Goal: Task Accomplishment & Management: Manage account settings

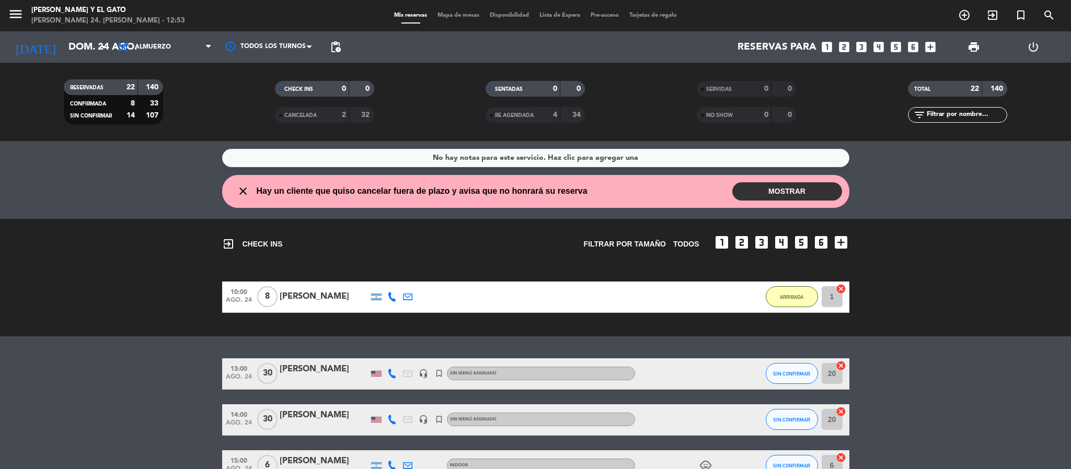
click at [803, 187] on button "MOSTRAR" at bounding box center [787, 191] width 110 height 18
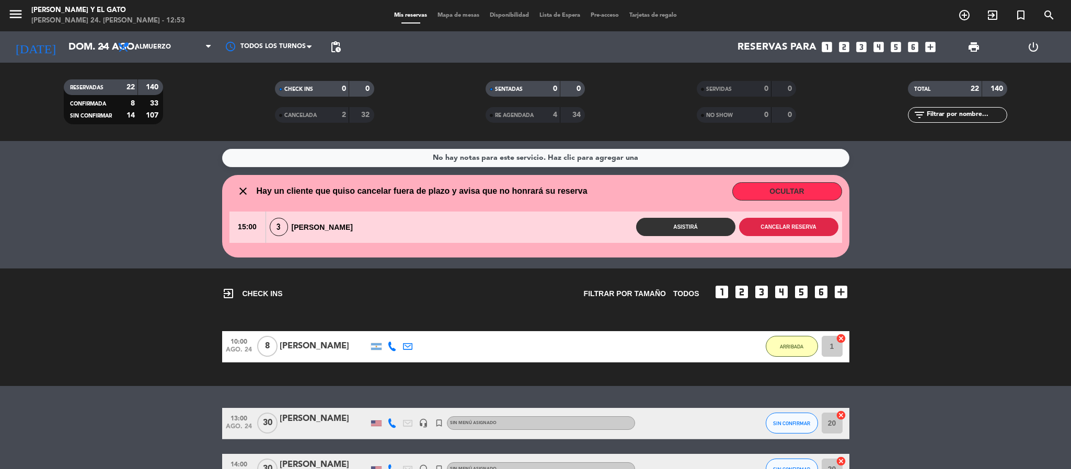
click at [799, 229] on button "Cancelar reserva" at bounding box center [788, 227] width 99 height 18
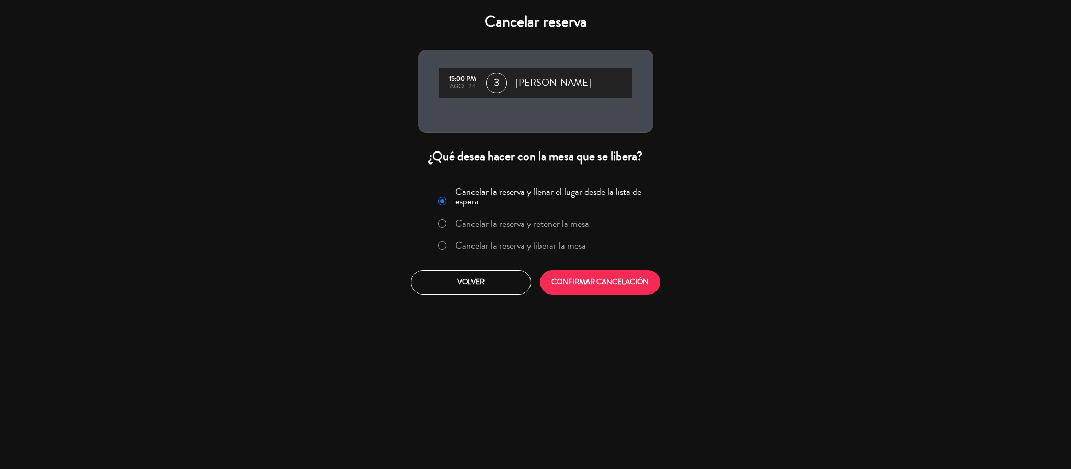
drag, startPoint x: 451, startPoint y: 251, endPoint x: 456, endPoint y: 246, distance: 7.8
click at [450, 251] on label "Cancelar la reserva y liberar la mesa" at bounding box center [512, 246] width 159 height 19
click at [572, 275] on button "CONFIRMAR CANCELACIÓN" at bounding box center [600, 282] width 120 height 25
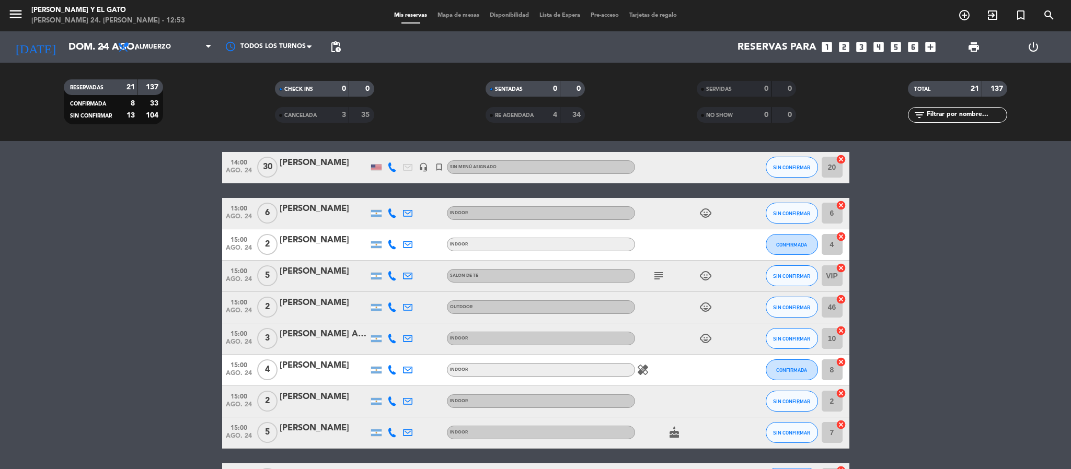
scroll to position [235, 0]
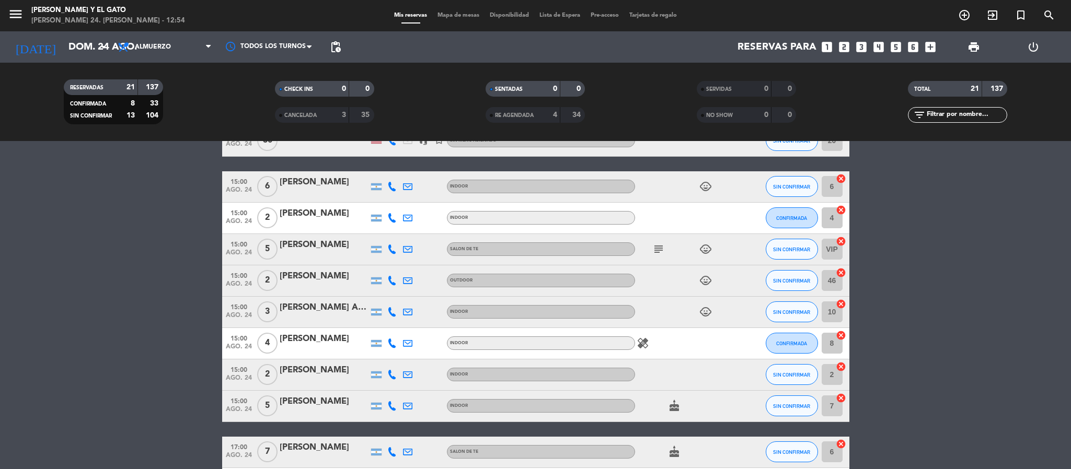
click at [643, 344] on icon "healing" at bounding box center [643, 343] width 13 height 13
click at [707, 348] on div "healing Persona celiaca" at bounding box center [682, 343] width 94 height 31
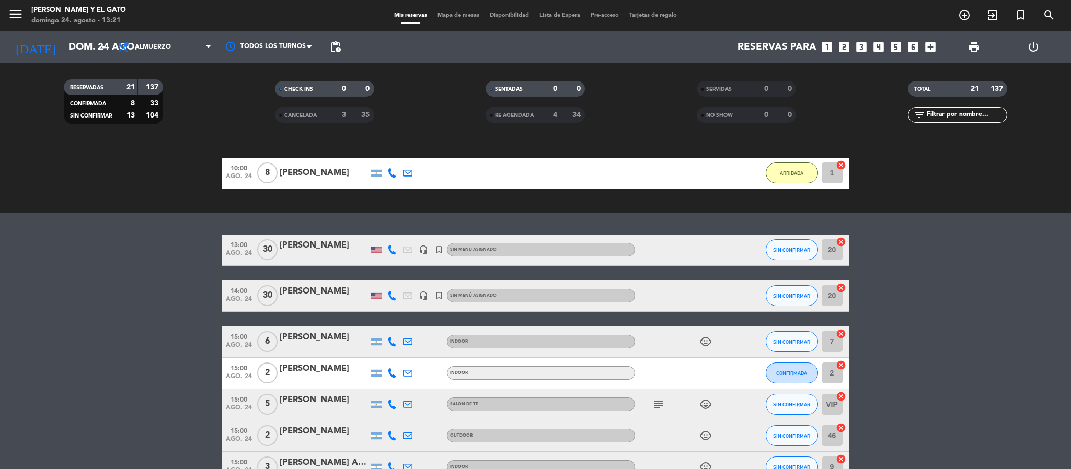
scroll to position [0, 0]
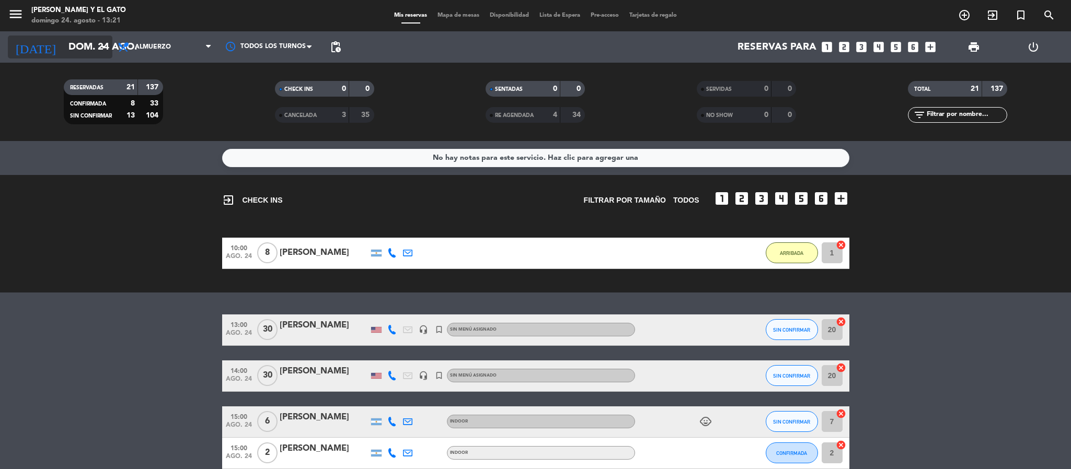
click at [63, 40] on input "dom. 24 ago." at bounding box center [126, 47] width 126 height 22
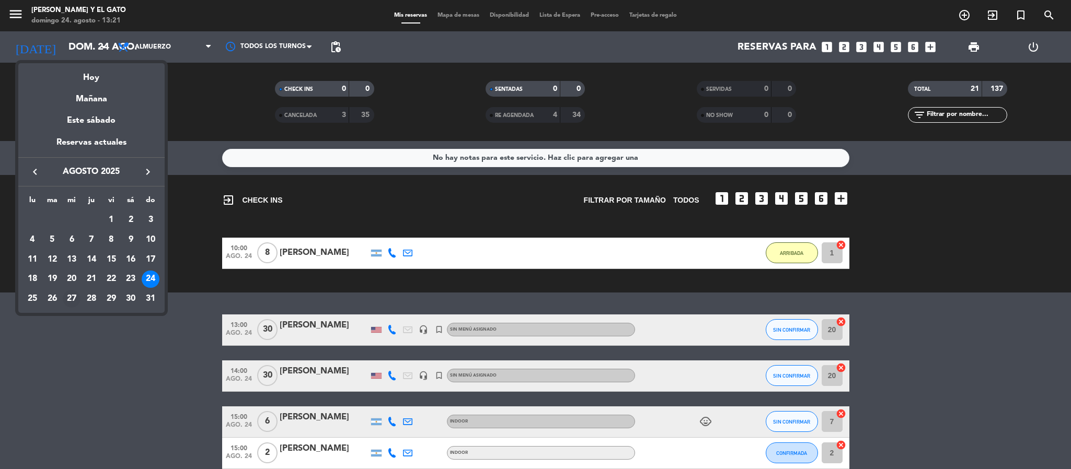
click at [75, 298] on div "27" at bounding box center [72, 299] width 18 height 18
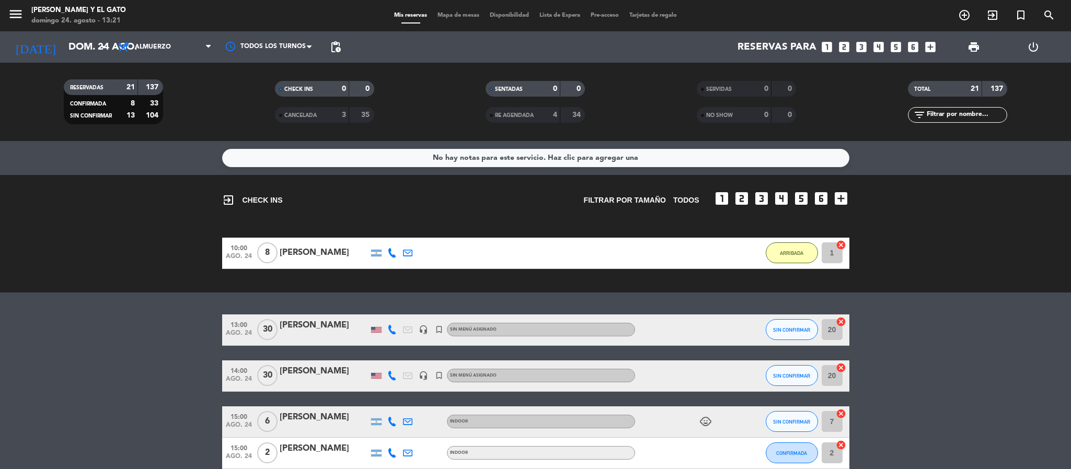
type input "mié. 27 ago."
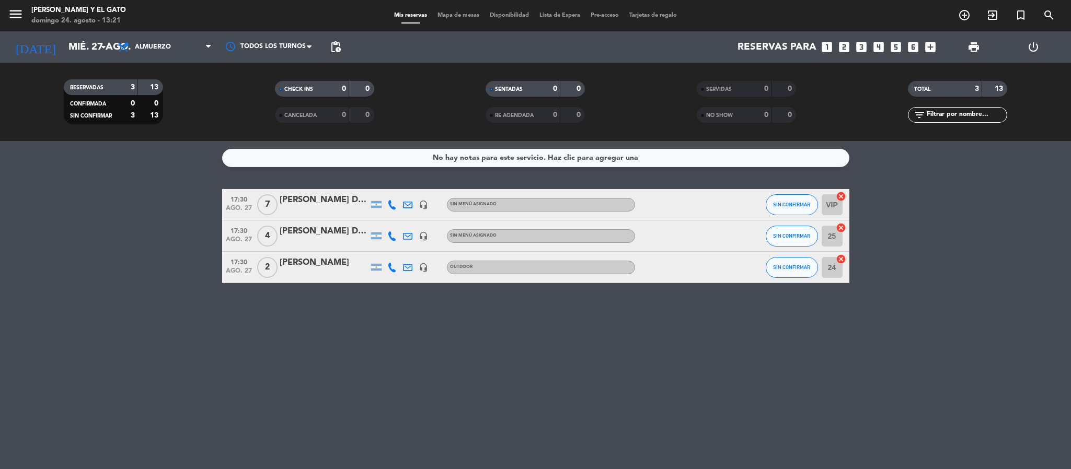
click at [314, 212] on div at bounding box center [324, 211] width 89 height 8
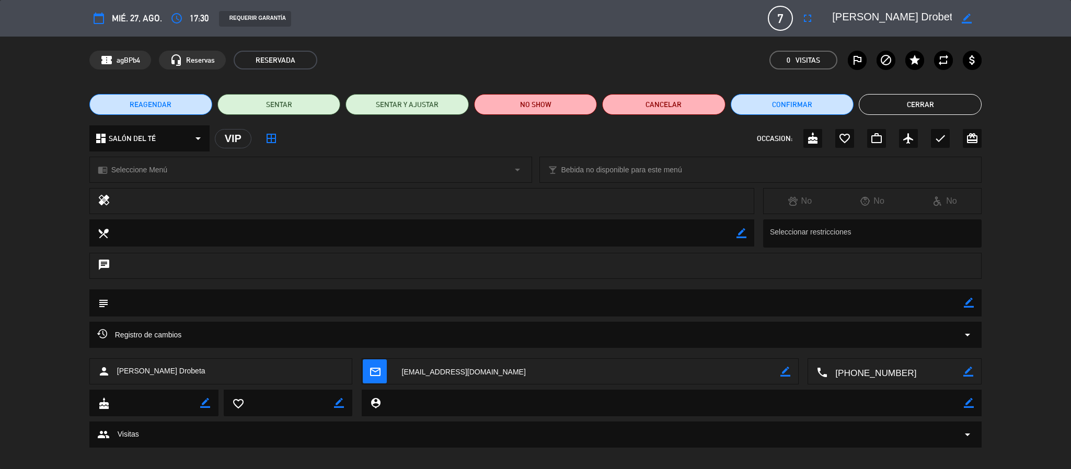
click at [168, 100] on span "REAGENDAR" at bounding box center [151, 104] width 42 height 11
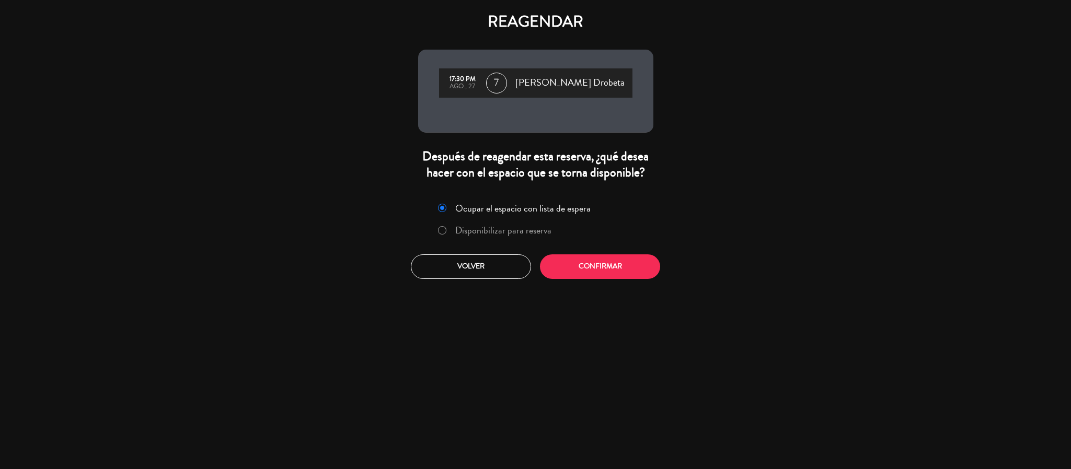
click at [527, 229] on label "Disponibilizar para reserva" at bounding box center [503, 230] width 96 height 9
click at [579, 268] on button "Confirmar" at bounding box center [600, 267] width 120 height 25
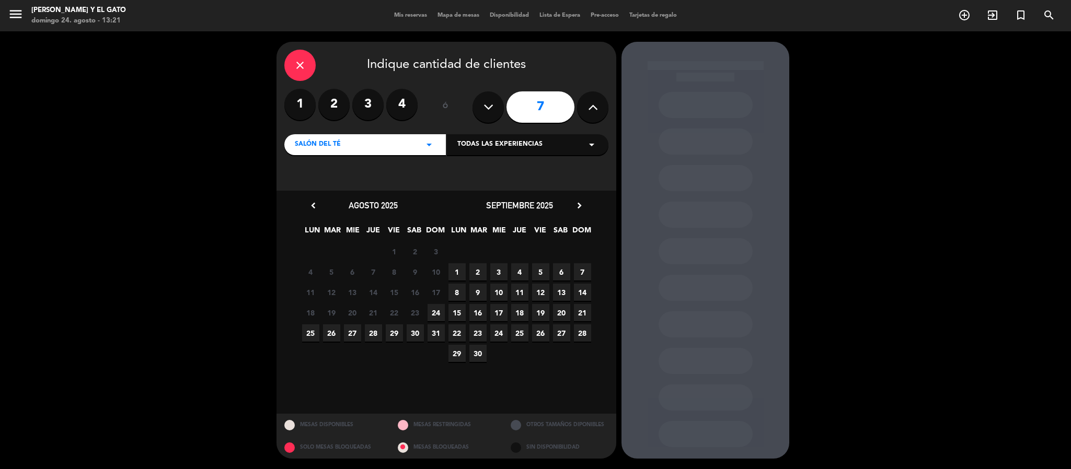
click at [353, 330] on span "27" at bounding box center [352, 333] width 17 height 17
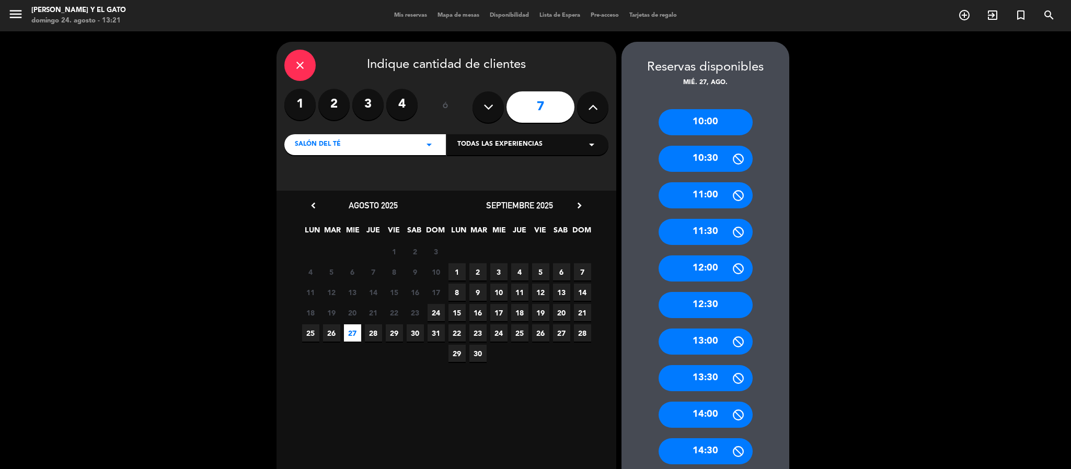
click at [301, 63] on icon "close" at bounding box center [300, 65] width 13 height 13
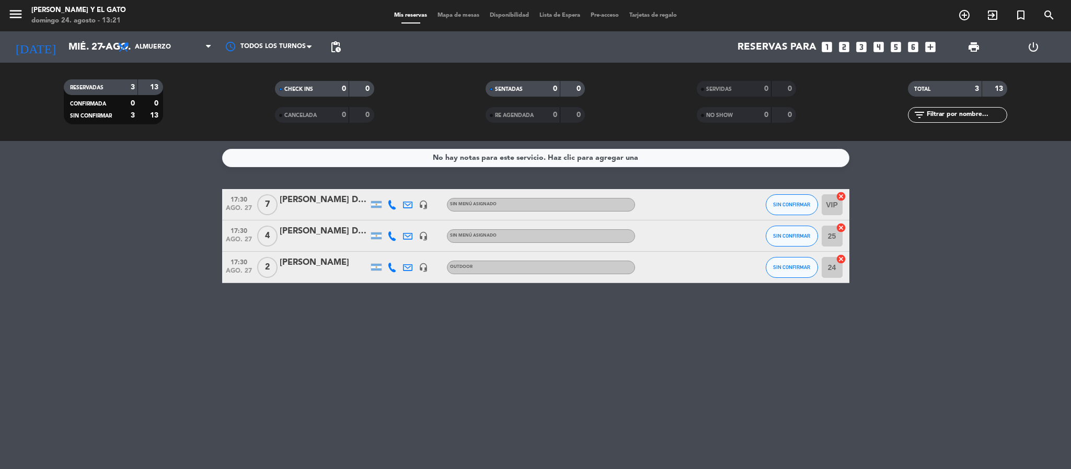
click at [334, 198] on div "[PERSON_NAME] Drobeta" at bounding box center [324, 200] width 89 height 14
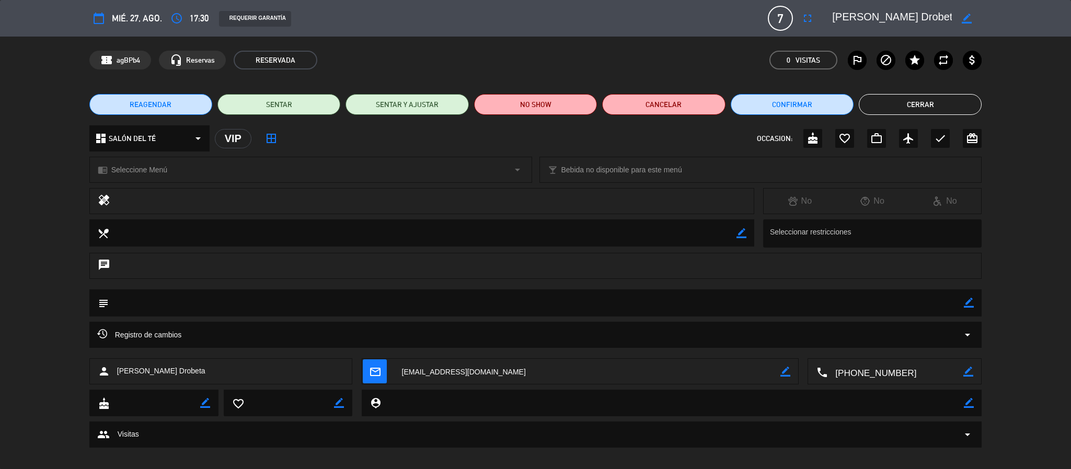
drag, startPoint x: 395, startPoint y: 370, endPoint x: 491, endPoint y: 364, distance: 95.8
click at [491, 364] on textarea at bounding box center [587, 372] width 387 height 26
drag, startPoint x: 425, startPoint y: 374, endPoint x: 0, endPoint y: 373, distance: 425.4
click at [0, 373] on div "person [PERSON_NAME] Drobeta mail_outline content_paste Click para copiar borde…" at bounding box center [535, 374] width 1071 height 31
click at [879, 96] on button "Cerrar" at bounding box center [920, 104] width 123 height 21
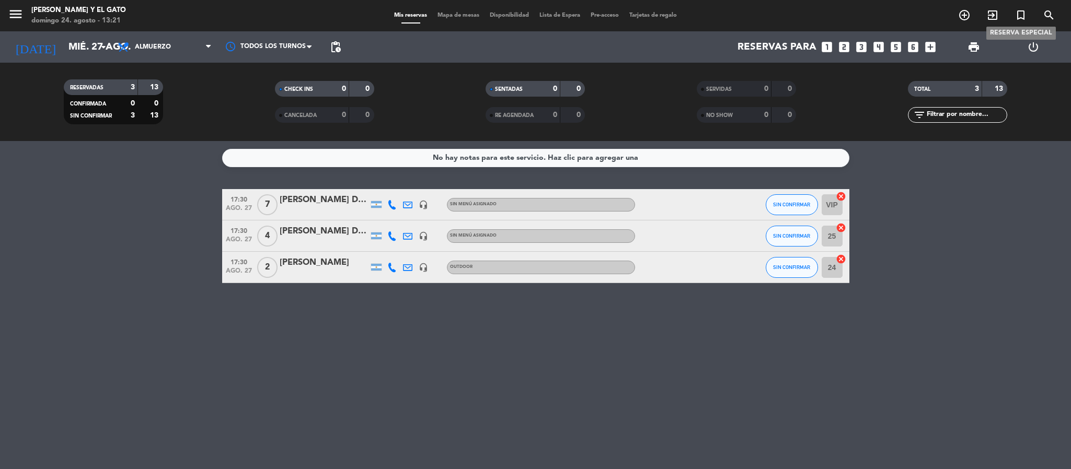
click at [1022, 19] on icon "turned_in_not" at bounding box center [1020, 15] width 13 height 13
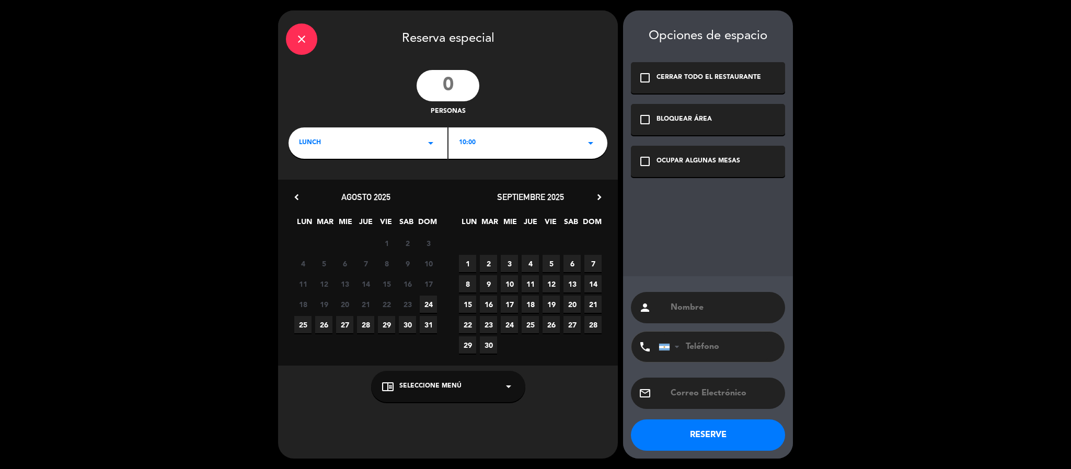
click at [467, 77] on input "number" at bounding box center [448, 85] width 63 height 31
type input "4"
click at [391, 140] on div "LUNCH arrow_drop_down" at bounding box center [367, 143] width 159 height 31
click at [498, 138] on div "10:00 arrow_drop_down" at bounding box center [527, 143] width 159 height 31
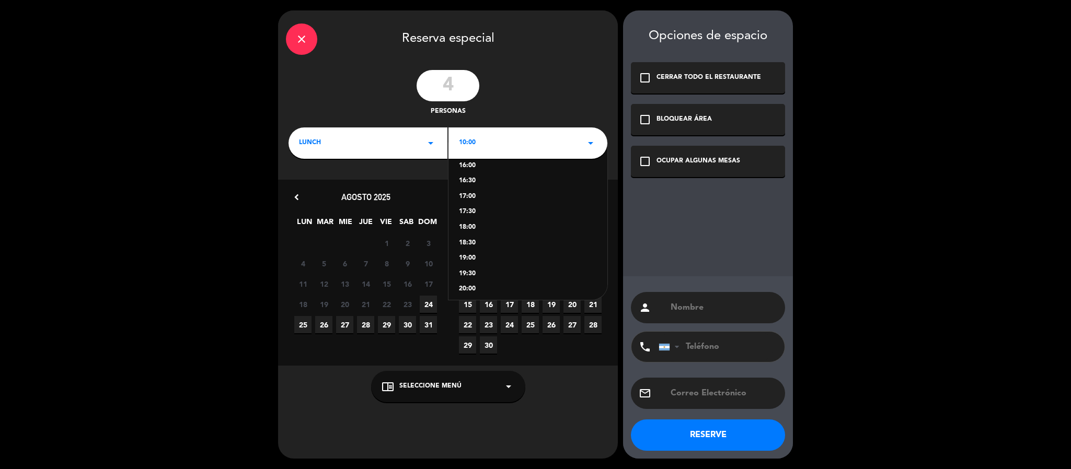
scroll to position [196, 0]
click at [477, 190] on div "17:00" at bounding box center [528, 192] width 138 height 10
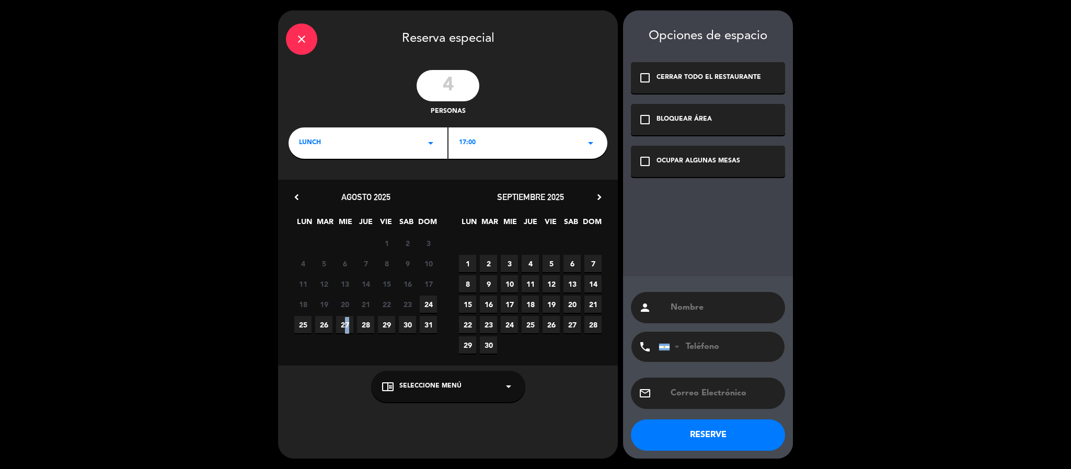
drag, startPoint x: 340, startPoint y: 328, endPoint x: 348, endPoint y: 327, distance: 8.0
click at [342, 325] on span "27" at bounding box center [344, 324] width 17 height 17
click at [168, 318] on div "close Reserva especial 4 personas LUNCH arrow_drop_down 17:00 arrow_drop_down c…" at bounding box center [535, 234] width 1071 height 469
click at [715, 154] on div "check_box_outline_blank OCUPAR ALGUNAS MESAS" at bounding box center [708, 161] width 154 height 31
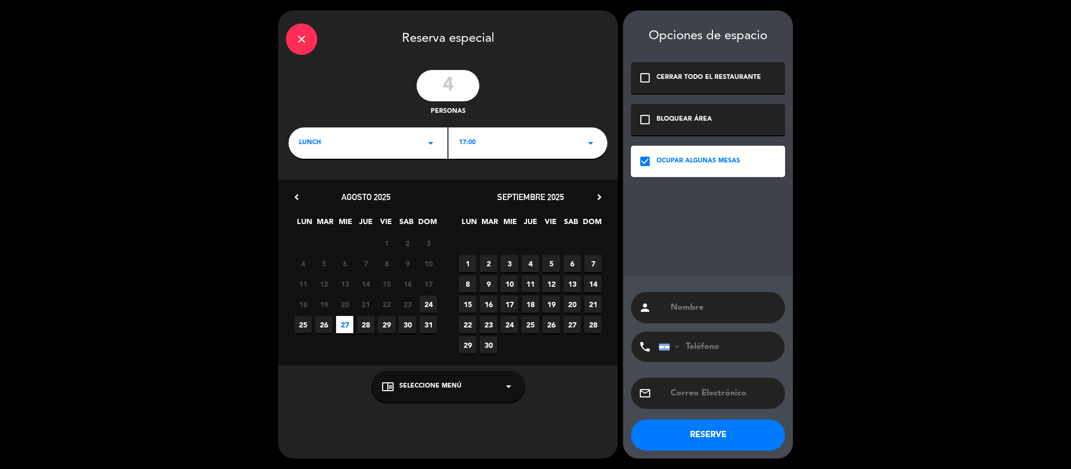
click at [724, 301] on input "text" at bounding box center [723, 308] width 108 height 15
click at [730, 303] on input "text" at bounding box center [723, 308] width 108 height 15
paste input "[PERSON_NAME] Drobeta C [EMAIL_ADDRESS][DOMAIN_NAME]"
drag, startPoint x: 691, startPoint y: 302, endPoint x: 778, endPoint y: 303, distance: 86.2
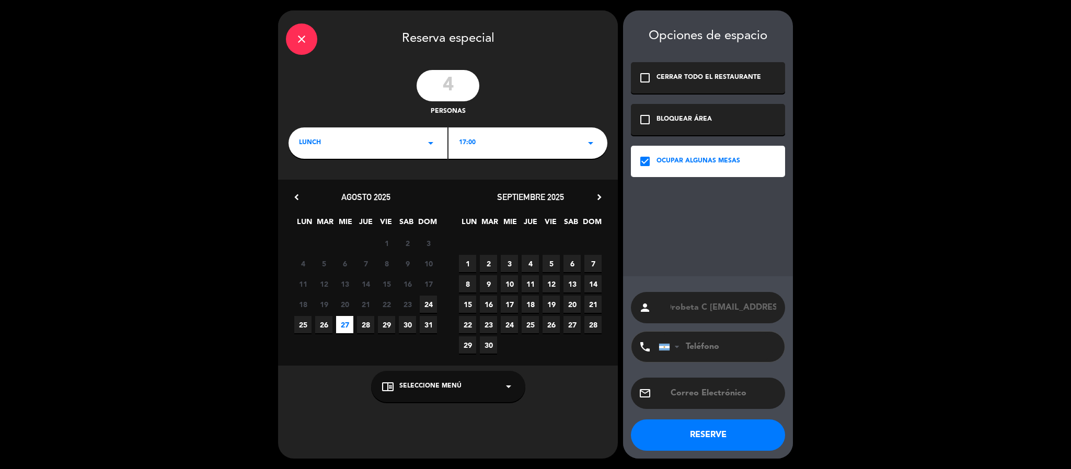
click at [778, 303] on div "person [PERSON_NAME] Drobeta C [EMAIL_ADDRESS][DOMAIN_NAME]" at bounding box center [708, 307] width 154 height 31
type input "[PERSON_NAME] Drobeta C"
click at [679, 389] on input "text" at bounding box center [723, 393] width 108 height 15
paste input "[EMAIL_ADDRESS][DOMAIN_NAME]"
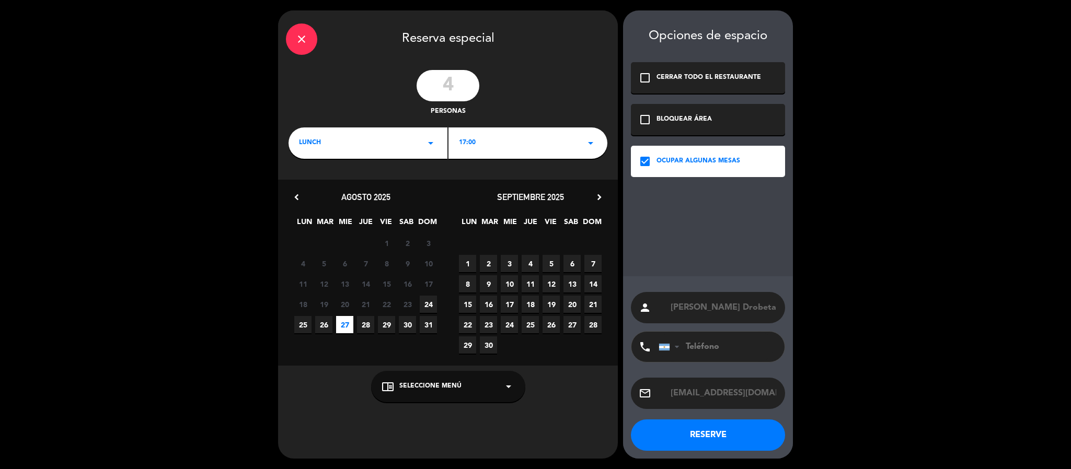
type input "[EMAIL_ADDRESS][DOMAIN_NAME]"
click at [752, 304] on input "[PERSON_NAME] Drobeta C" at bounding box center [723, 308] width 108 height 15
click at [770, 306] on input "[PERSON_NAME] Drobeta C" at bounding box center [723, 308] width 108 height 15
type input "[PERSON_NAME] Drobeta"
click at [722, 350] on input "tel" at bounding box center [716, 347] width 115 height 30
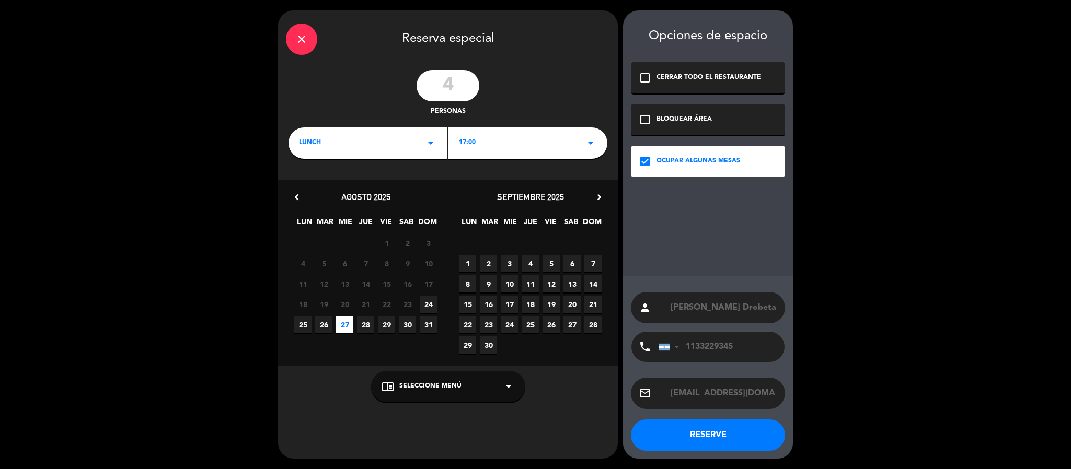
type input "1133229345"
click at [723, 435] on button "RESERVE" at bounding box center [708, 435] width 154 height 31
click at [766, 396] on input "[EMAIL_ADDRESS][DOMAIN_NAME]" at bounding box center [723, 393] width 105 height 15
click at [679, 395] on input "[EMAIL_ADDRESS][DOMAIN_NAME]" at bounding box center [723, 393] width 105 height 15
type input "[EMAIL_ADDRESS][DOMAIN_NAME]"
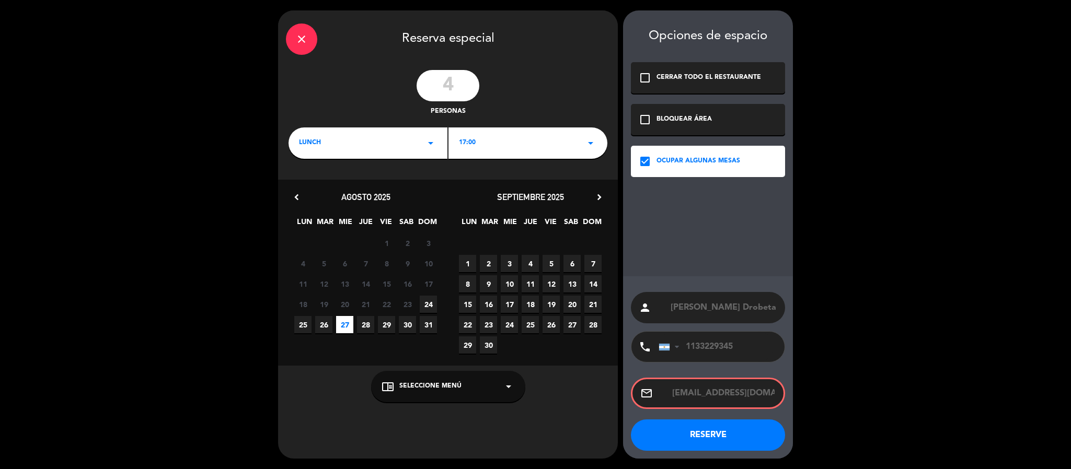
click at [683, 423] on button "RESERVE" at bounding box center [708, 435] width 154 height 31
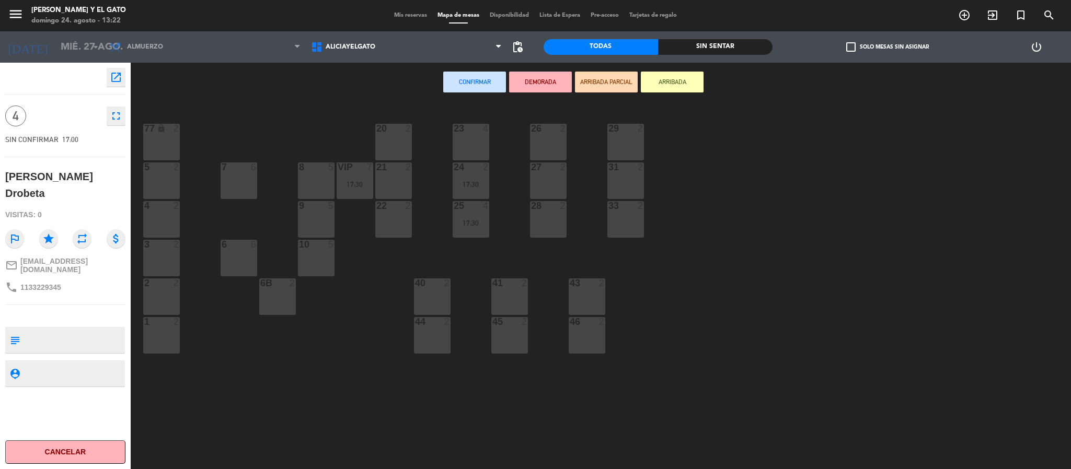
click at [399, 232] on div "22 2" at bounding box center [393, 219] width 37 height 37
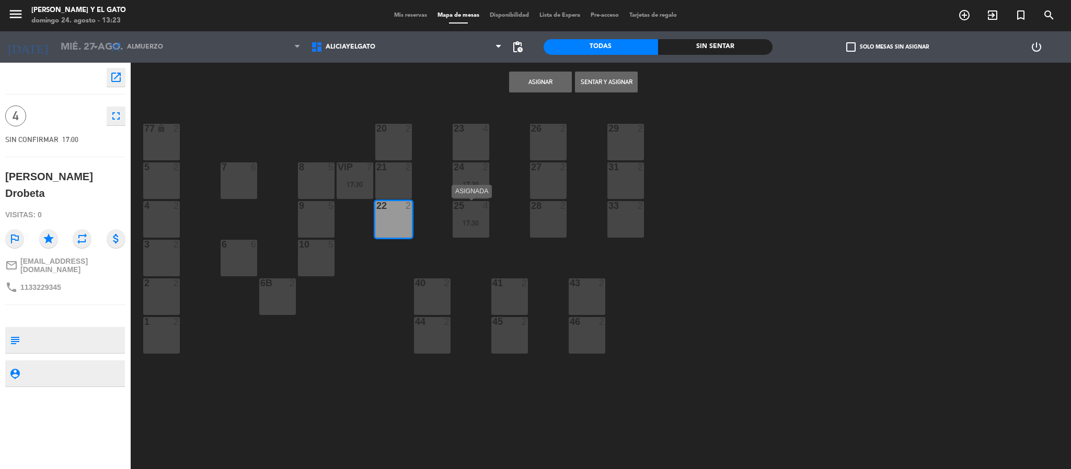
click at [463, 227] on div "25 4 17:30" at bounding box center [471, 219] width 37 height 37
click at [403, 220] on div "22 2" at bounding box center [393, 219] width 37 height 37
click at [546, 80] on button "Asignar" at bounding box center [540, 82] width 63 height 21
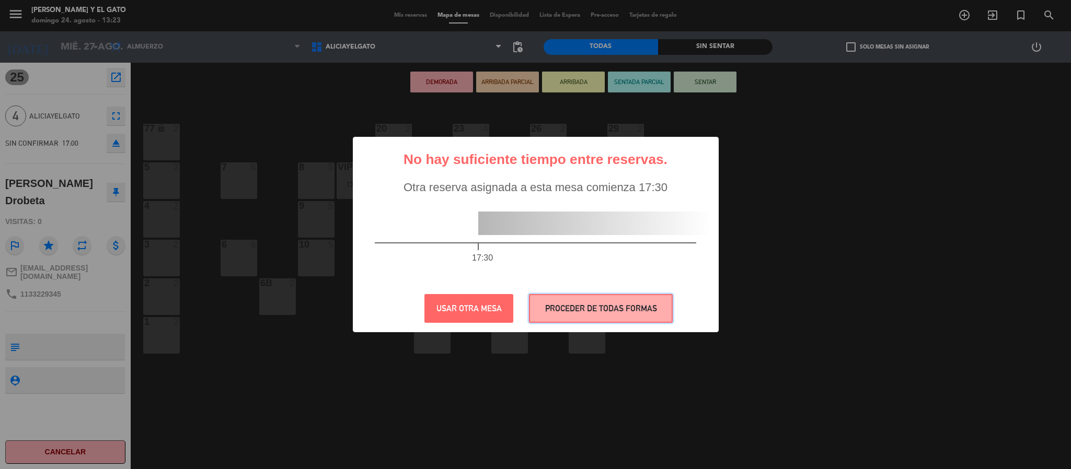
click at [592, 298] on button "PROCEDER DE TODAS FORMAS" at bounding box center [601, 308] width 144 height 29
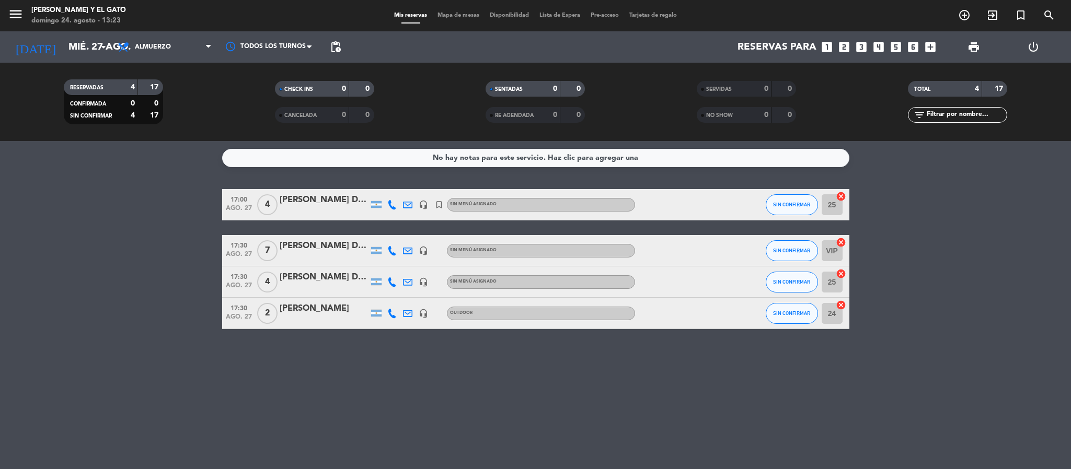
click at [290, 271] on div "[PERSON_NAME] Drobeta" at bounding box center [324, 278] width 89 height 14
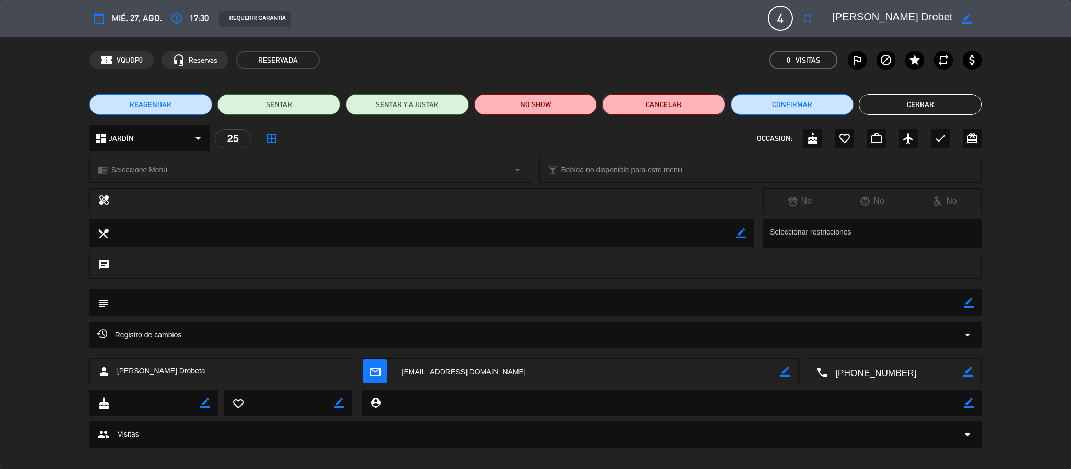
click at [651, 103] on button "Cancelar" at bounding box center [663, 104] width 123 height 21
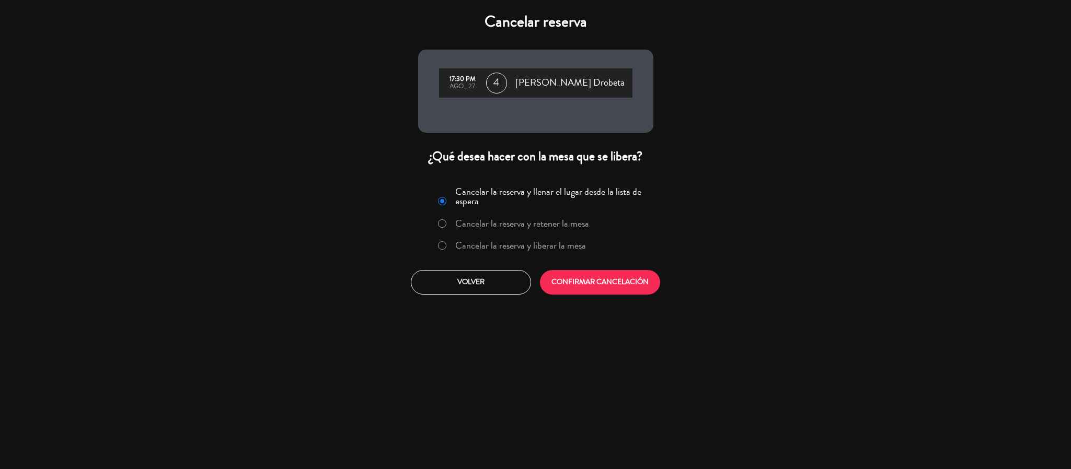
click at [516, 259] on div "Cancelar la reserva y llenar el lugar desde la lista de espera Cancelar la rese…" at bounding box center [536, 221] width 222 height 76
click at [532, 250] on label "Cancelar la reserva y liberar la mesa" at bounding box center [520, 245] width 131 height 9
click at [574, 273] on button "CONFIRMAR CANCELACIÓN" at bounding box center [600, 282] width 120 height 25
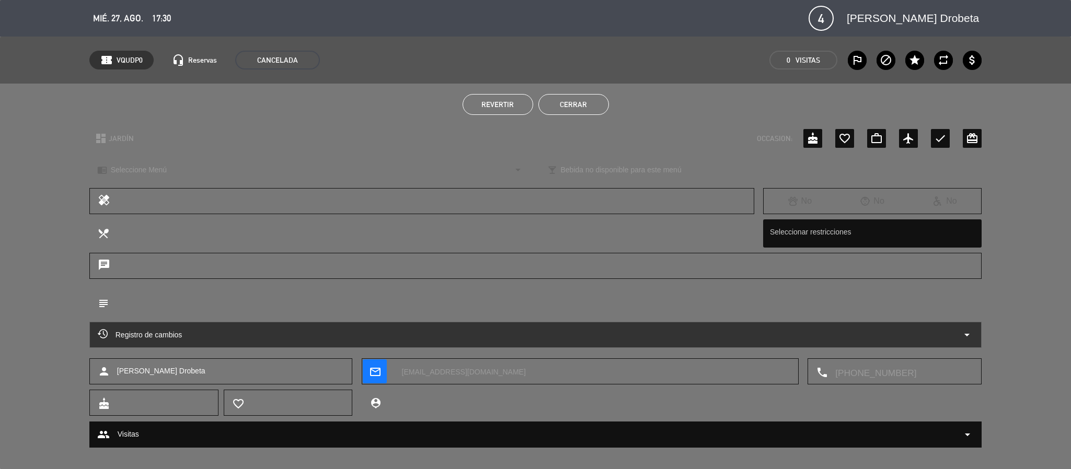
drag, startPoint x: 106, startPoint y: 19, endPoint x: 123, endPoint y: 22, distance: 17.5
click at [105, 19] on span "mié. 27, ago." at bounding box center [118, 18] width 50 height 15
click at [575, 101] on button "Cerrar" at bounding box center [573, 104] width 71 height 21
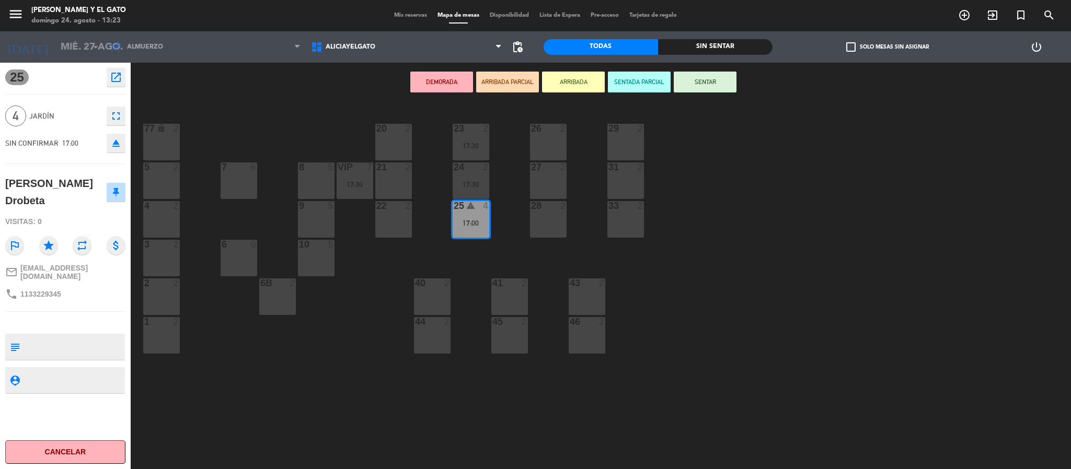
drag, startPoint x: 397, startPoint y: 24, endPoint x: 416, endPoint y: 8, distance: 24.9
click at [405, 15] on div "menu [PERSON_NAME] y El [PERSON_NAME] 24. [PERSON_NAME] - 13:23 Mis reservas Ma…" at bounding box center [535, 15] width 1071 height 31
click at [416, 8] on div "menu [PERSON_NAME] y El [PERSON_NAME] 24. [PERSON_NAME] - 13:23 Mis reservas Ma…" at bounding box center [535, 15] width 1071 height 31
click at [411, 15] on span "Mis reservas" at bounding box center [410, 16] width 43 height 6
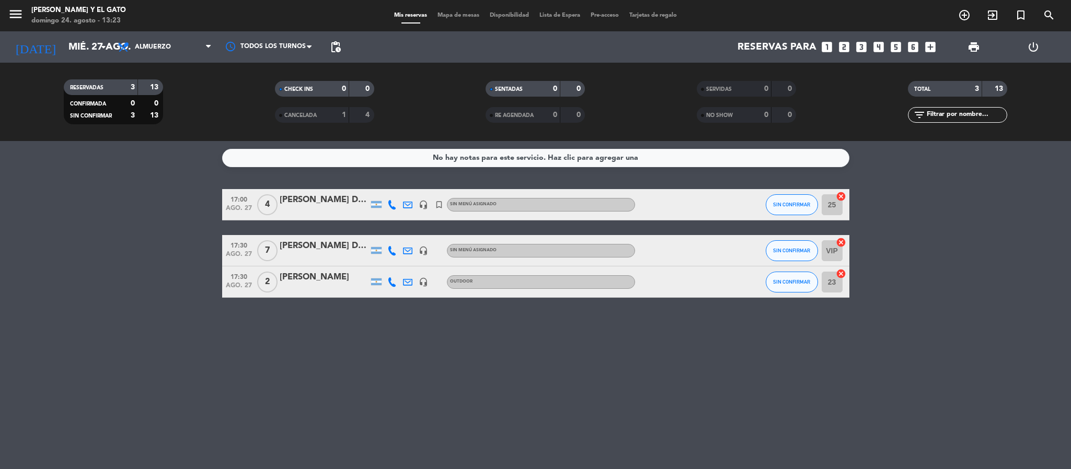
click at [316, 241] on div "[PERSON_NAME] Drobeta" at bounding box center [324, 246] width 89 height 14
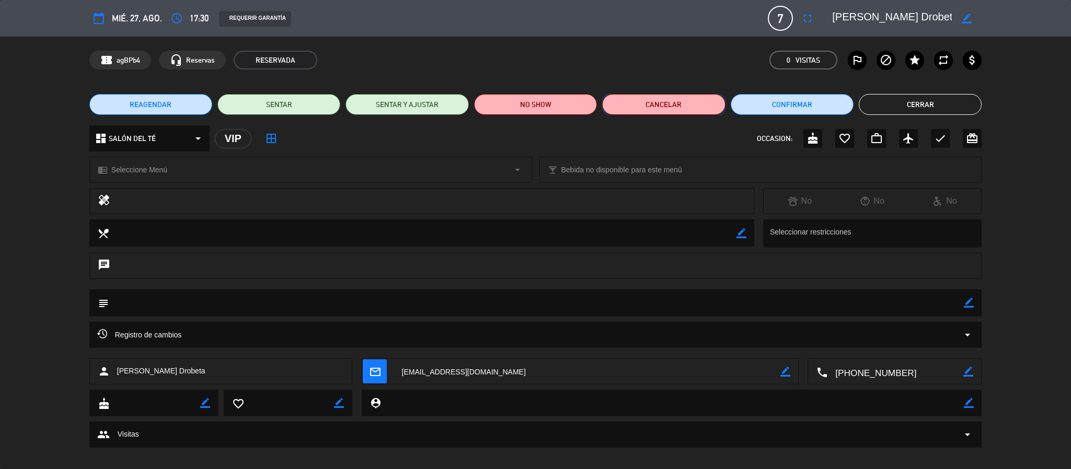
click at [671, 96] on button "Cancelar" at bounding box center [663, 104] width 123 height 21
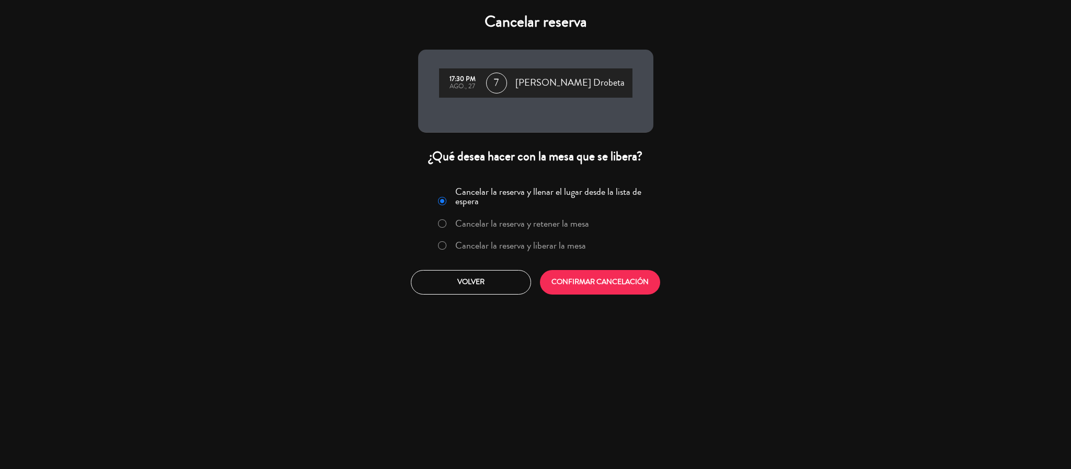
drag, startPoint x: 516, startPoint y: 250, endPoint x: 537, endPoint y: 260, distance: 22.9
click at [518, 248] on label "Cancelar la reserva y liberar la mesa" at bounding box center [520, 245] width 131 height 9
click at [560, 278] on button "CONFIRMAR CANCELACIÓN" at bounding box center [600, 282] width 120 height 25
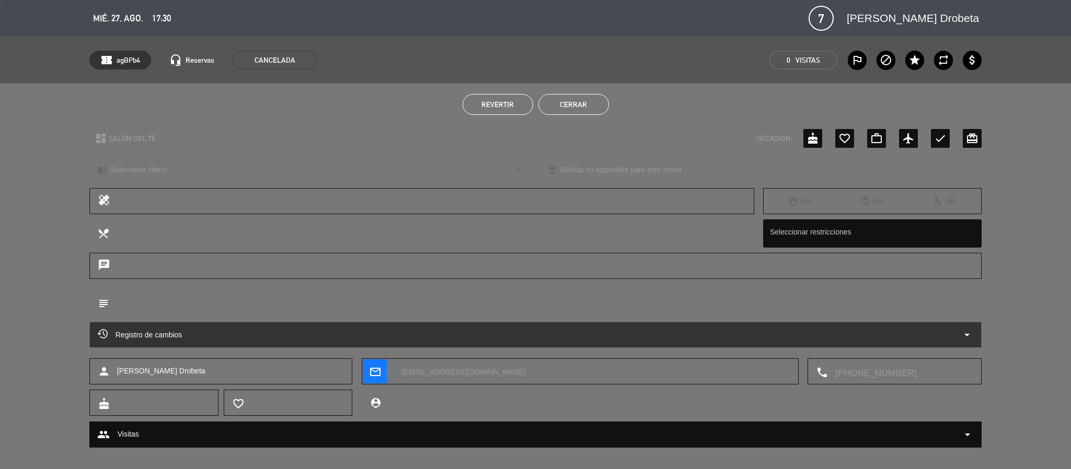
click at [539, 96] on li "Cerrar" at bounding box center [573, 104] width 71 height 21
click at [564, 107] on button "Cerrar" at bounding box center [573, 104] width 71 height 21
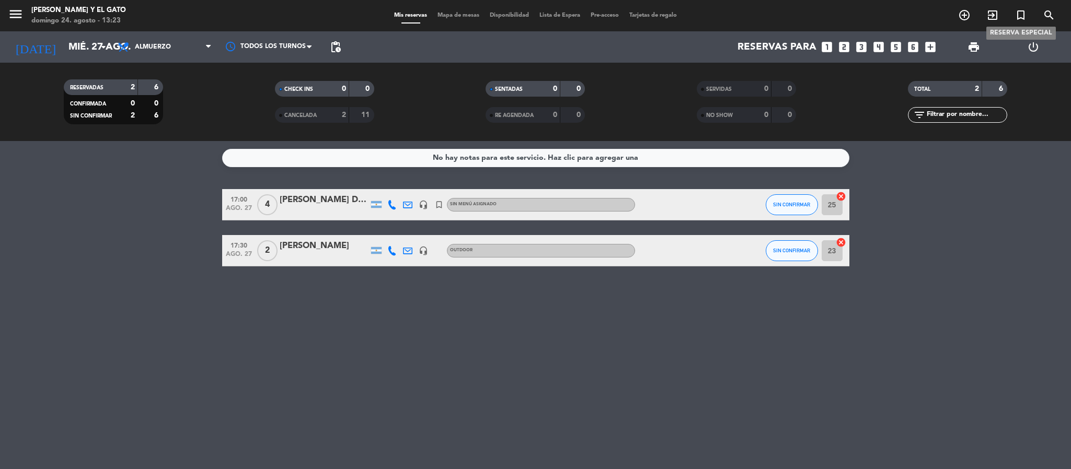
click at [1016, 18] on icon "turned_in_not" at bounding box center [1020, 15] width 13 height 13
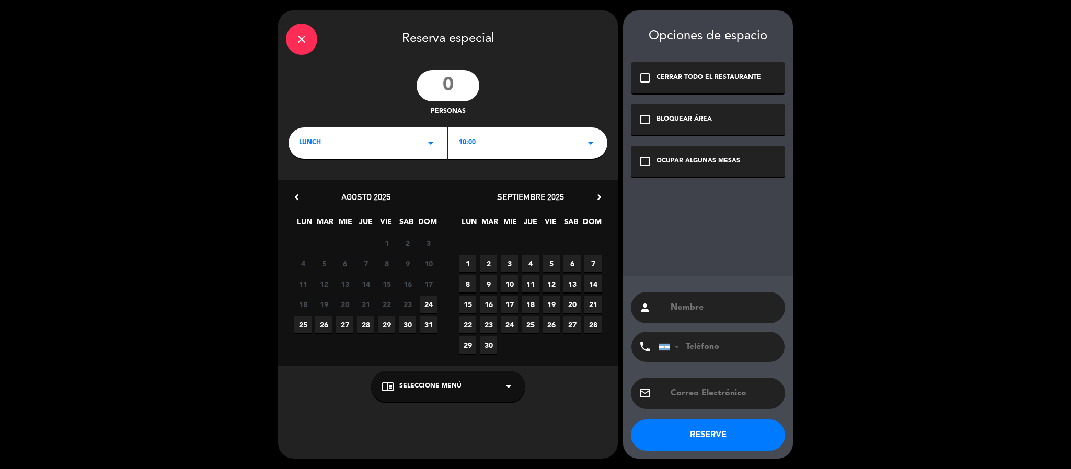
click at [472, 80] on input "number" at bounding box center [448, 85] width 63 height 31
type input "7"
click at [498, 130] on div "10:00 arrow_drop_down" at bounding box center [527, 143] width 159 height 31
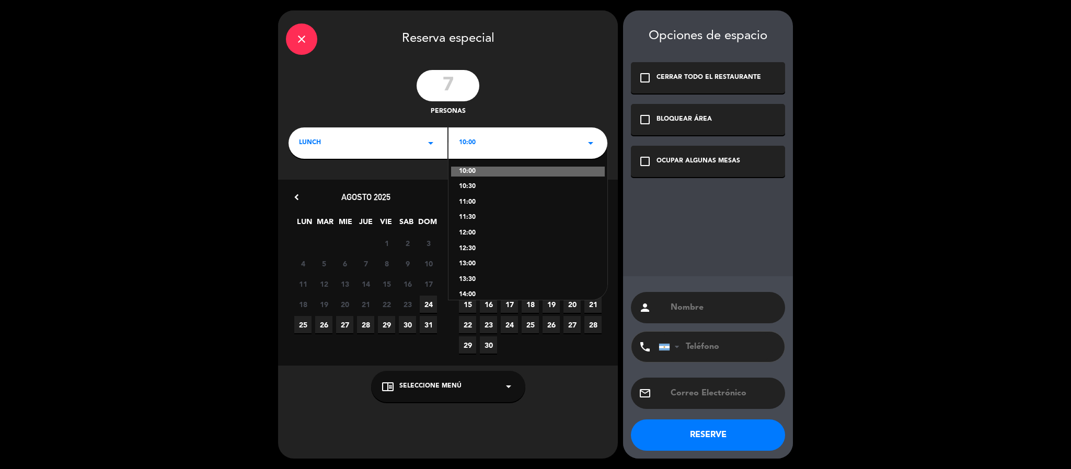
scroll to position [157, 0]
click at [461, 227] on div "17:00" at bounding box center [528, 231] width 138 height 10
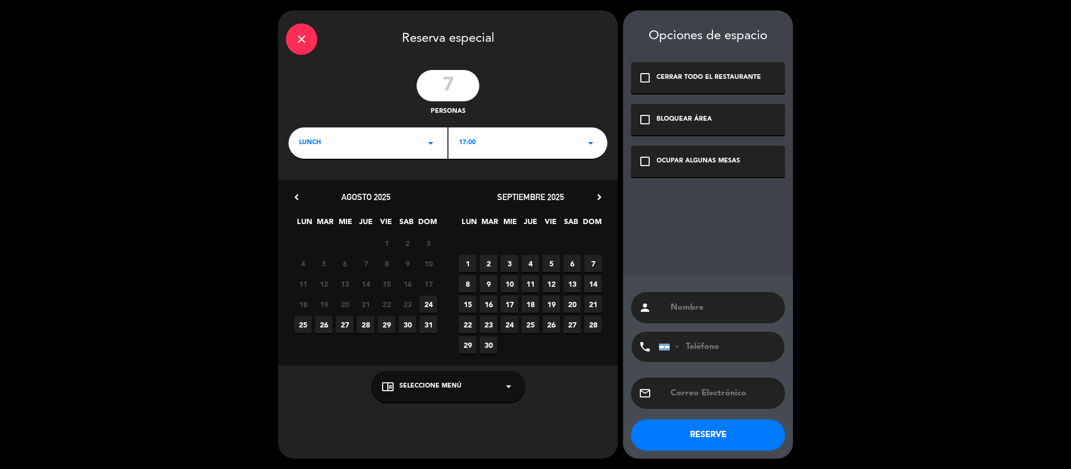
click at [345, 320] on span "27" at bounding box center [344, 324] width 17 height 17
drag, startPoint x: 699, startPoint y: 169, endPoint x: 715, endPoint y: 275, distance: 106.8
click at [696, 180] on div "Opciones de espacio check_box_outline_blank CERRAR TODO EL RESTAURANTE check_bo…" at bounding box center [708, 234] width 170 height 448
click at [656, 157] on div "OCUPAR ALGUNAS MESAS" at bounding box center [698, 161] width 84 height 10
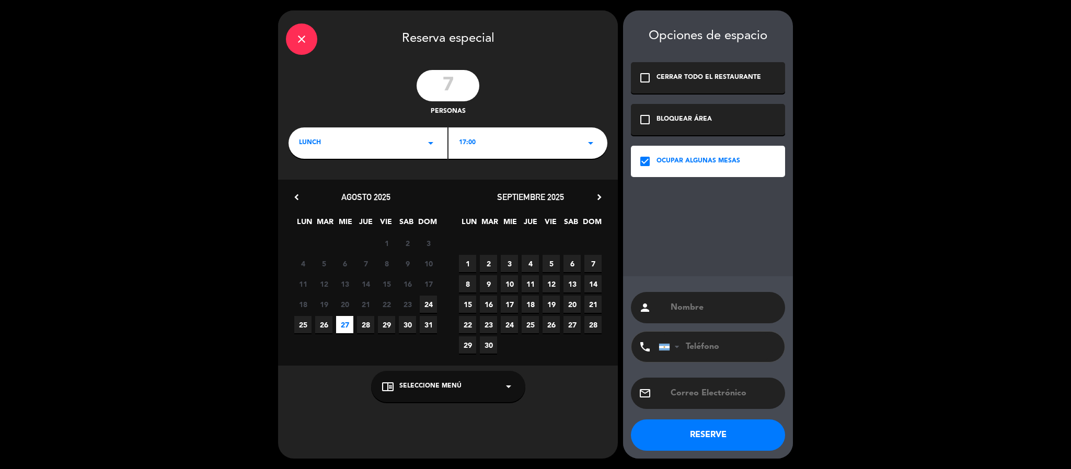
click at [717, 310] on input "text" at bounding box center [723, 308] width 108 height 15
paste input "[PERSON_NAME] Drobeta C [EMAIL_ADDRESS][DOMAIN_NAME]"
drag, startPoint x: 684, startPoint y: 306, endPoint x: 797, endPoint y: 308, distance: 113.4
click at [797, 308] on div "close Reserva especial 7 personas LUNCH arrow_drop_down 17:00 arrow_drop_down c…" at bounding box center [535, 234] width 1071 height 469
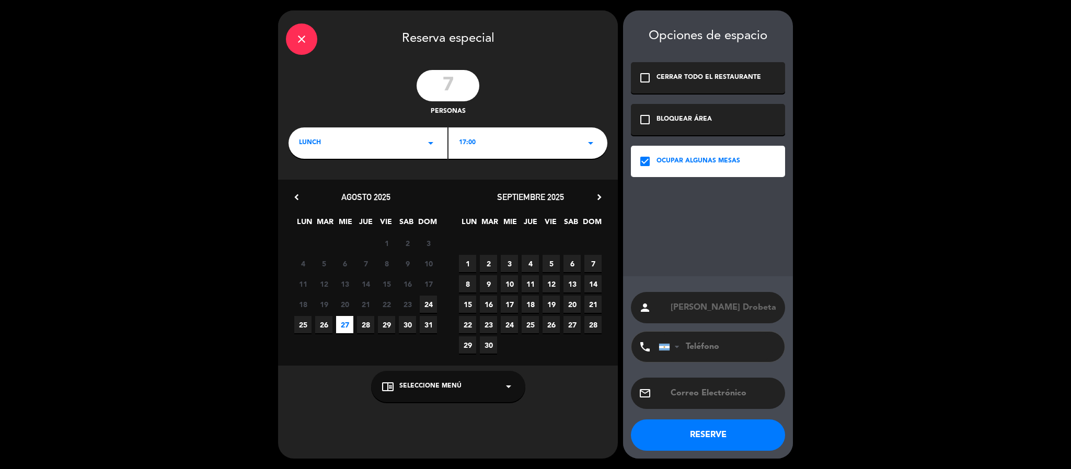
scroll to position [0, 0]
type input "[PERSON_NAME] Drobeta"
click at [712, 383] on div "email" at bounding box center [708, 393] width 154 height 31
click at [720, 388] on input "text" at bounding box center [723, 393] width 108 height 15
click at [692, 342] on input "tel" at bounding box center [716, 347] width 115 height 30
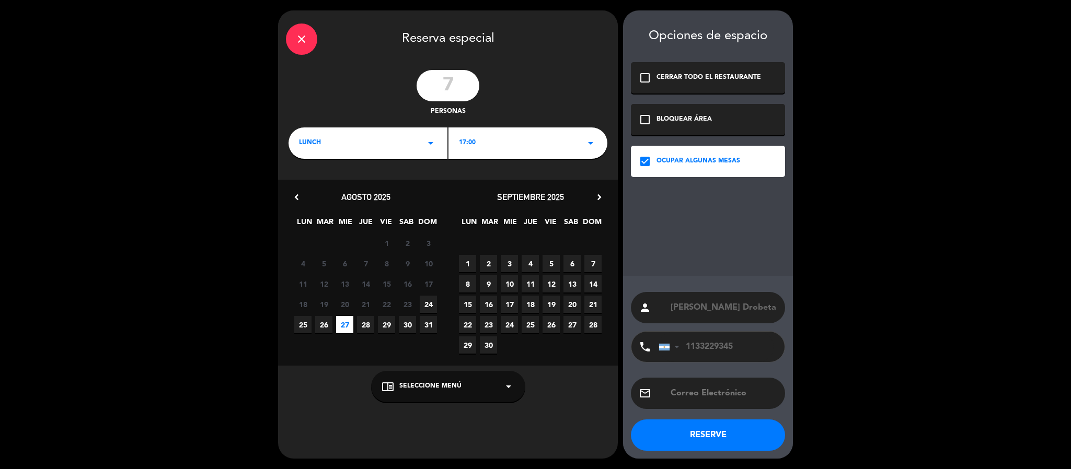
type input "1133229345"
click at [715, 389] on input "text" at bounding box center [723, 393] width 108 height 15
paste input "C [EMAIL_ADDRESS][DOMAIN_NAME]"
type input "[EMAIL_ADDRESS][DOMAIN_NAME]"
click at [911, 259] on div "close Reserva especial 7 personas LUNCH arrow_drop_down 17:00 arrow_drop_down c…" at bounding box center [535, 234] width 1071 height 469
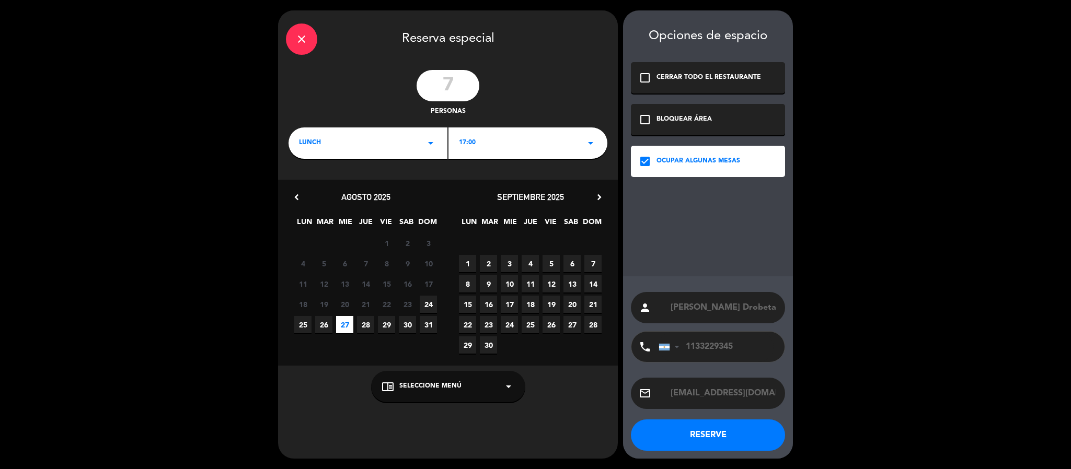
click at [704, 426] on button "RESERVE" at bounding box center [708, 435] width 154 height 31
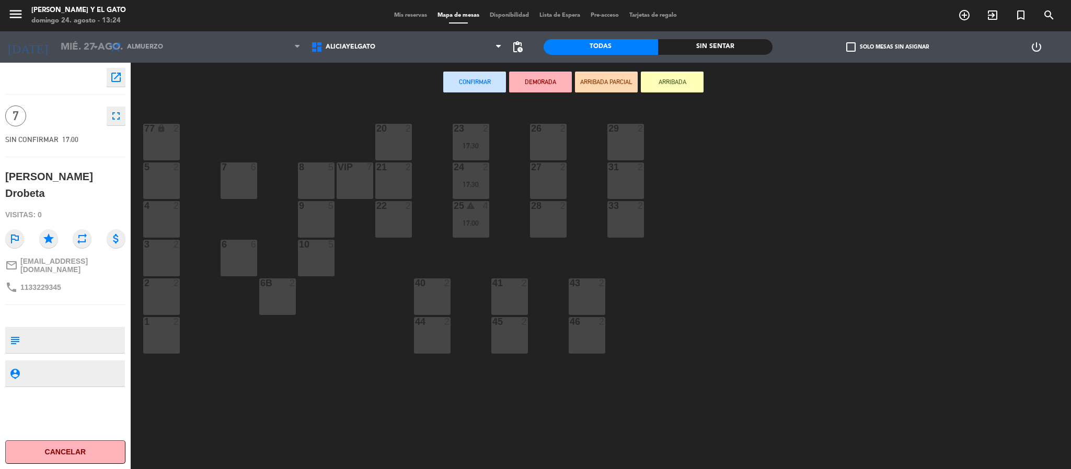
click at [351, 157] on div "77 lock 2 20 2 23 2 17:30 26 2 29 2 5 2 7 6 8 5 21 2 24 2 17:30 27 2 31 2 VIP 7…" at bounding box center [606, 288] width 930 height 367
click at [349, 181] on div "VIP 7" at bounding box center [355, 181] width 37 height 37
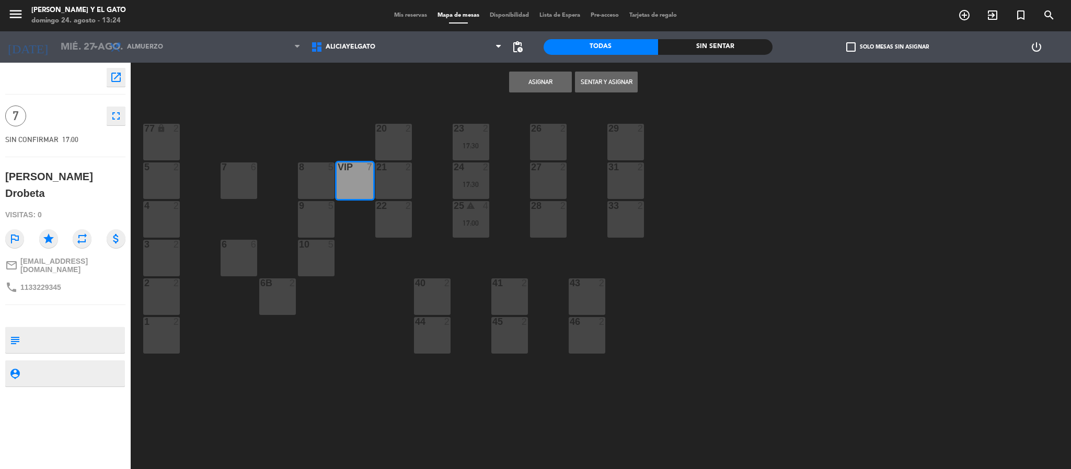
click at [530, 79] on button "Asignar" at bounding box center [540, 82] width 63 height 21
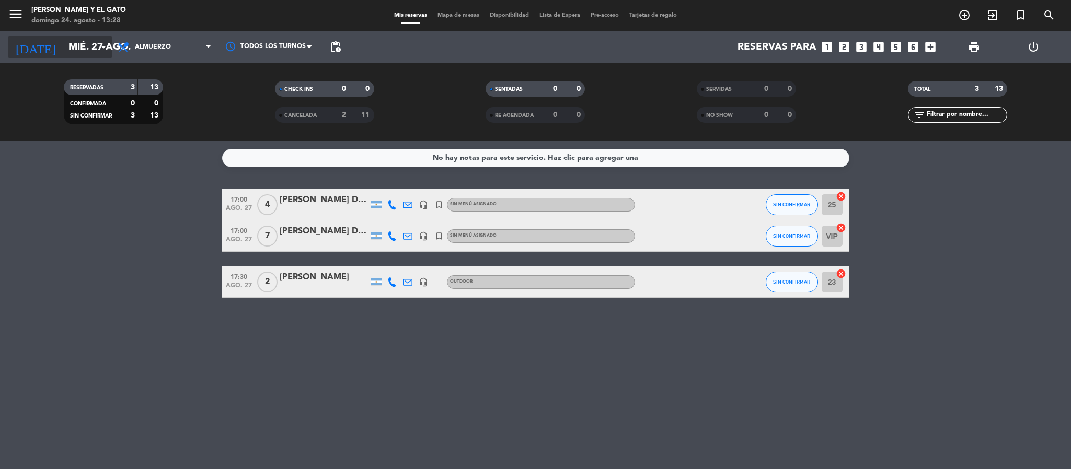
click at [63, 41] on input "mié. 27 ago." at bounding box center [126, 47] width 126 height 22
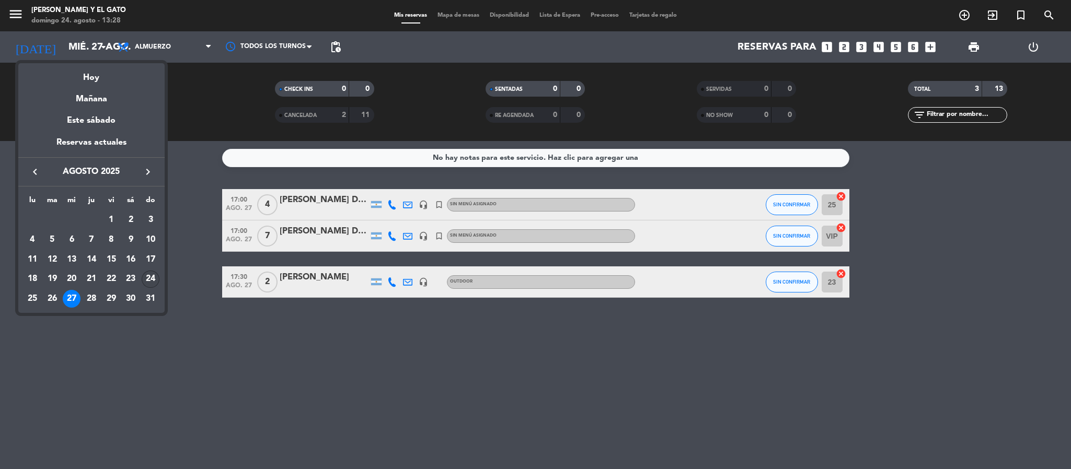
click at [151, 278] on div "24" at bounding box center [151, 280] width 18 height 18
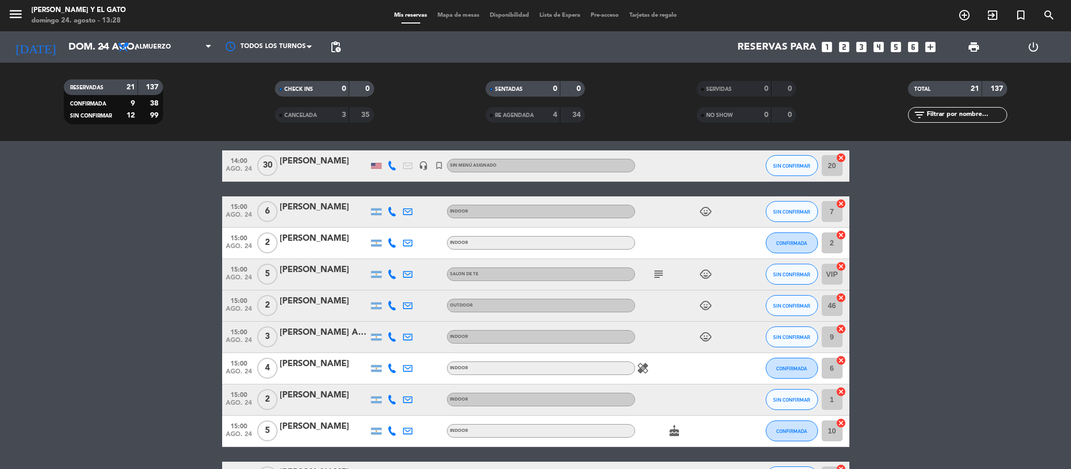
scroll to position [235, 0]
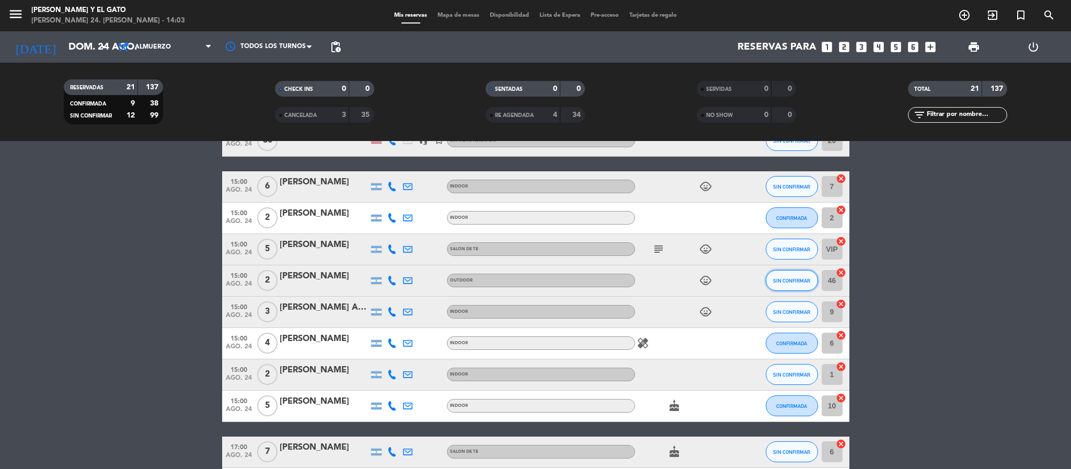
click at [810, 291] on button "SIN CONFIRMAR" at bounding box center [792, 280] width 52 height 21
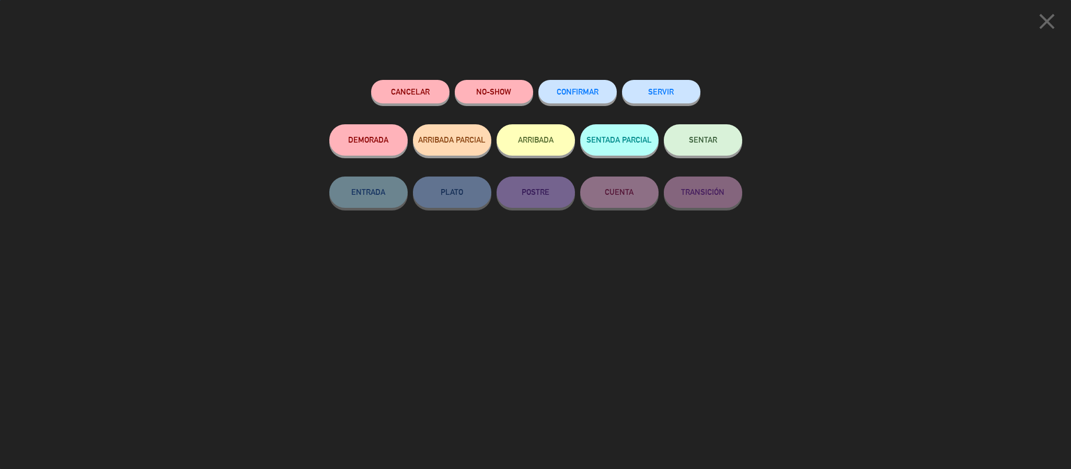
click at [502, 121] on div "NO-SHOW" at bounding box center [494, 102] width 78 height 44
click at [519, 140] on button "ARRIBADA" at bounding box center [535, 139] width 78 height 31
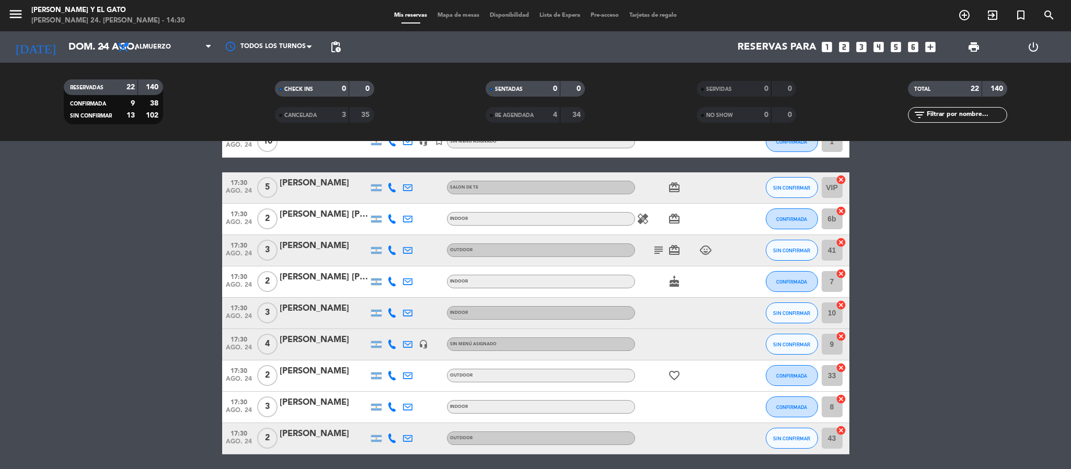
scroll to position [629, 0]
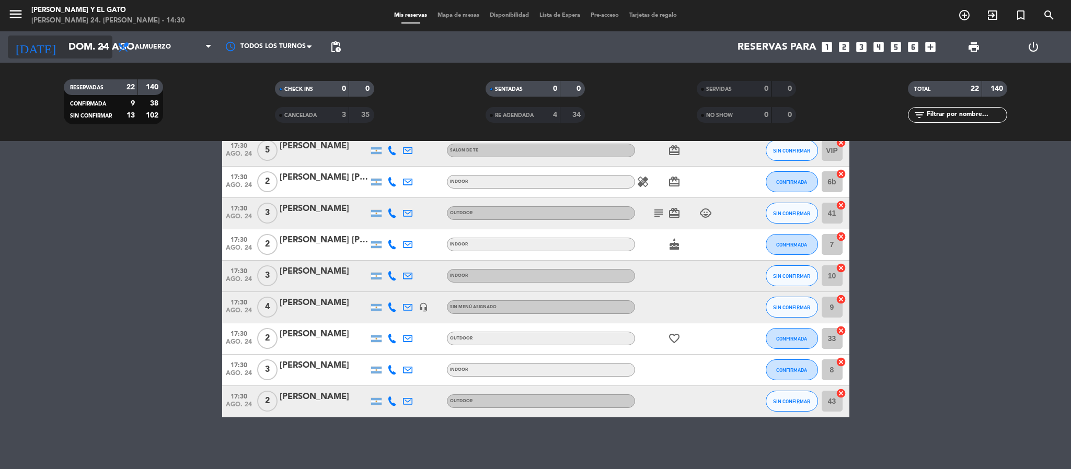
click at [107, 54] on input "dom. 24 ago." at bounding box center [126, 47] width 126 height 22
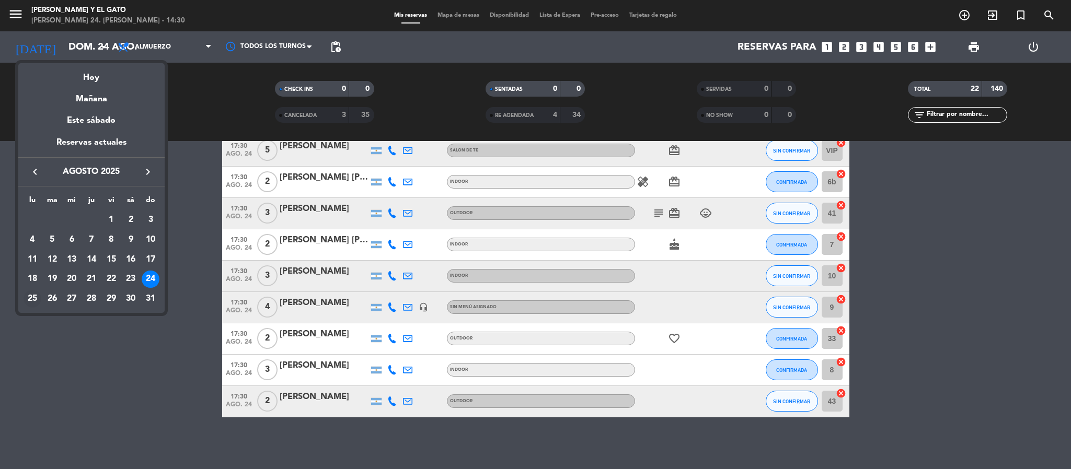
click at [27, 297] on div "25" at bounding box center [33, 299] width 18 height 18
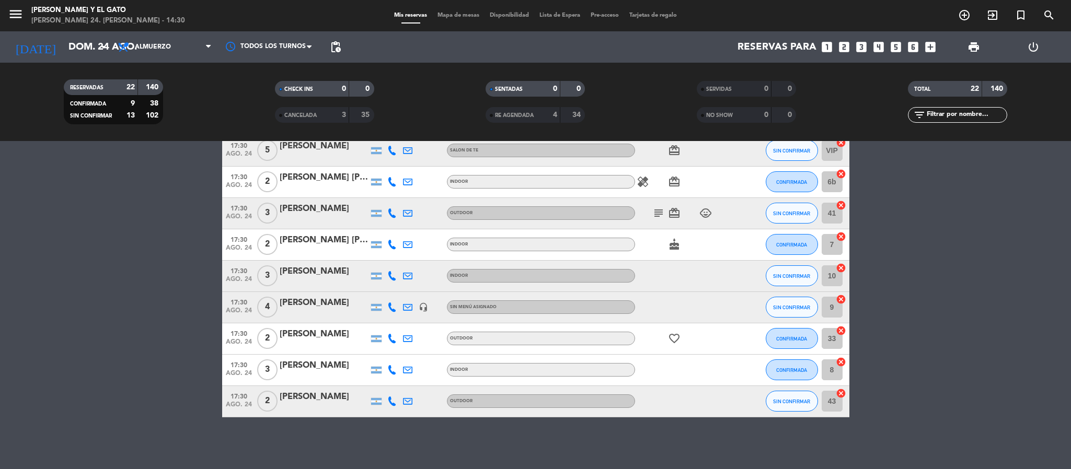
type input "lun. 25 ago."
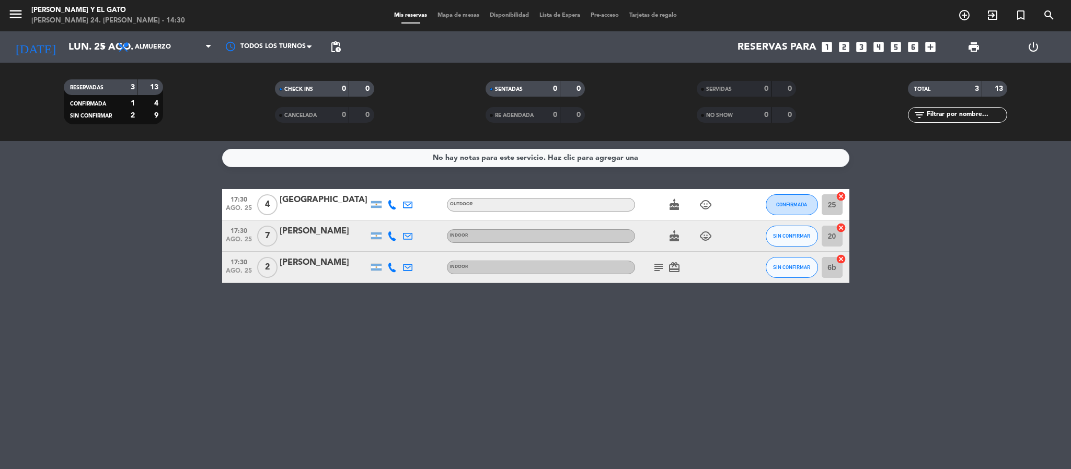
click at [842, 49] on icon "looks_two" at bounding box center [844, 47] width 14 height 14
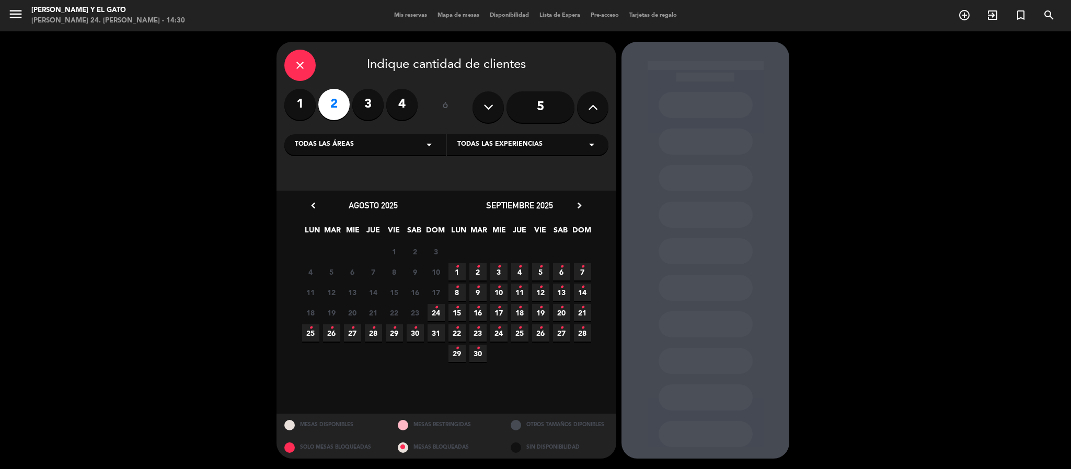
click at [314, 338] on span "25 •" at bounding box center [310, 333] width 17 height 17
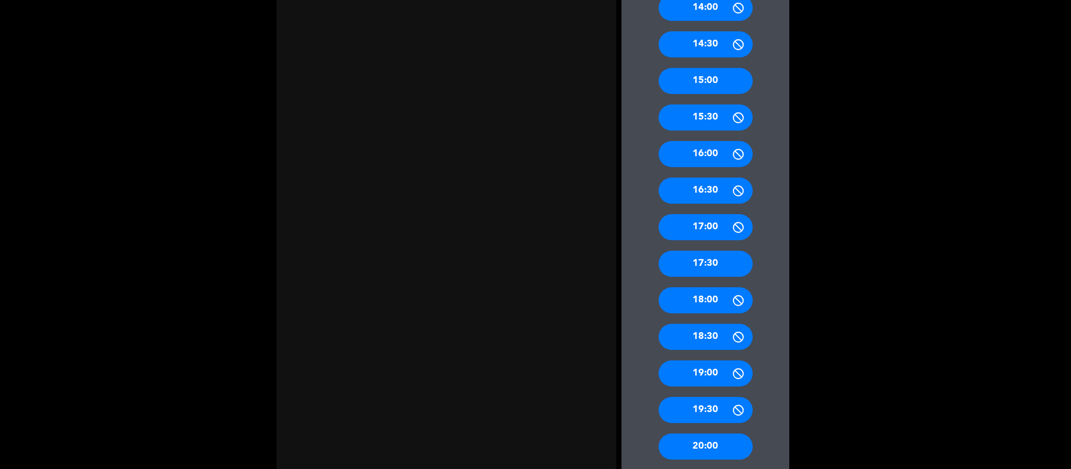
scroll to position [470, 0]
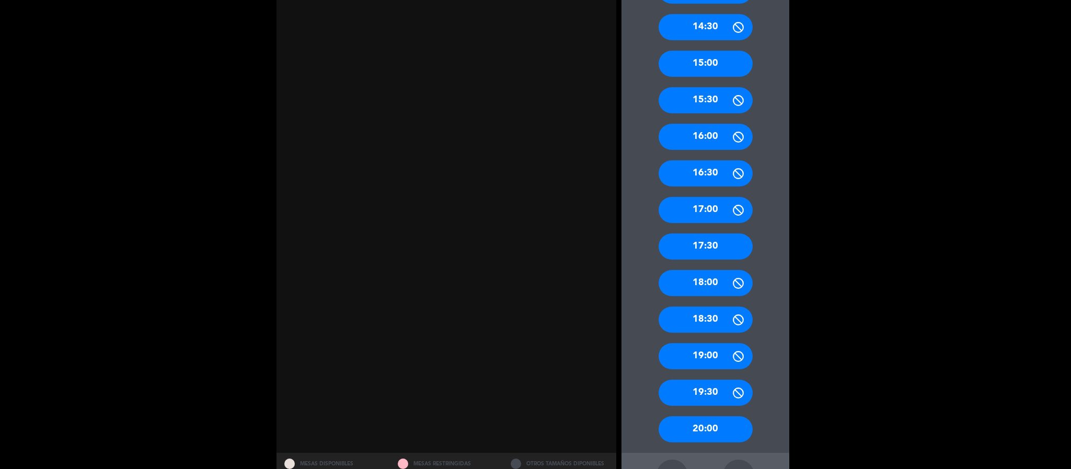
click at [715, 238] on div "17:30" at bounding box center [706, 247] width 94 height 26
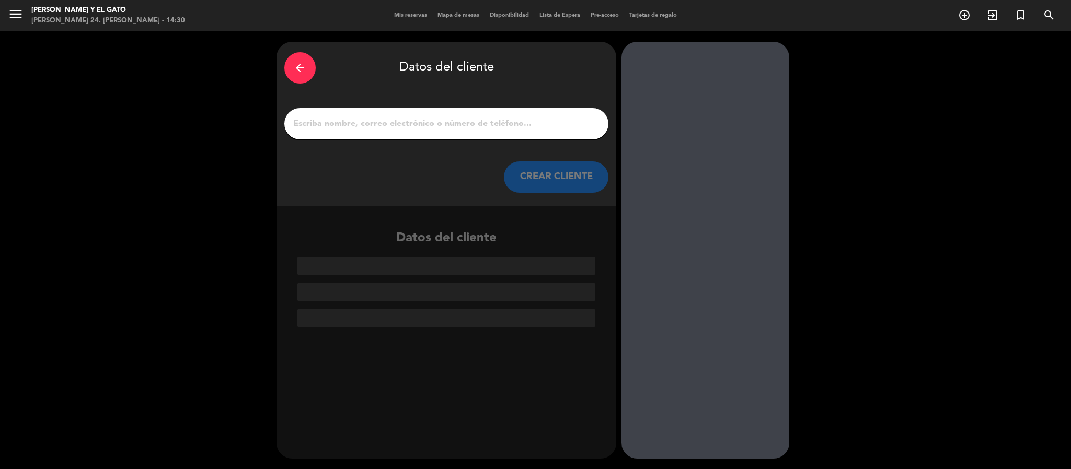
click at [430, 119] on input "1" at bounding box center [446, 124] width 308 height 15
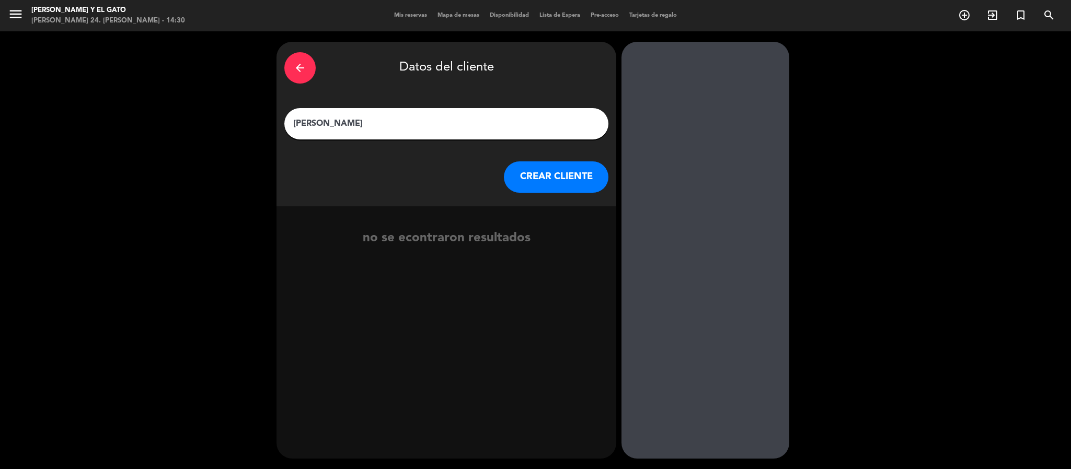
type input "[PERSON_NAME]"
click at [542, 182] on button "CREAR CLIENTE" at bounding box center [556, 176] width 105 height 31
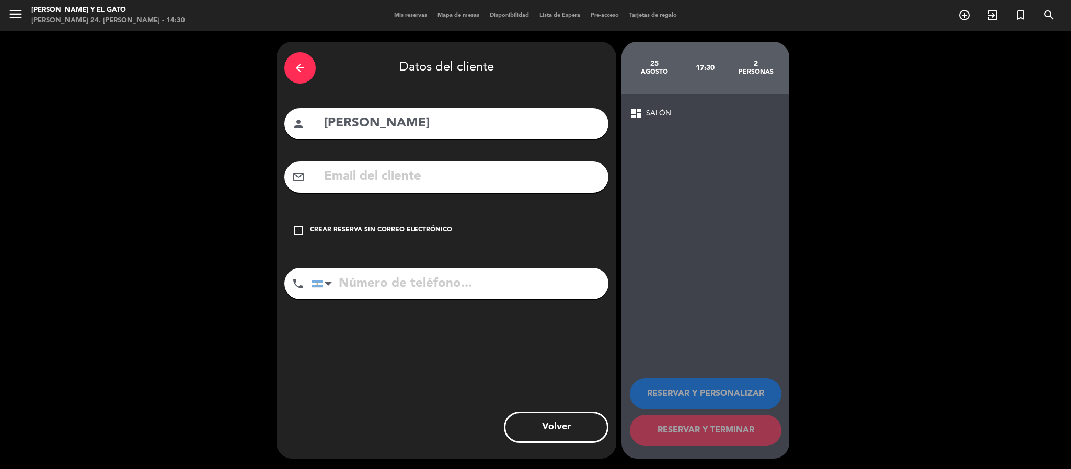
click at [406, 181] on input "text" at bounding box center [462, 176] width 278 height 21
click at [352, 176] on input "didimonta" at bounding box center [462, 176] width 278 height 21
click at [345, 178] on input "didimonta" at bounding box center [462, 176] width 278 height 21
click at [430, 176] on input "vivimonta" at bounding box center [462, 176] width 278 height 21
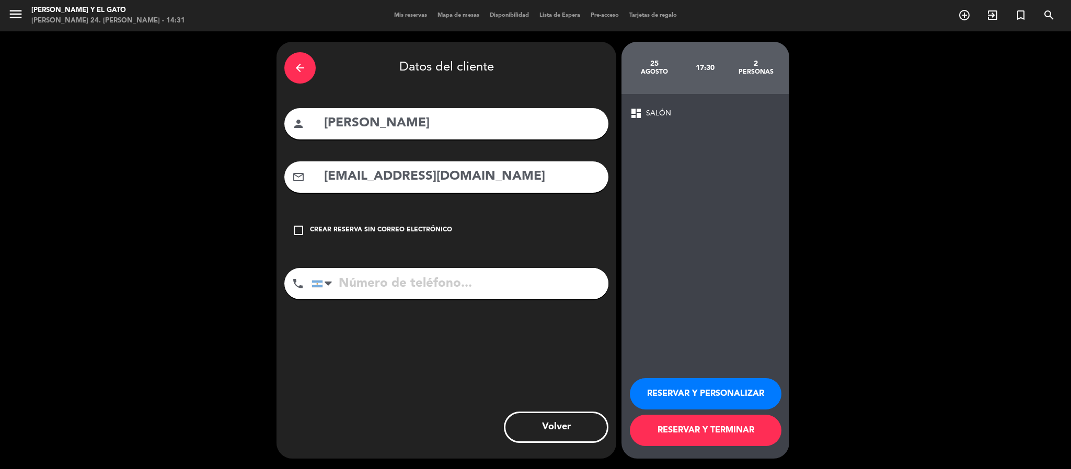
type input "[EMAIL_ADDRESS][DOMAIN_NAME]"
click at [397, 285] on input "tel" at bounding box center [459, 283] width 297 height 31
type input "1141779231"
click at [727, 432] on button "RESERVAR Y TERMINAR" at bounding box center [706, 430] width 152 height 31
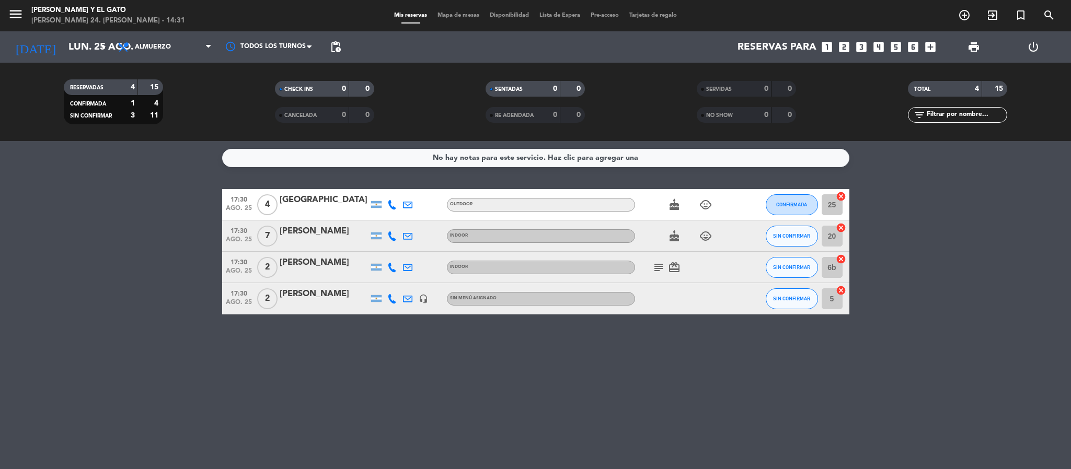
click at [86, 67] on div "RESERVADAS 4 15 CONFIRMADA 1 4 SIN CONFIRMAR 3 11 CHECK INS 0 0 CANCELADA 0 0 S…" at bounding box center [535, 102] width 1071 height 78
click at [77, 52] on input "lun. 25 ago." at bounding box center [126, 47] width 126 height 22
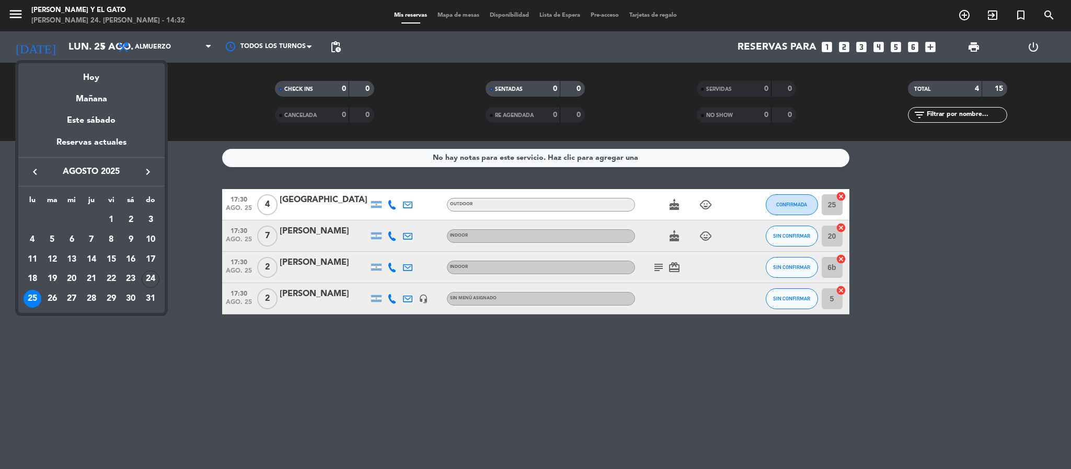
click at [214, 328] on div at bounding box center [535, 234] width 1071 height 469
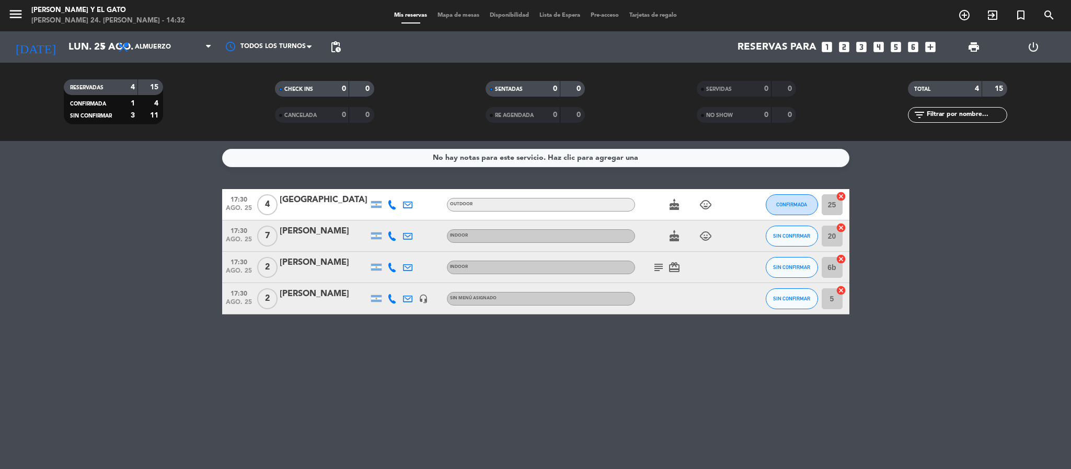
click at [327, 51] on span "pending_actions" at bounding box center [335, 47] width 21 height 21
click at [336, 44] on span "pending_actions" at bounding box center [335, 47] width 13 height 13
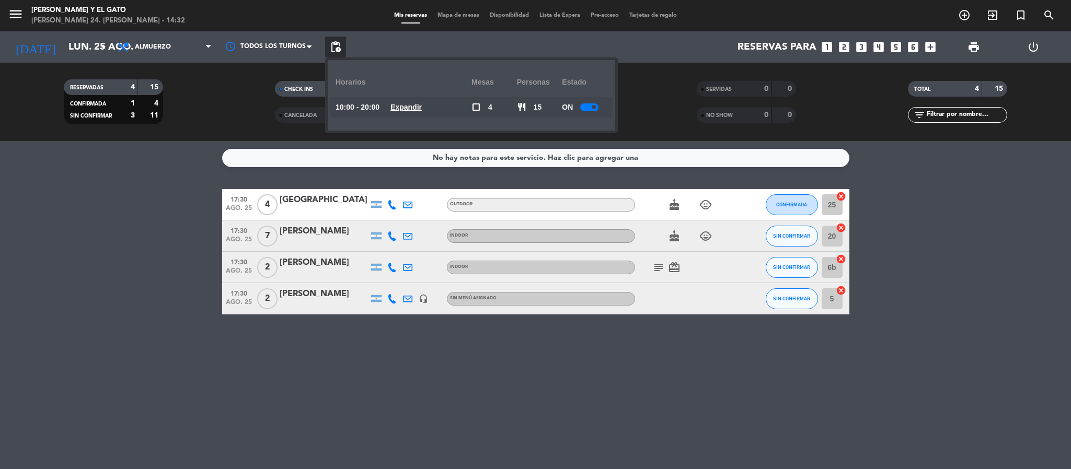
click at [401, 106] on u "Expandir" at bounding box center [405, 107] width 31 height 8
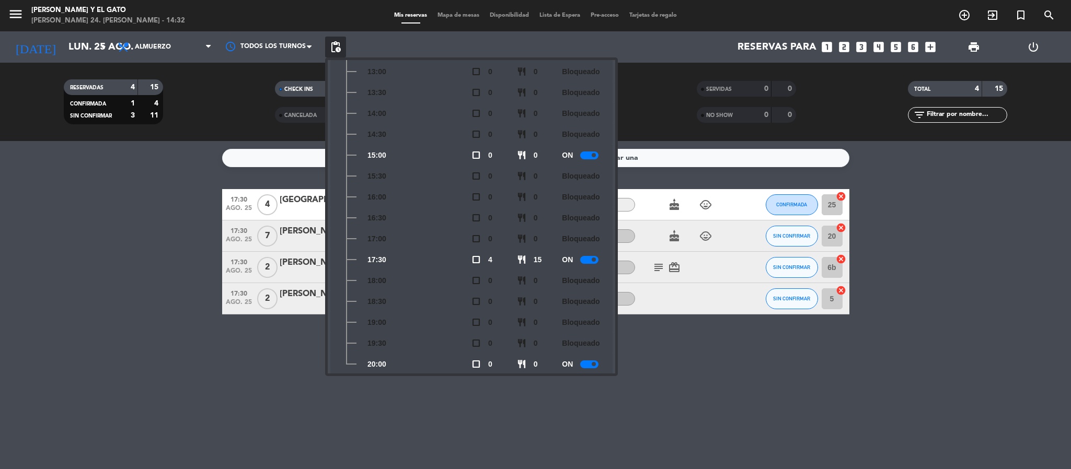
scroll to position [195, 0]
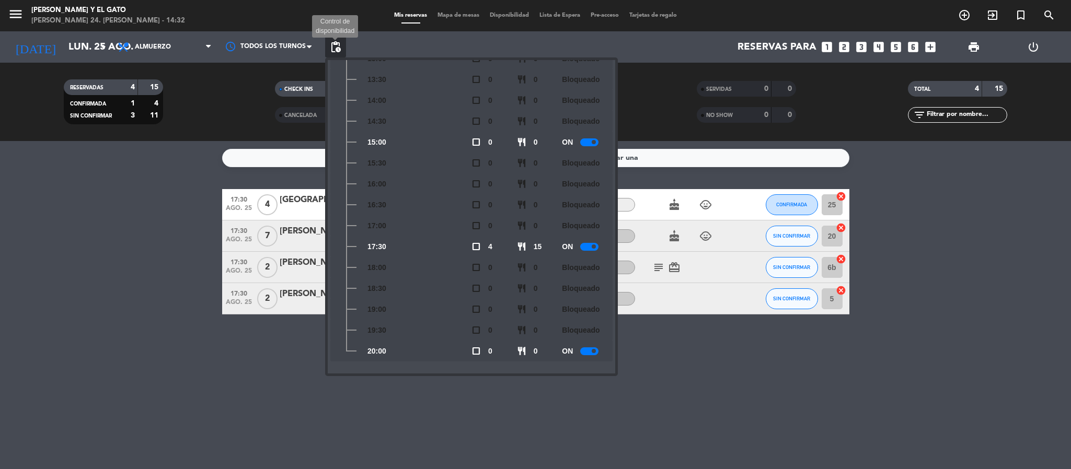
click at [334, 51] on span "pending_actions" at bounding box center [335, 47] width 13 height 13
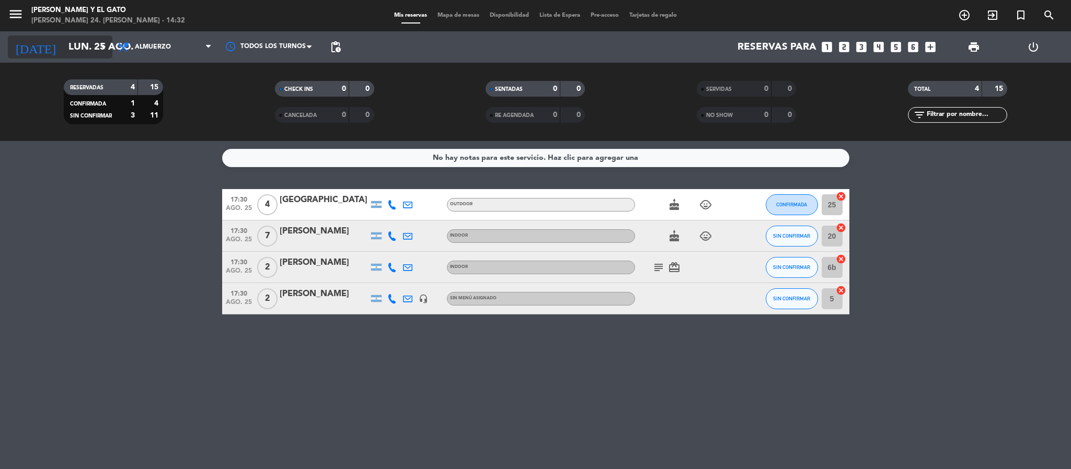
click at [77, 45] on input "lun. 25 ago." at bounding box center [126, 47] width 126 height 22
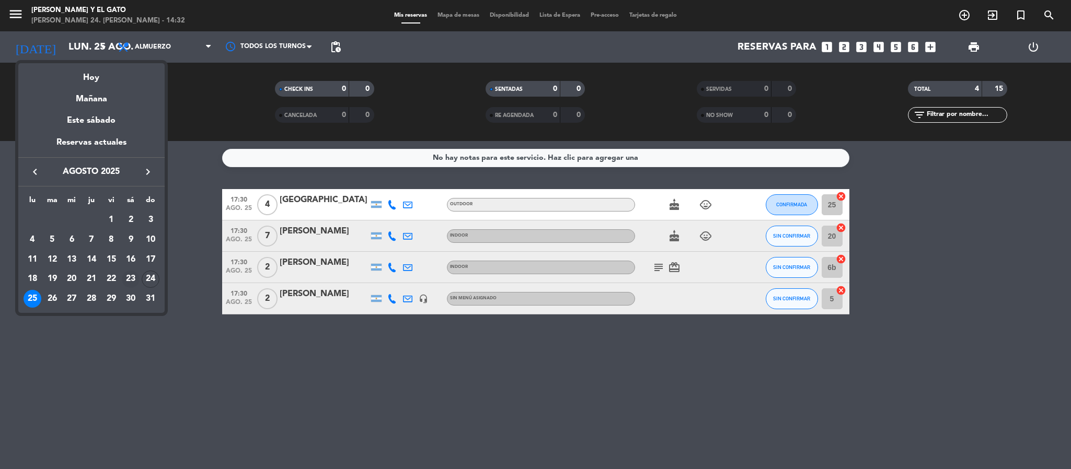
drag, startPoint x: 166, startPoint y: 281, endPoint x: 136, endPoint y: 274, distance: 30.4
click at [159, 276] on div "semana que viene esta semana semana previa misma semana del año anterior Hoy Ma…" at bounding box center [535, 234] width 1071 height 469
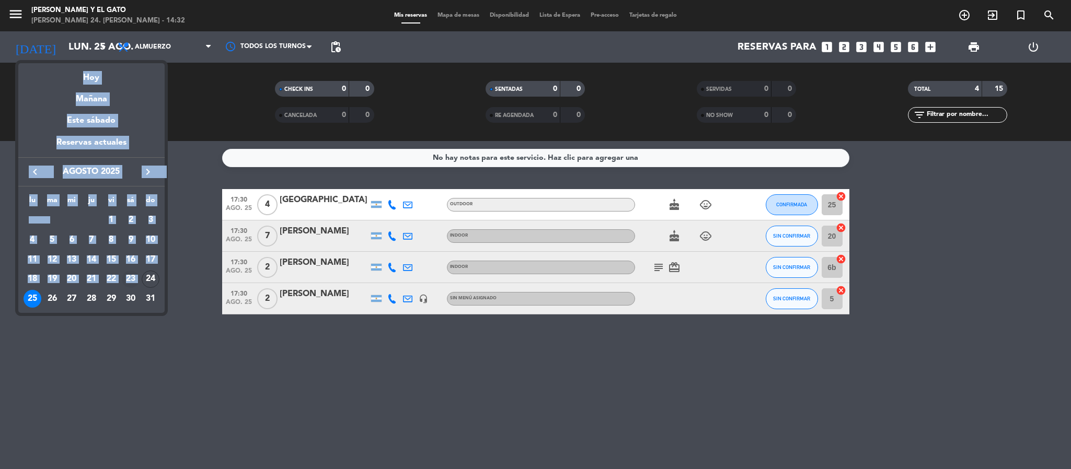
click at [136, 274] on div "23" at bounding box center [131, 280] width 18 height 18
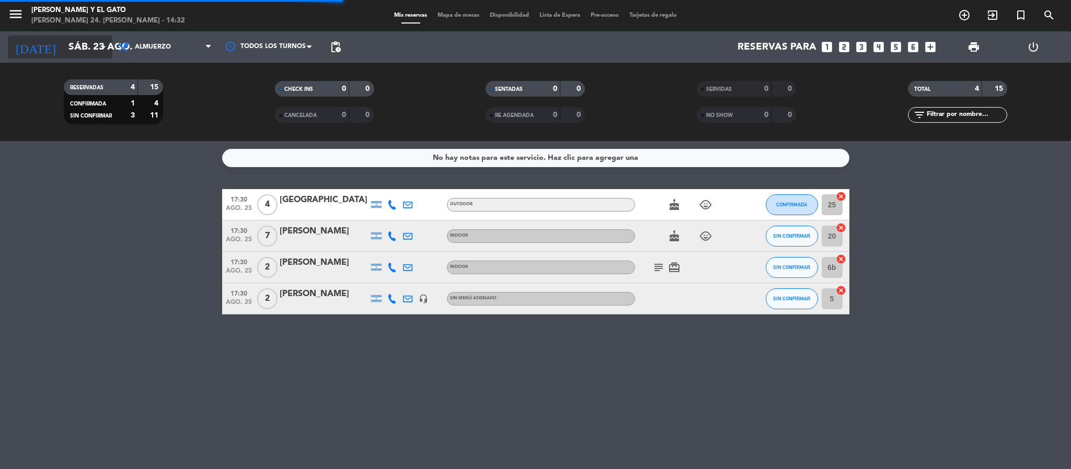
click at [91, 41] on input "sáb. 23 ago." at bounding box center [126, 47] width 126 height 22
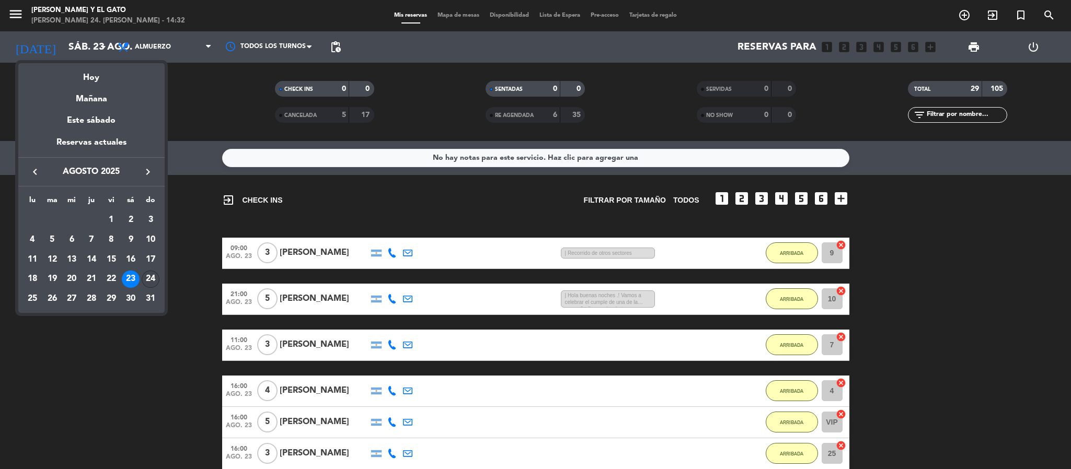
click at [149, 281] on div "24" at bounding box center [151, 280] width 18 height 18
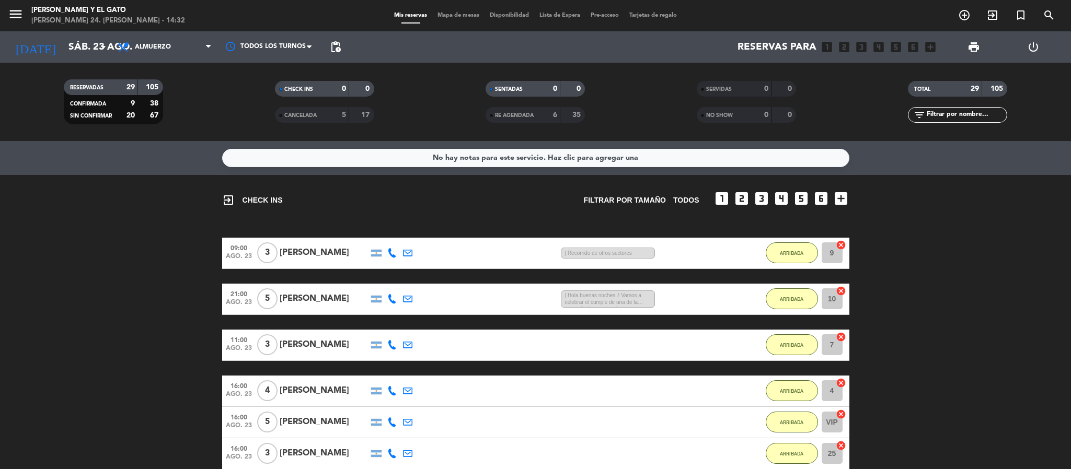
type input "dom. 24 ago."
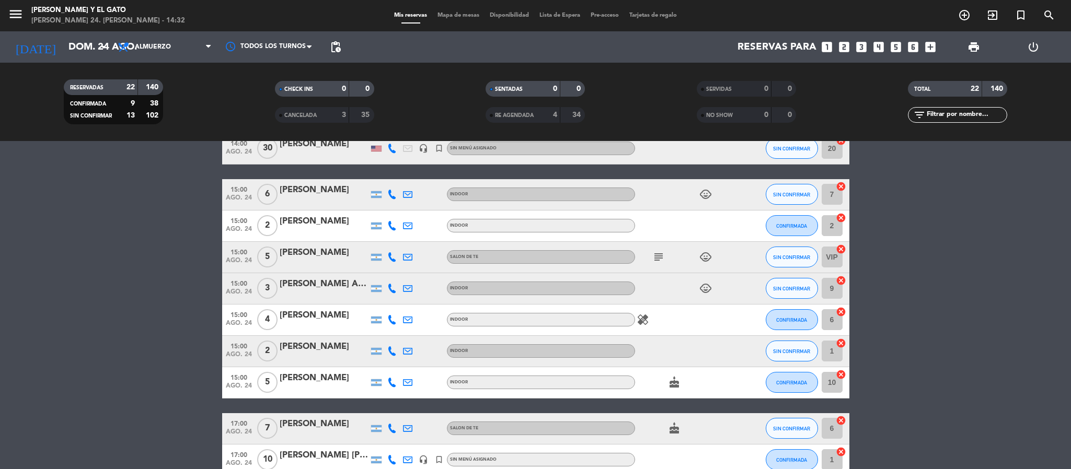
scroll to position [235, 0]
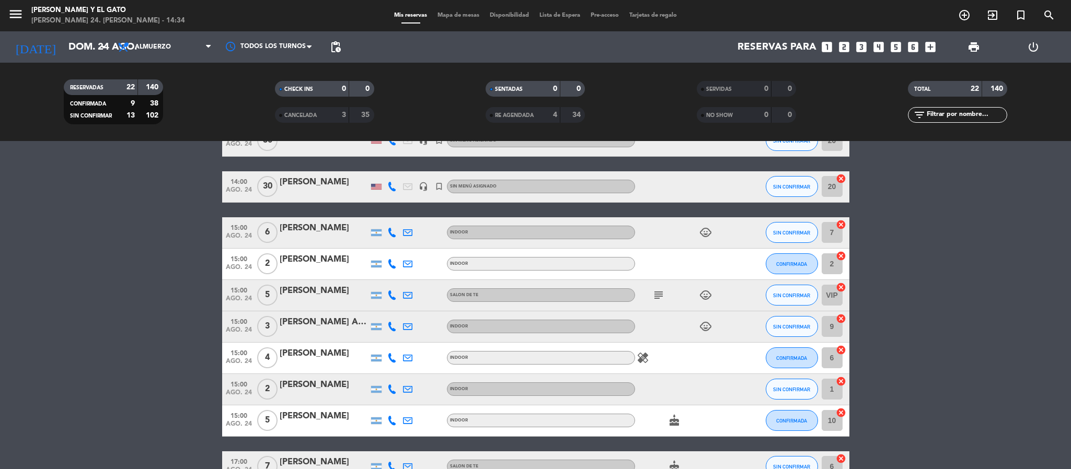
drag, startPoint x: 64, startPoint y: 256, endPoint x: 43, endPoint y: 213, distance: 47.4
click at [60, 246] on bookings-row "13:00 ago. 24 30 [PERSON_NAME] headset_mic turned_in_not Sin menú asignado SIN …" at bounding box center [535, 468] width 1071 height 686
click at [793, 291] on button "SIN CONFIRMAR" at bounding box center [792, 295] width 52 height 21
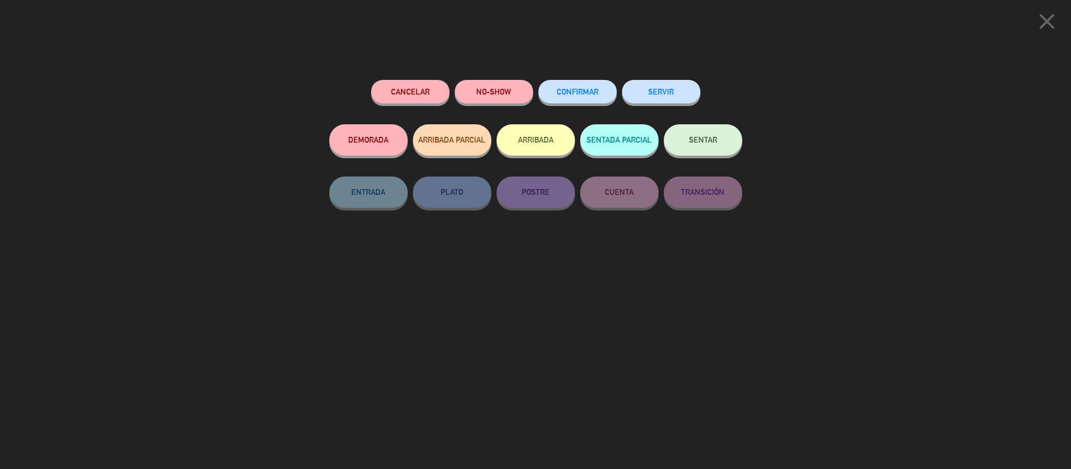
click at [525, 145] on button "ARRIBADA" at bounding box center [535, 139] width 78 height 31
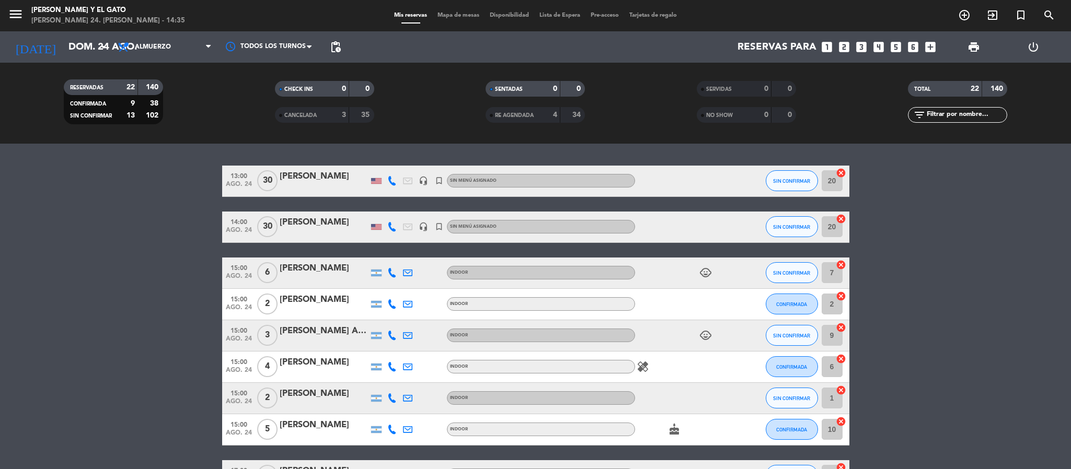
scroll to position [188, 0]
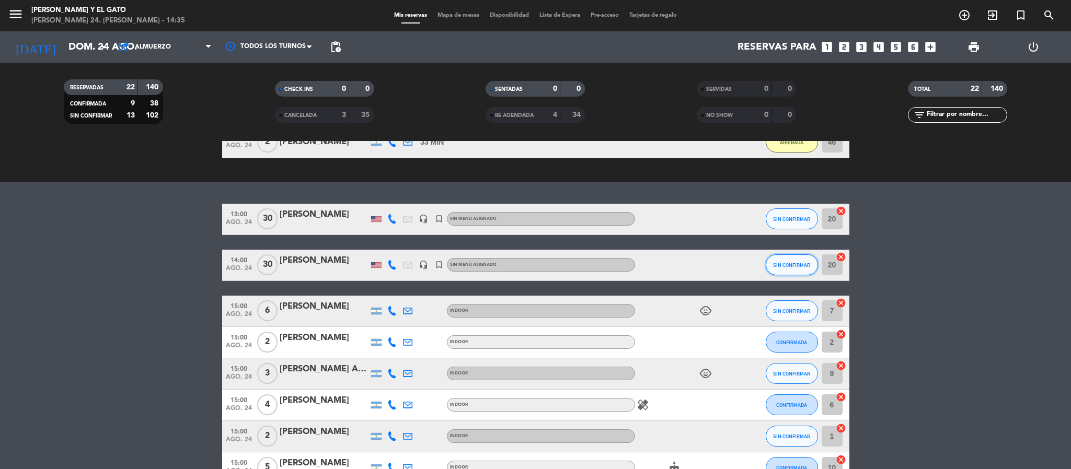
click at [802, 262] on span "SIN CONFIRMAR" at bounding box center [791, 265] width 37 height 6
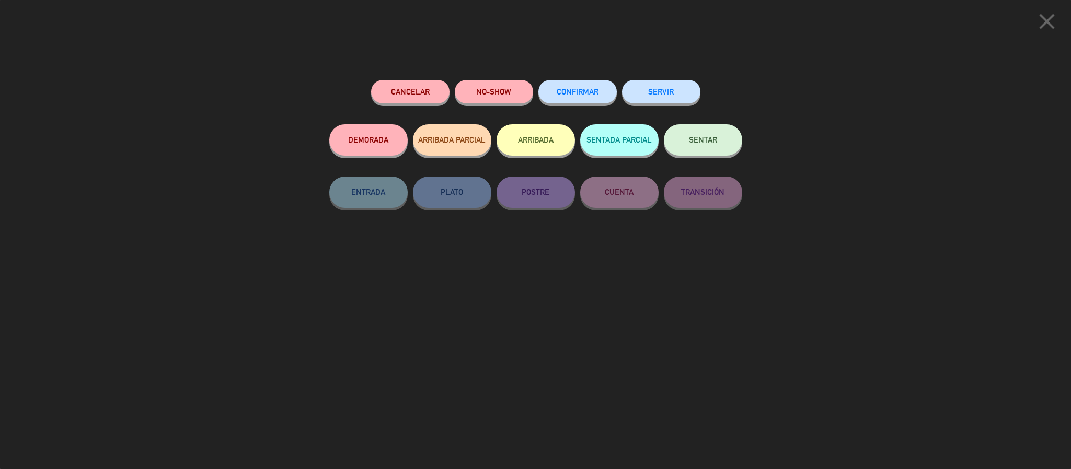
click at [499, 136] on button "ARRIBADA" at bounding box center [535, 139] width 78 height 31
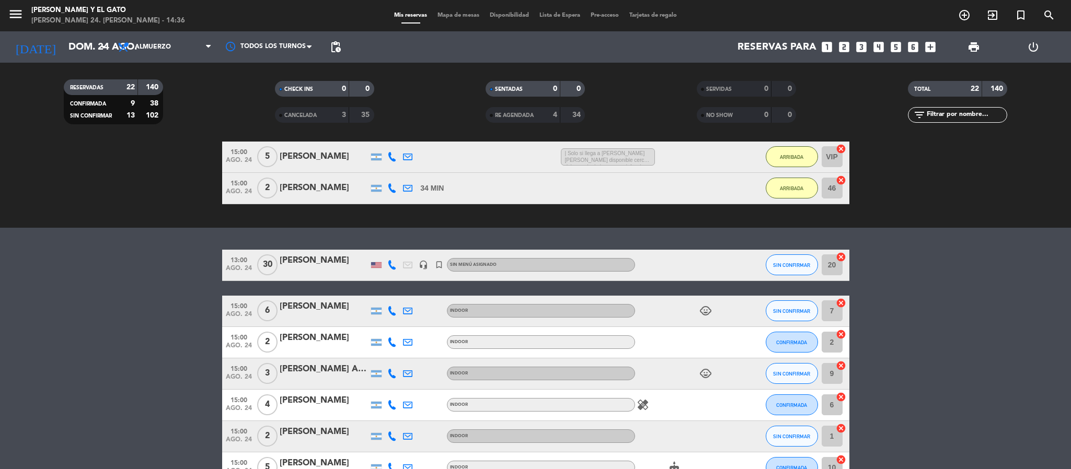
scroll to position [267, 0]
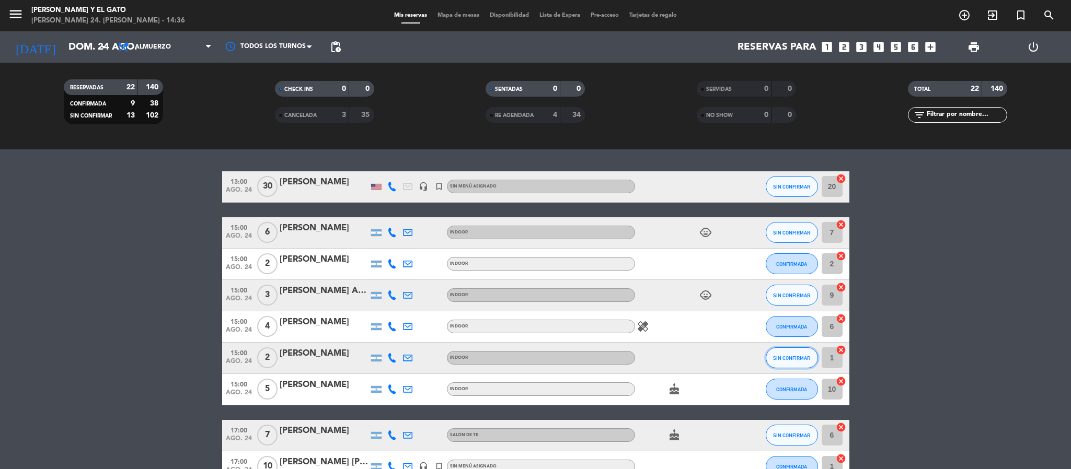
click at [797, 352] on button "SIN CONFIRMAR" at bounding box center [792, 358] width 52 height 21
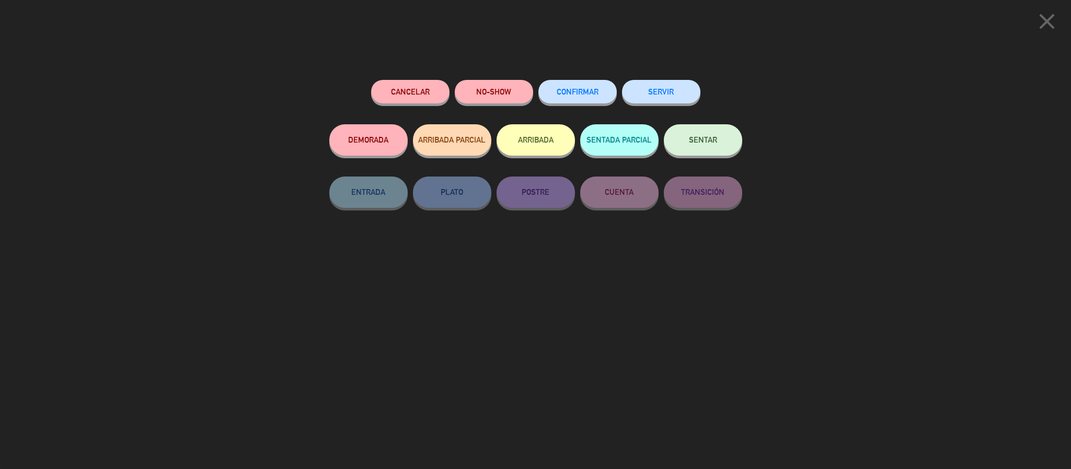
drag, startPoint x: 524, startPoint y: 136, endPoint x: 524, endPoint y: 130, distance: 6.3
click at [524, 132] on button "ARRIBADA" at bounding box center [535, 139] width 78 height 31
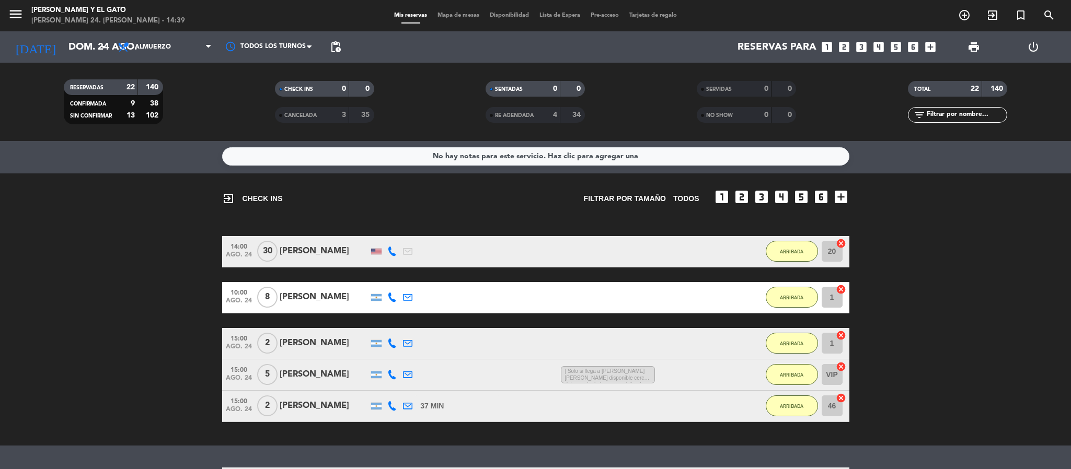
scroll to position [0, 0]
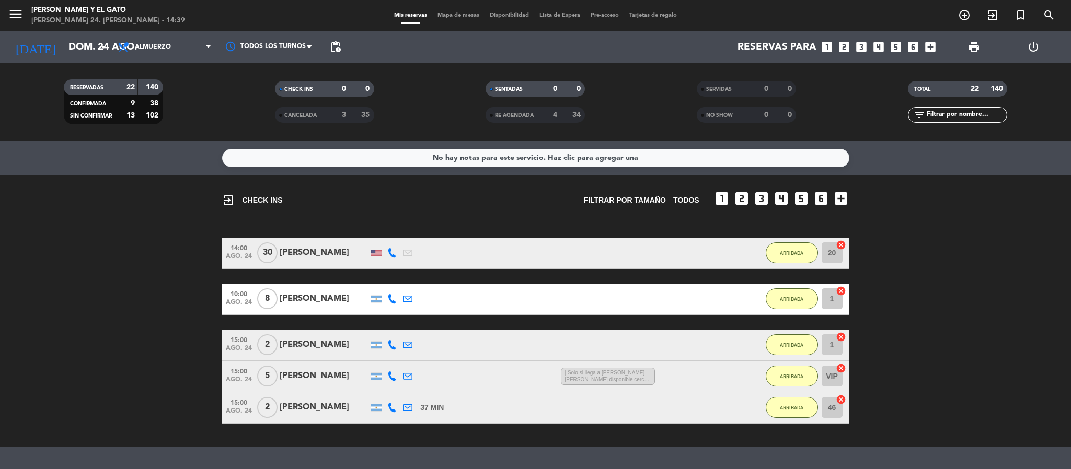
click at [626, 373] on span "| Solo si llega a [PERSON_NAME] [PERSON_NAME] disponible cerca del espacio de j…" at bounding box center [608, 377] width 94 height 18
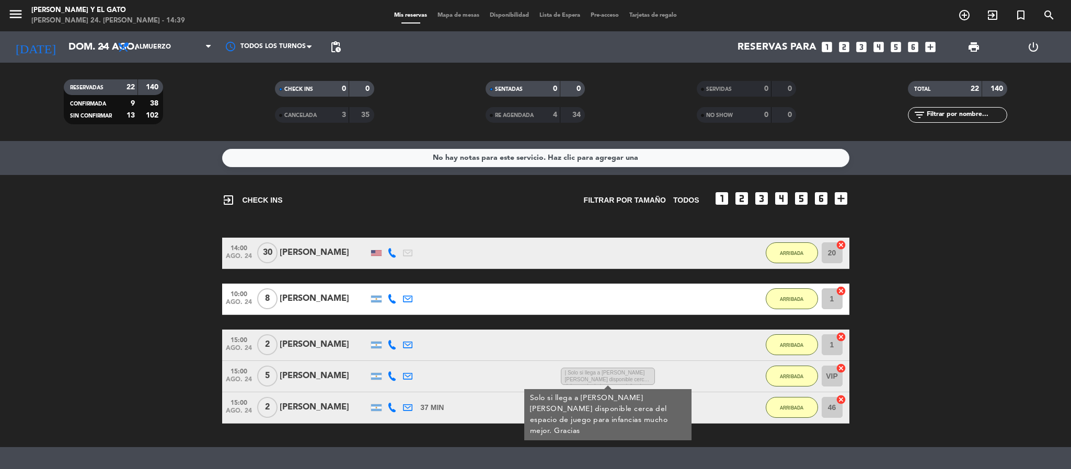
click at [0, 298] on bookings-row "14:00 ago. 24 30 [PERSON_NAME] 4 MIN / 20:36 H sms ARRIBADA 20 cancel 10:00 ago…" at bounding box center [535, 331] width 1071 height 186
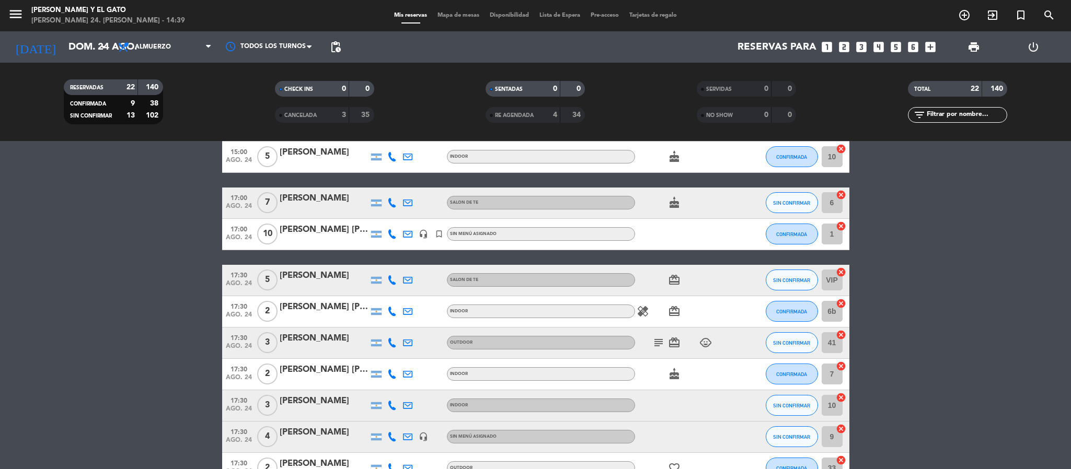
scroll to position [472, 0]
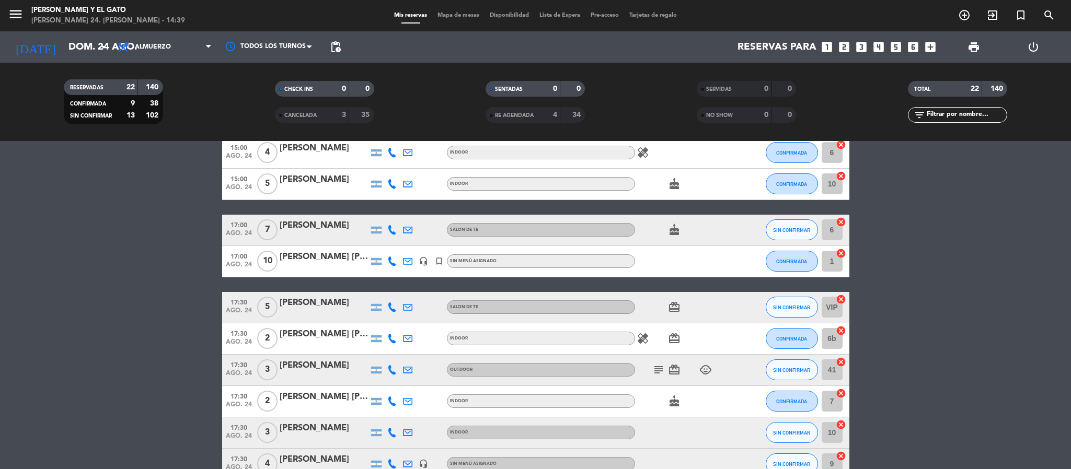
click at [659, 364] on icon "subject" at bounding box center [658, 370] width 13 height 13
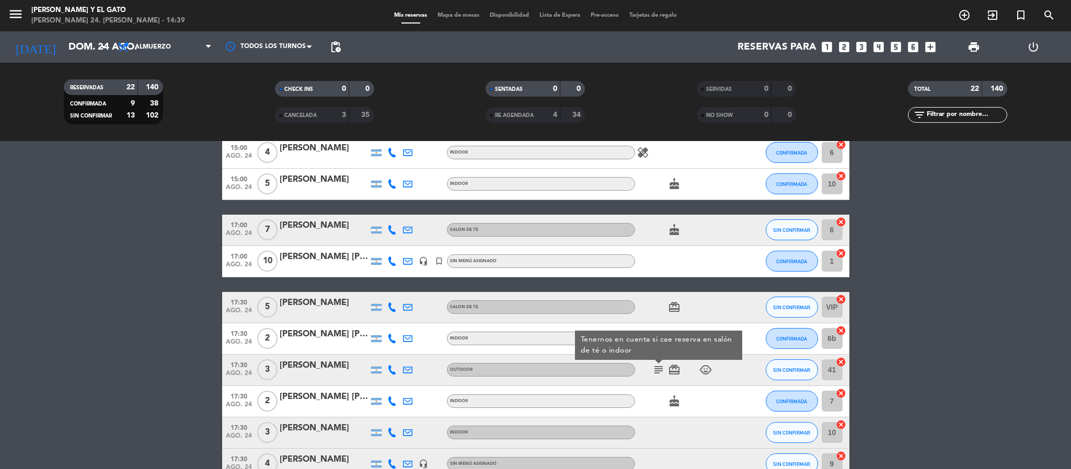
click at [748, 379] on div at bounding box center [743, 370] width 28 height 31
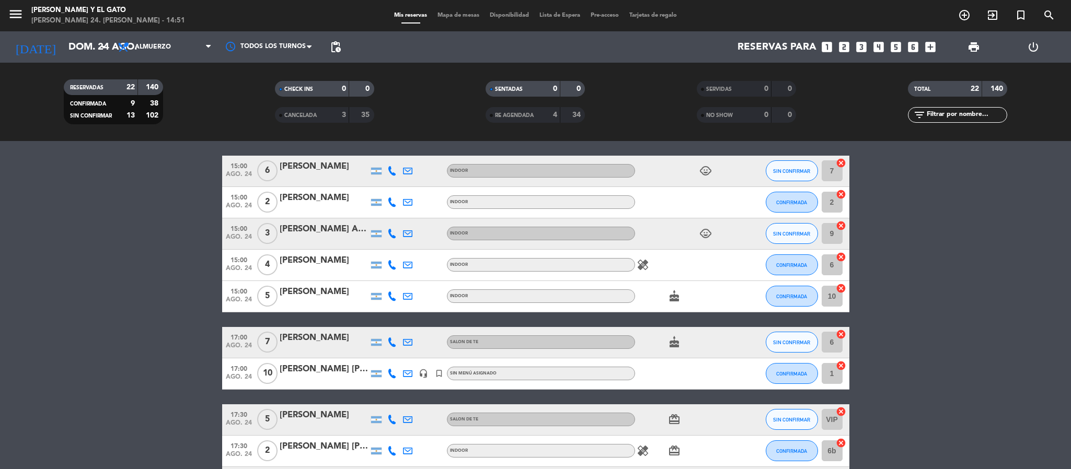
scroll to position [281, 0]
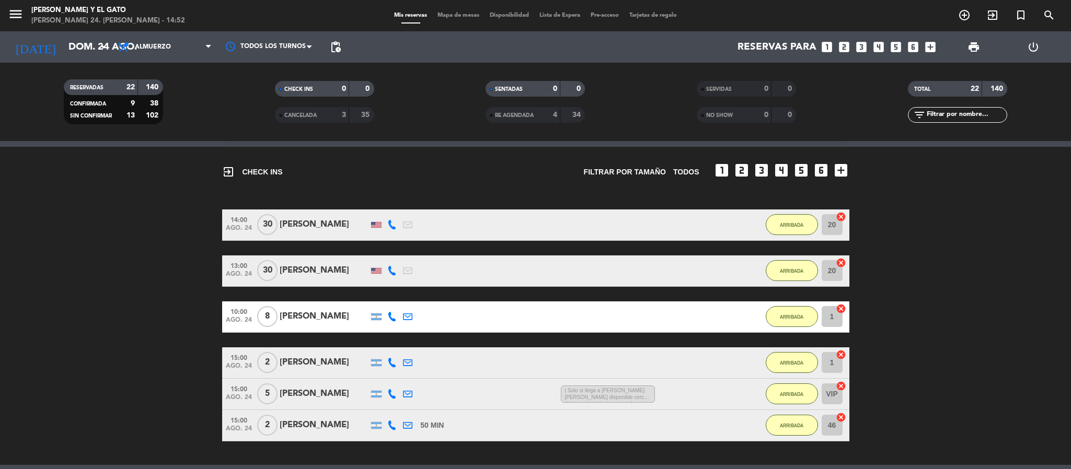
scroll to position [0, 0]
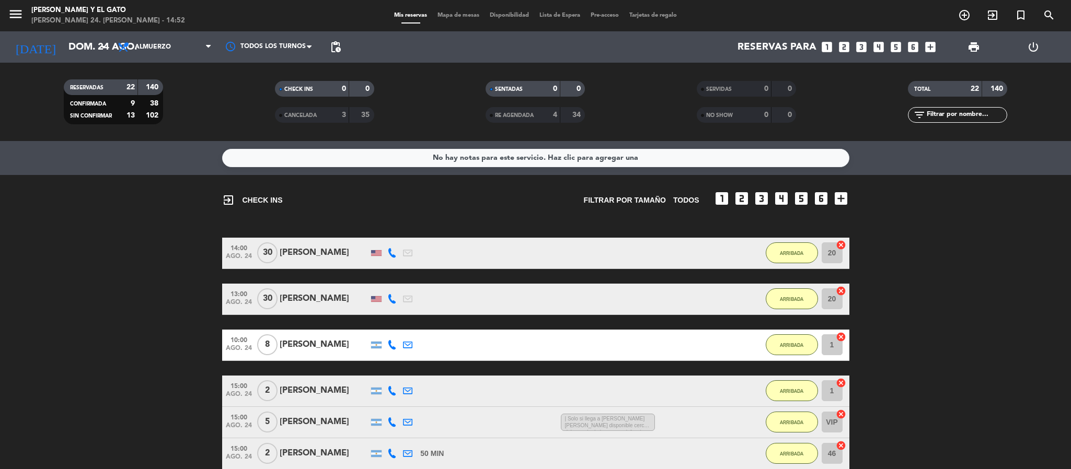
click at [304, 256] on div "[PERSON_NAME]" at bounding box center [324, 253] width 89 height 14
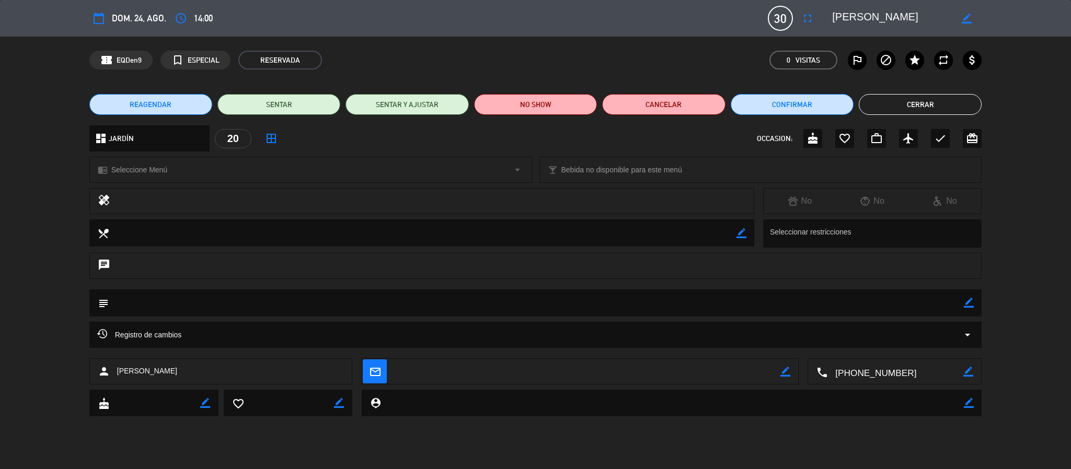
click at [453, 366] on textarea at bounding box center [587, 372] width 387 height 26
click at [782, 367] on icon "border_color" at bounding box center [785, 372] width 10 height 10
click at [49, 262] on div "chat" at bounding box center [535, 271] width 1071 height 37
click at [897, 98] on button "Cerrar" at bounding box center [920, 104] width 123 height 21
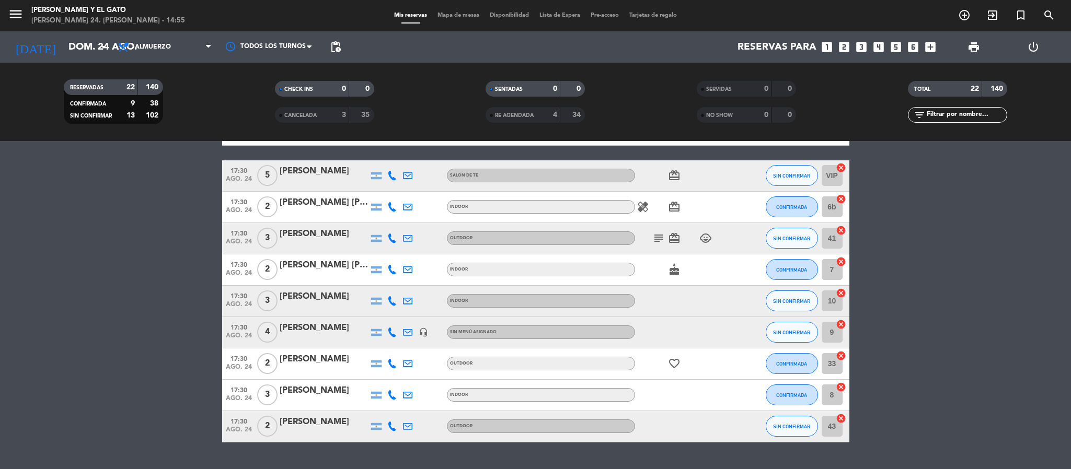
scroll to position [627, 0]
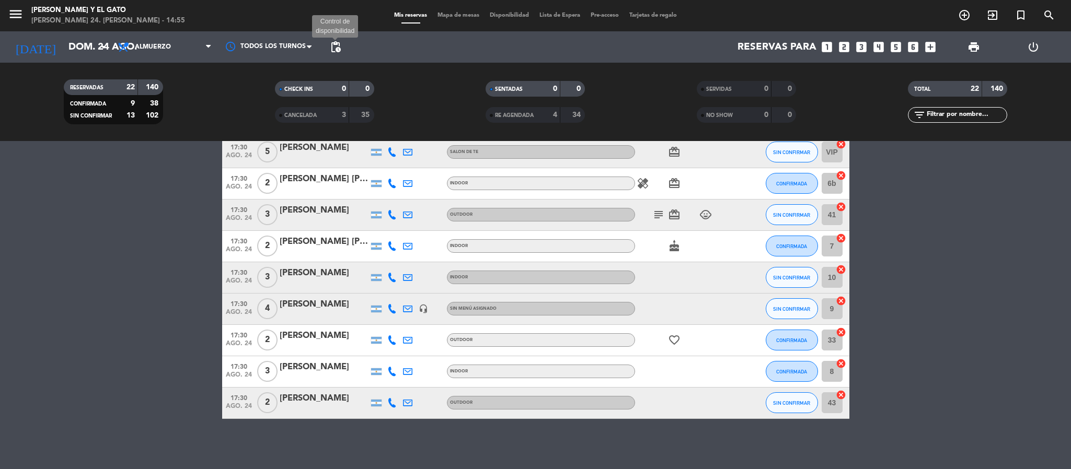
click at [333, 49] on span "pending_actions" at bounding box center [335, 47] width 13 height 13
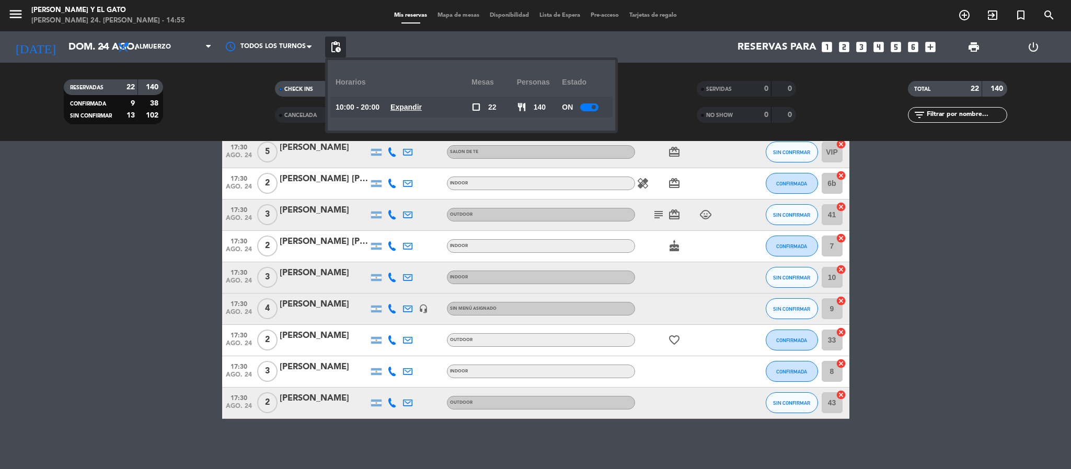
click at [413, 107] on u "Expandir" at bounding box center [405, 107] width 31 height 8
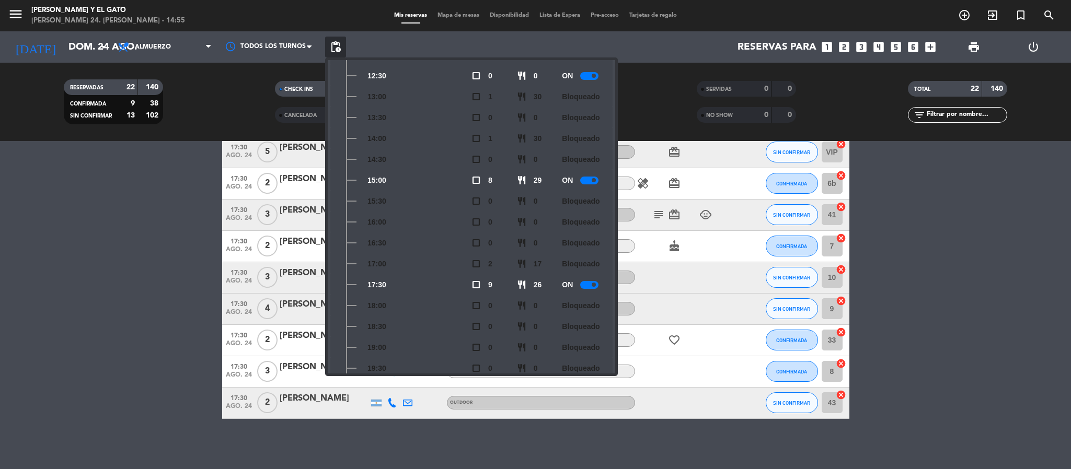
scroll to position [195, 0]
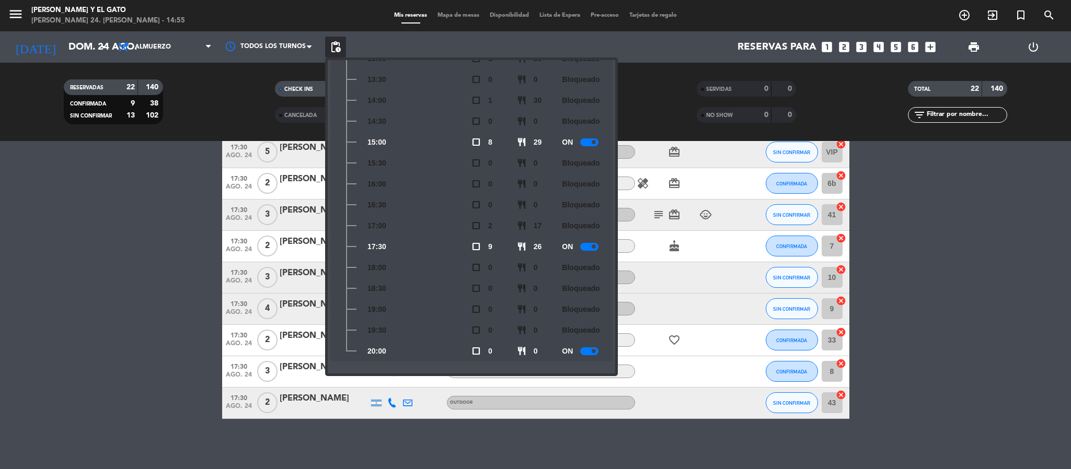
click at [207, 243] on bookings-row "15:00 ago. 24 6 [PERSON_NAME] INDOOR child_care SIN CONFIRMAR 7 cancel 15:00 ag…" at bounding box center [535, 153] width 1071 height 531
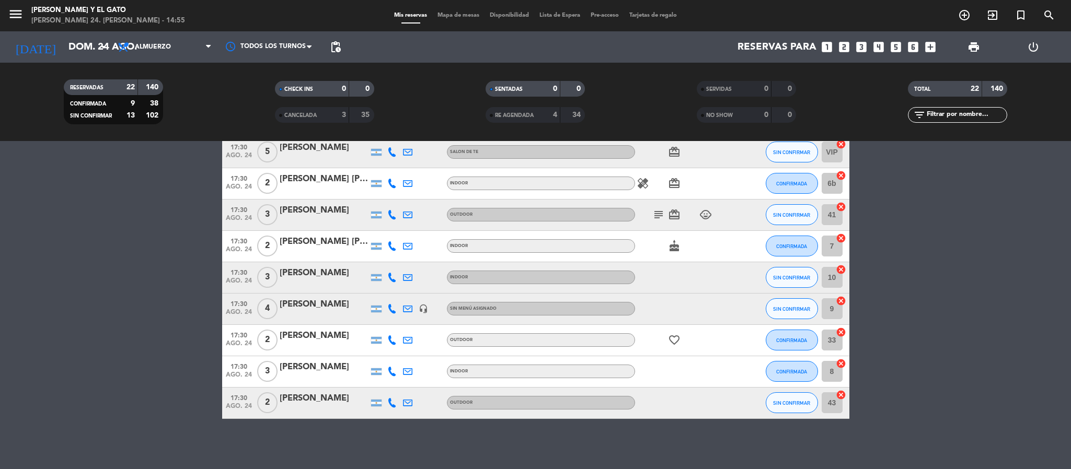
scroll to position [549, 0]
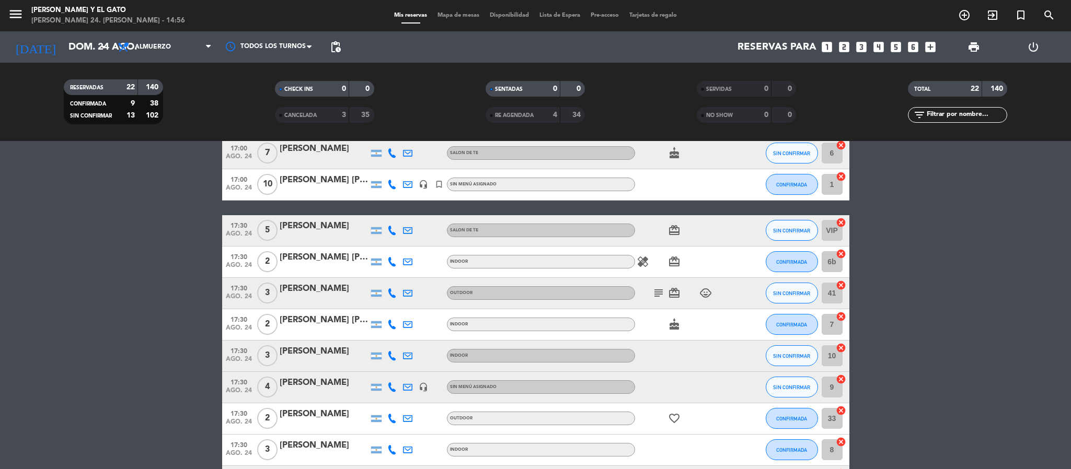
click at [158, 245] on bookings-row "15:00 ago. 24 6 [PERSON_NAME] INDOOR child_care SIN CONFIRMAR 7 cancel 15:00 ag…" at bounding box center [535, 232] width 1071 height 531
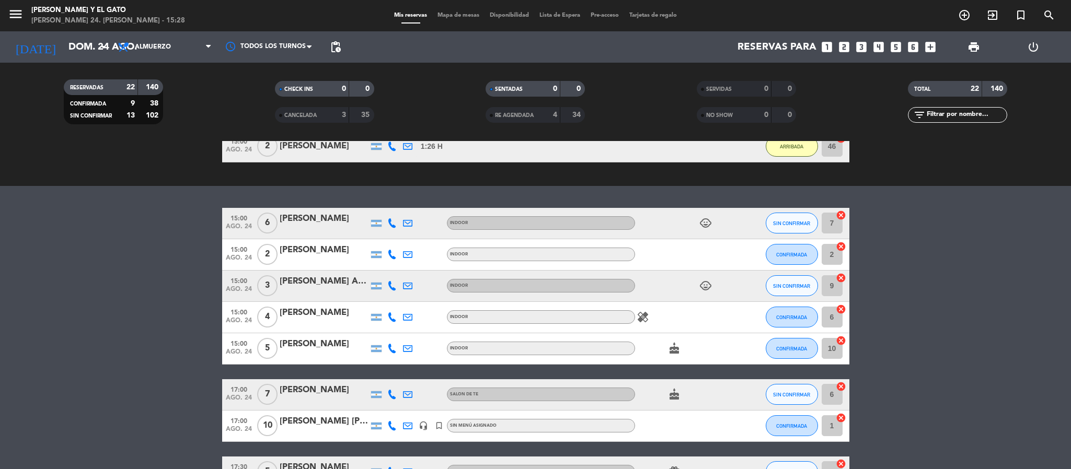
scroll to position [314, 0]
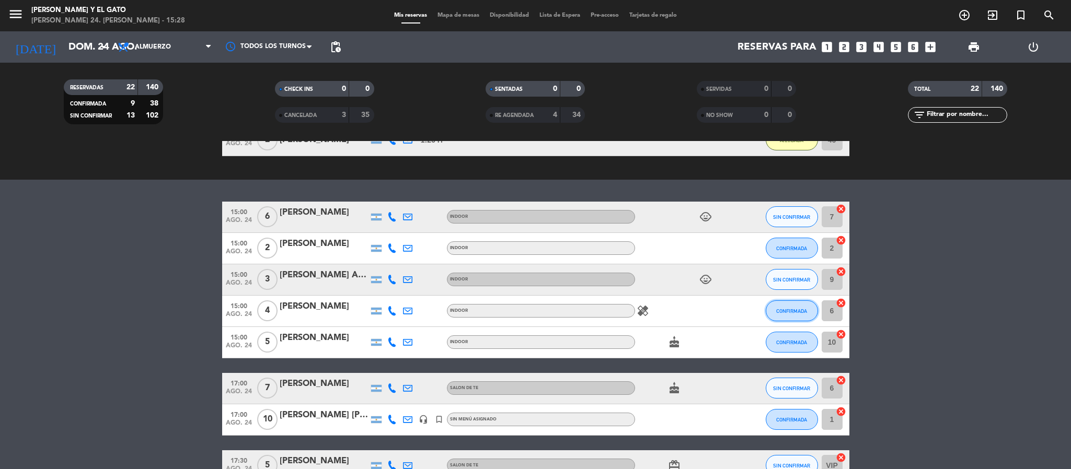
click at [778, 309] on span "CONFIRMADA" at bounding box center [791, 311] width 31 height 6
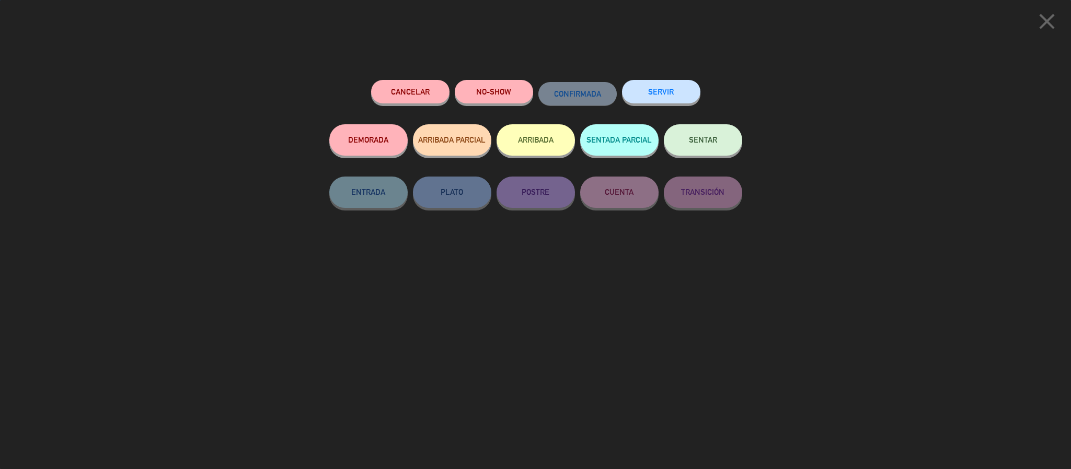
click at [524, 138] on button "ARRIBADA" at bounding box center [535, 139] width 78 height 31
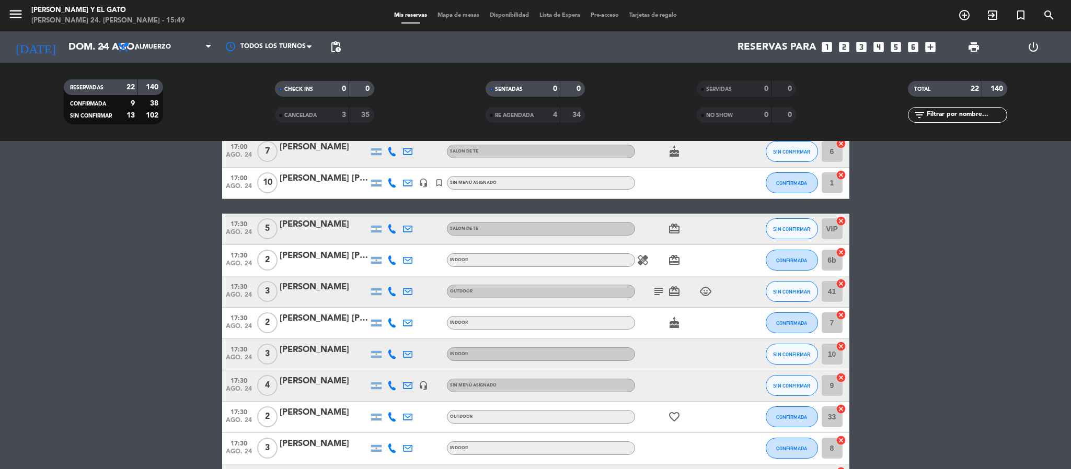
scroll to position [629, 0]
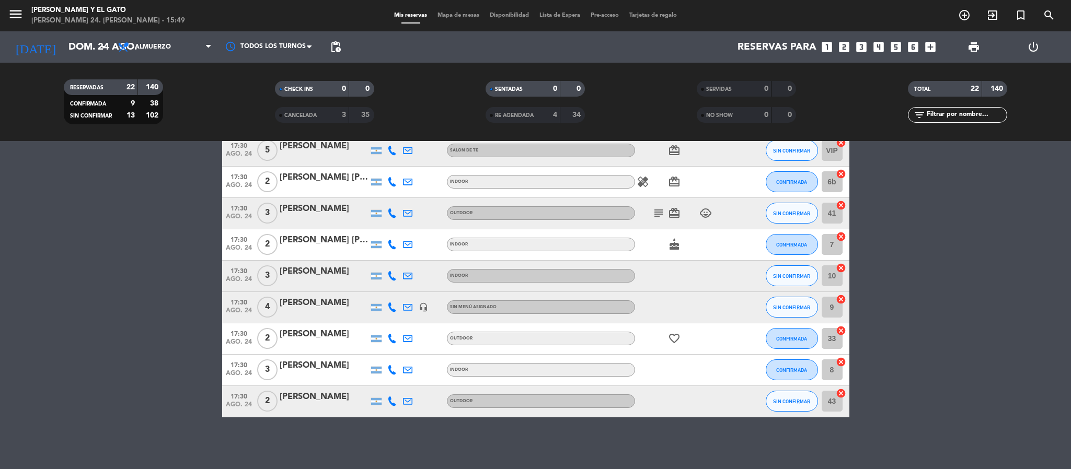
click at [18, 281] on bookings-row "15:00 ago. 24 6 [PERSON_NAME] INDOOR child_care SIN CONFIRMAR 7 cancel 15:00 ag…" at bounding box center [535, 168] width 1071 height 500
click at [328, 40] on span "pending_actions" at bounding box center [335, 47] width 21 height 21
click at [337, 47] on span "pending_actions" at bounding box center [335, 47] width 13 height 13
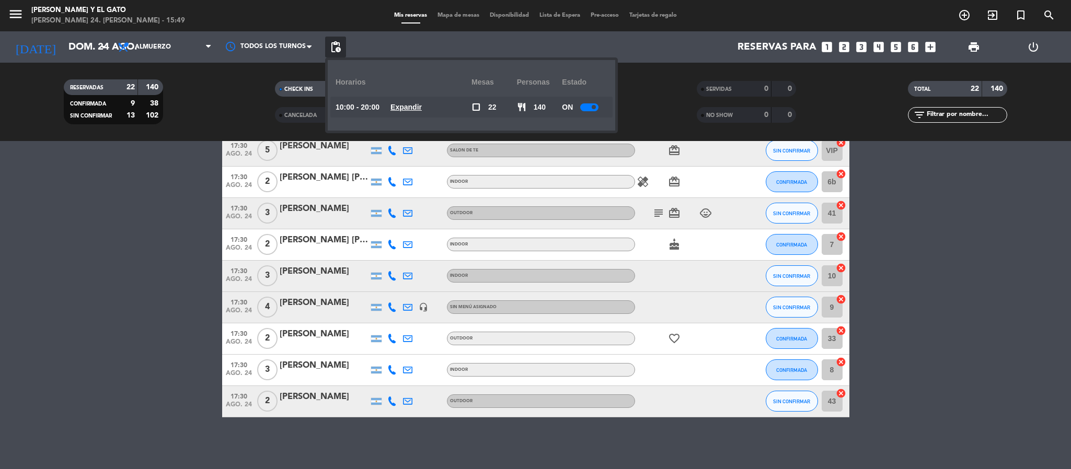
click at [422, 104] on u "Expandir" at bounding box center [405, 107] width 31 height 8
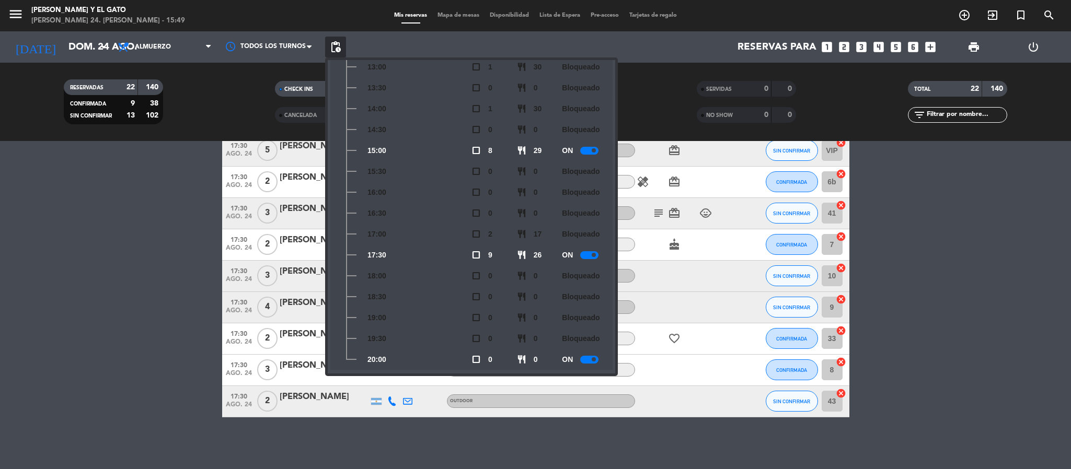
scroll to position [195, 0]
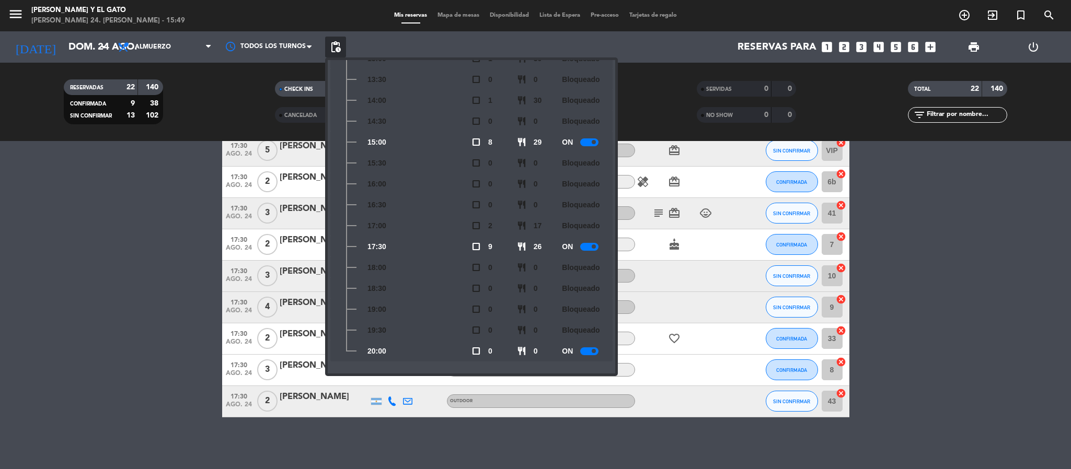
click at [69, 153] on bookings-row "15:00 ago. 24 6 [PERSON_NAME] INDOOR child_care SIN CONFIRMAR 7 cancel 15:00 ag…" at bounding box center [535, 168] width 1071 height 500
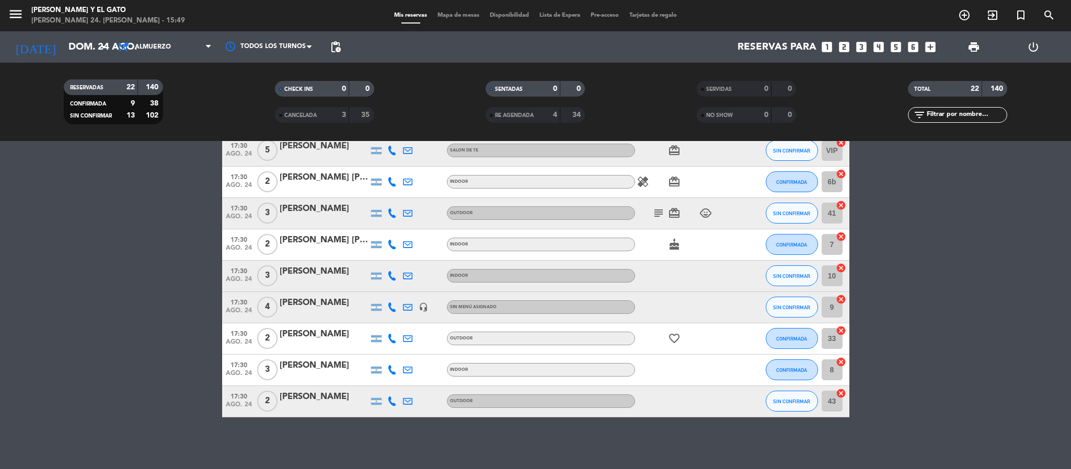
click at [344, 44] on span "pending_actions" at bounding box center [335, 47] width 21 height 21
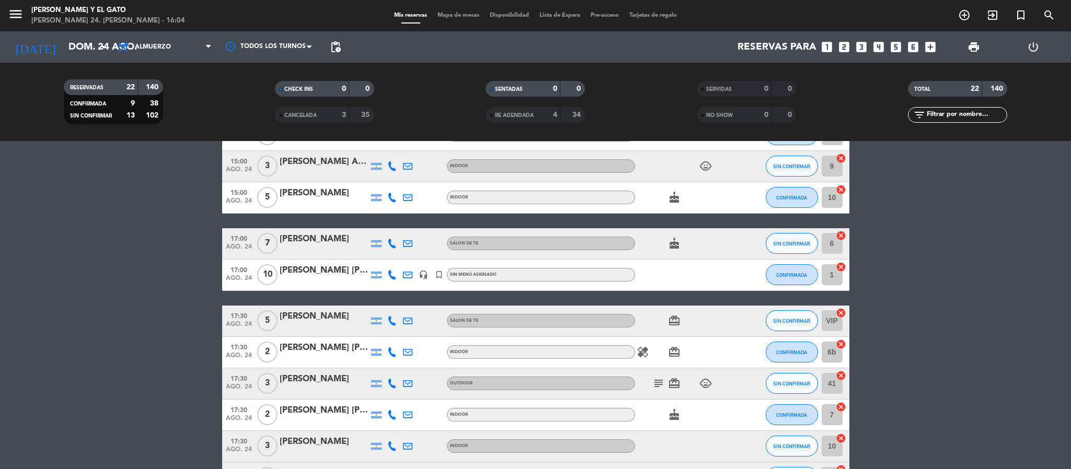
scroll to position [394, 0]
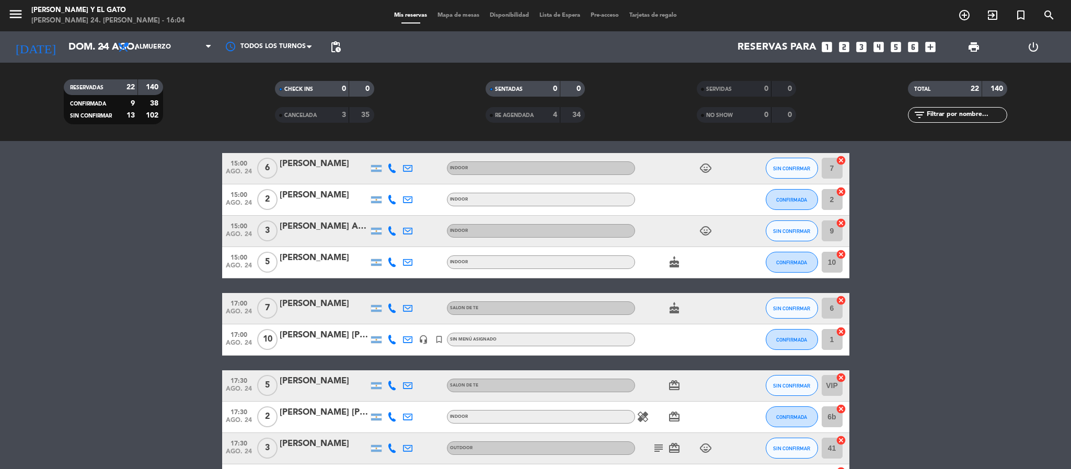
click at [118, 303] on bookings-row "15:00 ago. 24 6 [PERSON_NAME] INDOOR child_care SIN CONFIRMAR 7 cancel 15:00 ag…" at bounding box center [535, 403] width 1071 height 500
click at [138, 203] on bookings-row "15:00 ago. 24 6 [PERSON_NAME] INDOOR child_care SIN CONFIRMAR 7 cancel 15:00 ag…" at bounding box center [535, 403] width 1071 height 500
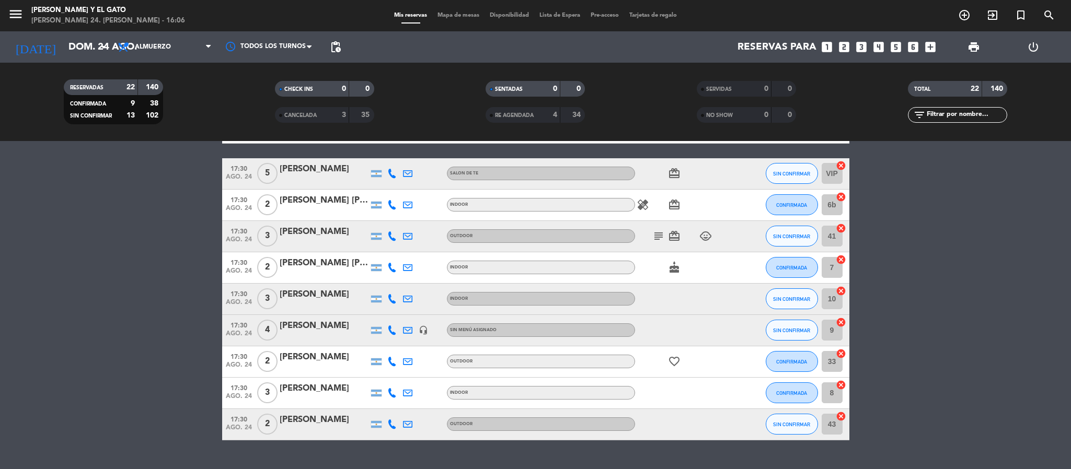
scroll to position [629, 0]
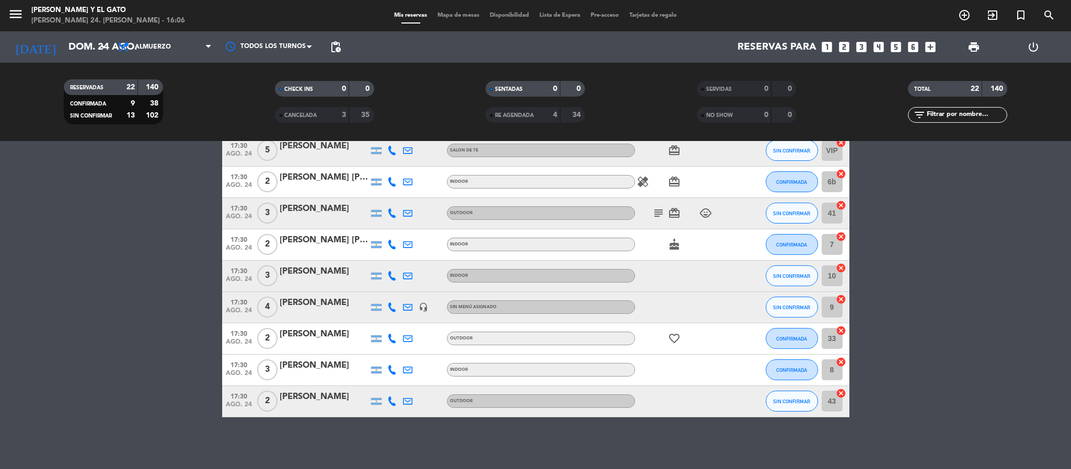
click at [89, 191] on bookings-row "15:00 ago. 24 6 [PERSON_NAME] INDOOR child_care SIN CONFIRMAR 7 cancel 15:00 ag…" at bounding box center [535, 168] width 1071 height 500
click at [129, 241] on bookings-row "15:00 ago. 24 6 [PERSON_NAME] INDOOR child_care SIN CONFIRMAR 7 cancel 15:00 ag…" at bounding box center [535, 168] width 1071 height 500
click at [135, 305] on bookings-row "15:00 ago. 24 6 [PERSON_NAME] INDOOR child_care SIN CONFIRMAR 7 cancel 15:00 ag…" at bounding box center [535, 168] width 1071 height 500
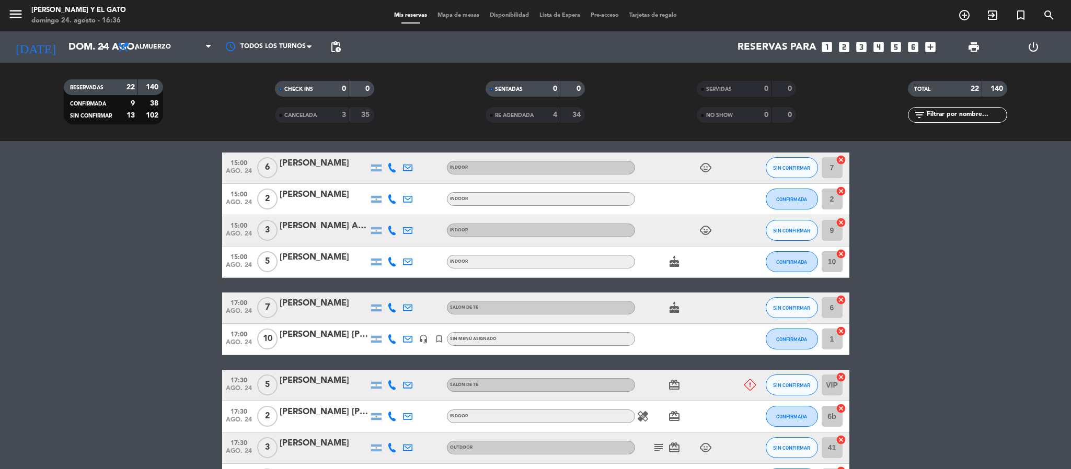
scroll to position [437, 0]
click at [752, 388] on icon at bounding box center [749, 385] width 11 height 11
click at [745, 388] on icon at bounding box center [749, 385] width 11 height 11
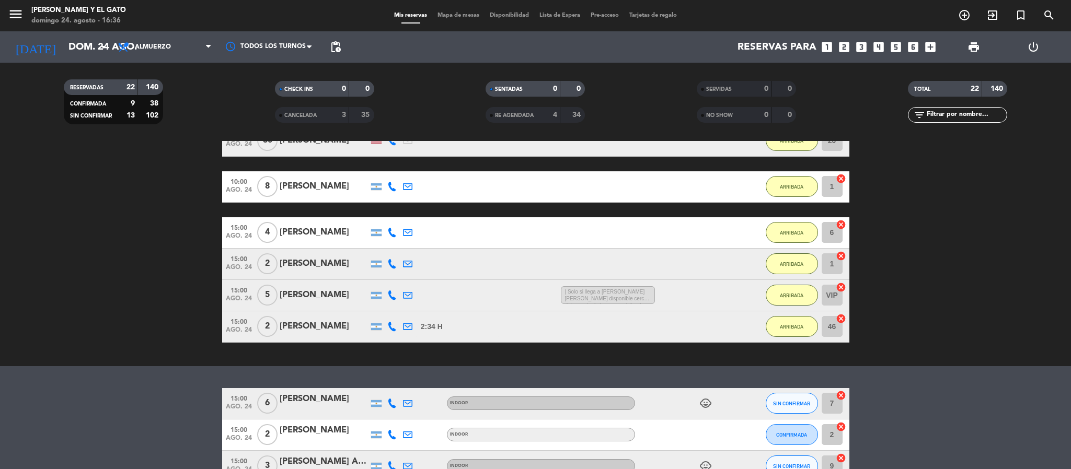
scroll to position [0, 0]
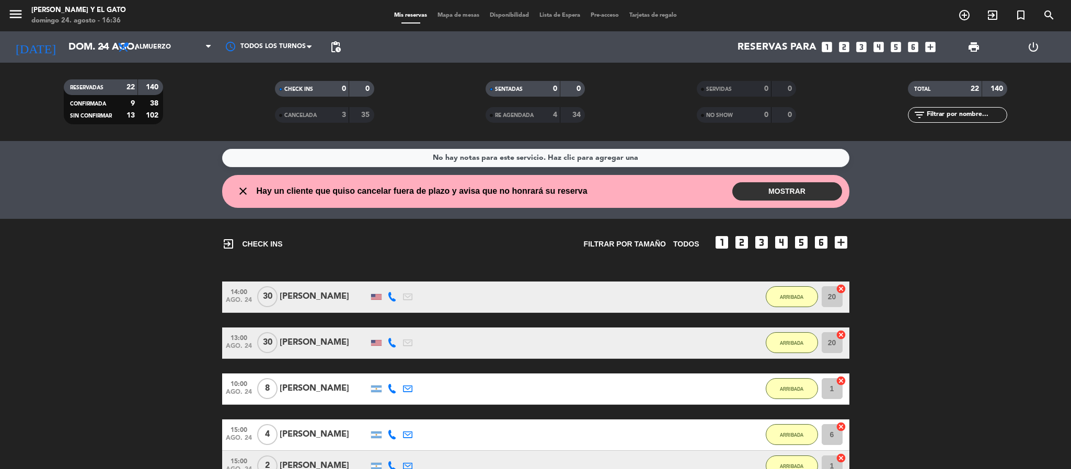
click at [801, 194] on button "MOSTRAR" at bounding box center [787, 191] width 110 height 18
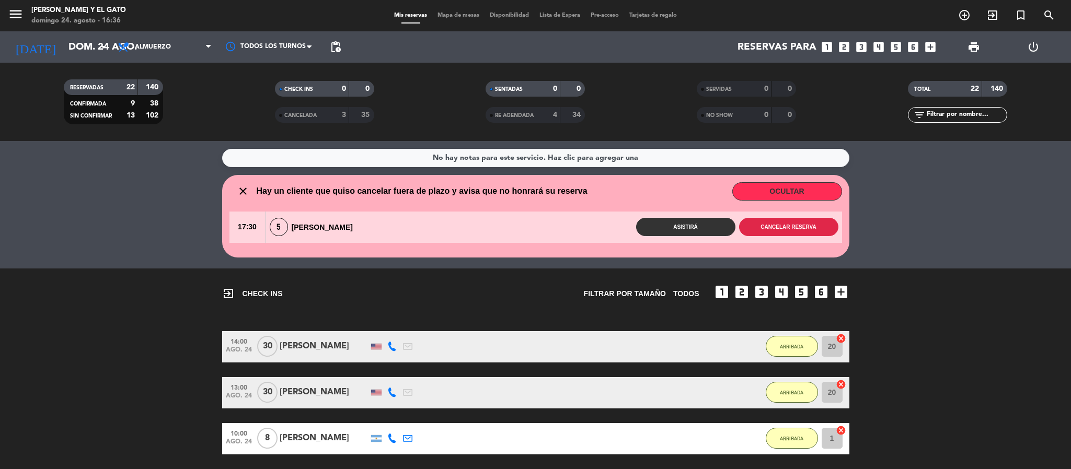
click at [814, 220] on button "Cancelar reserva" at bounding box center [788, 227] width 99 height 18
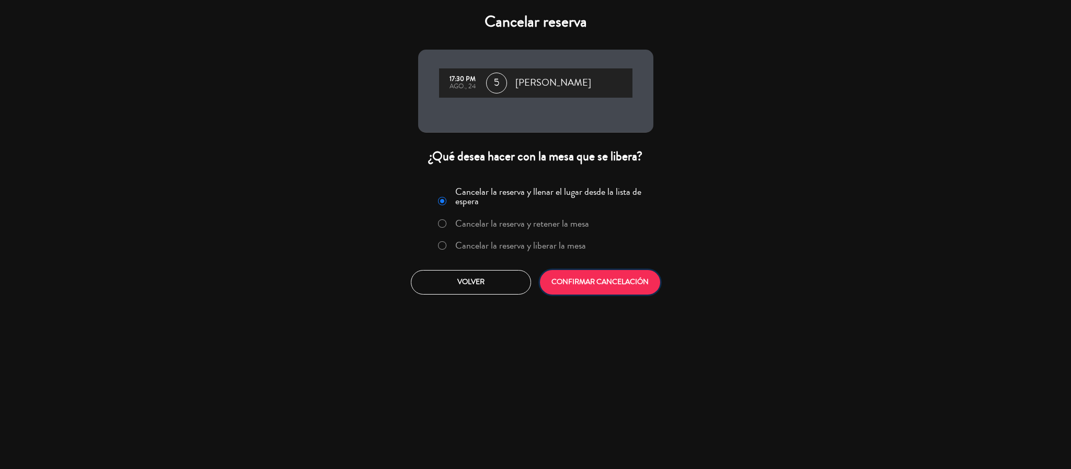
click at [579, 287] on button "CONFIRMAR CANCELACIÓN" at bounding box center [600, 282] width 120 height 25
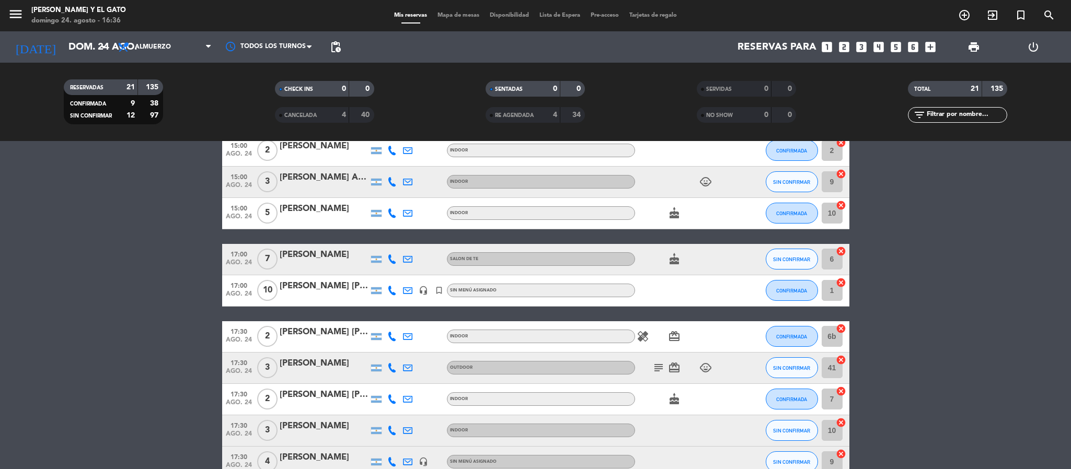
scroll to position [470, 0]
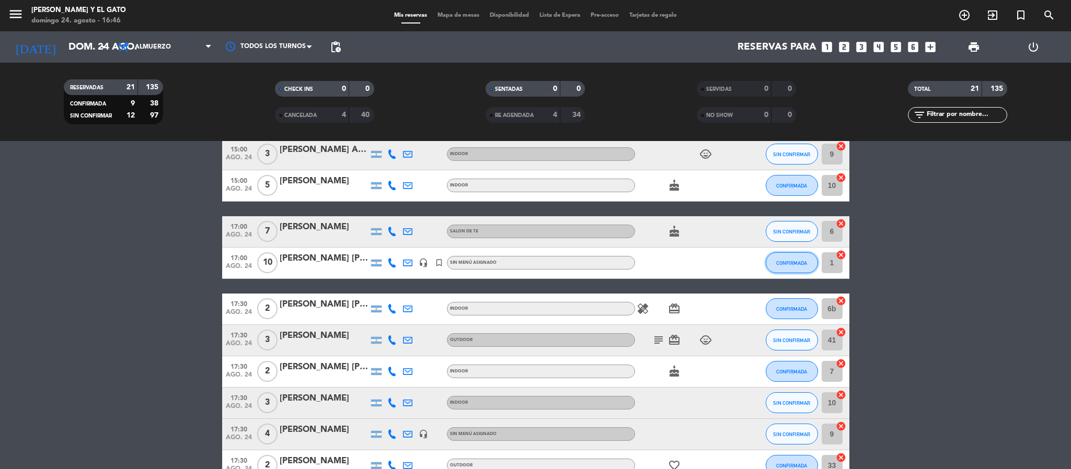
click at [778, 270] on button "CONFIRMADA" at bounding box center [792, 262] width 52 height 21
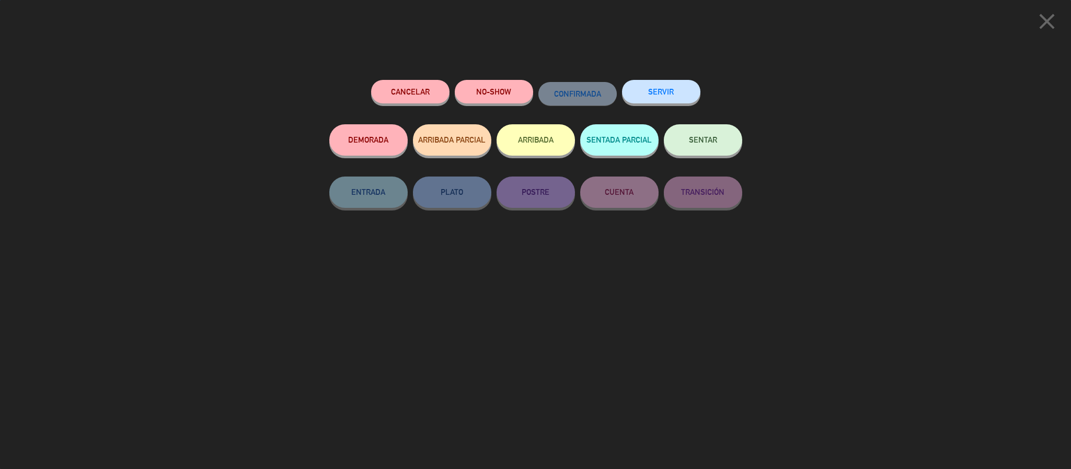
click at [542, 135] on button "ARRIBADA" at bounding box center [535, 139] width 78 height 31
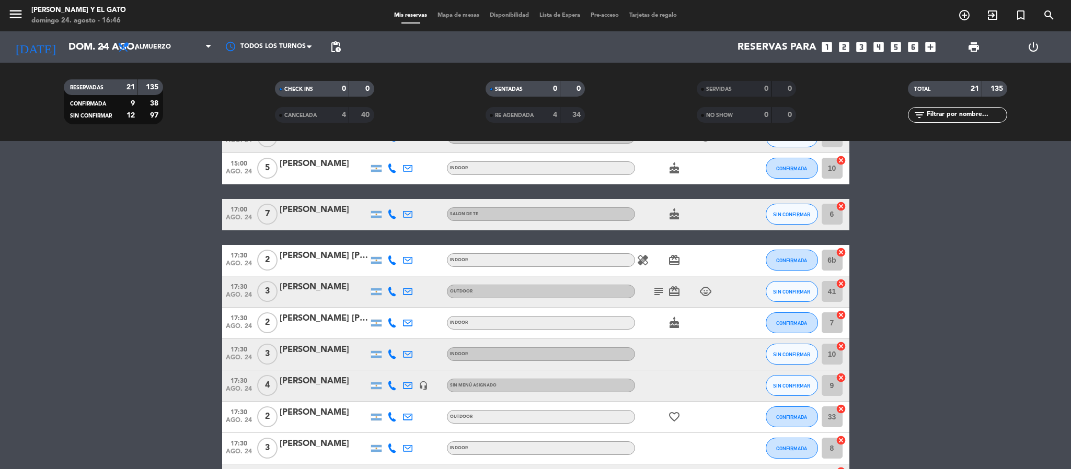
scroll to position [516, 0]
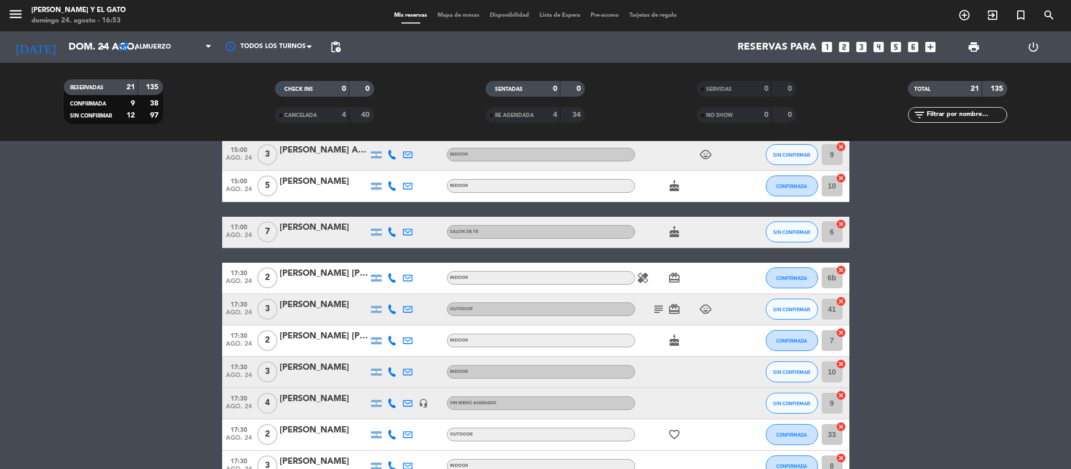
click at [181, 245] on bookings-row "15:00 ago. 24 6 [PERSON_NAME] INDOOR child_care SIN CONFIRMAR 7 cancel 15:00 ag…" at bounding box center [535, 295] width 1071 height 437
click at [796, 236] on button "SIN CONFIRMAR" at bounding box center [792, 232] width 52 height 21
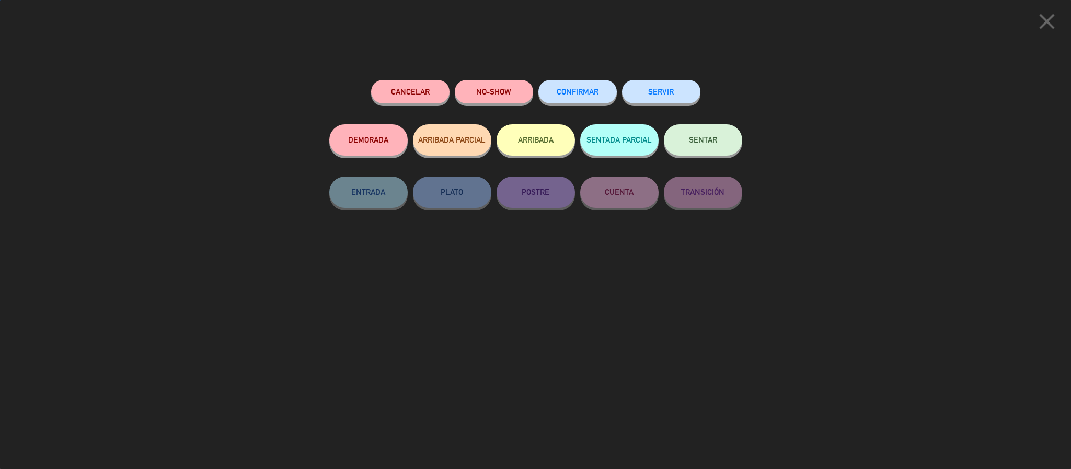
click at [540, 142] on button "ARRIBADA" at bounding box center [535, 139] width 78 height 31
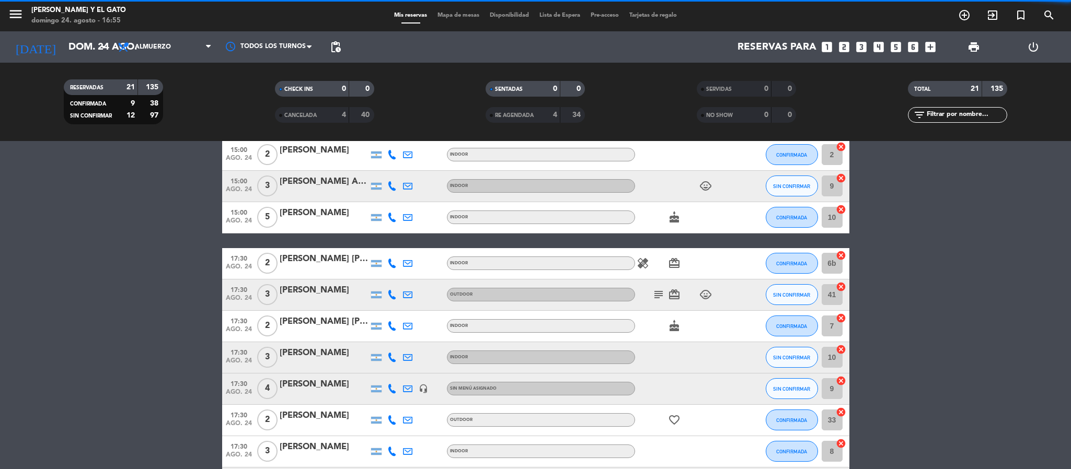
scroll to position [547, 0]
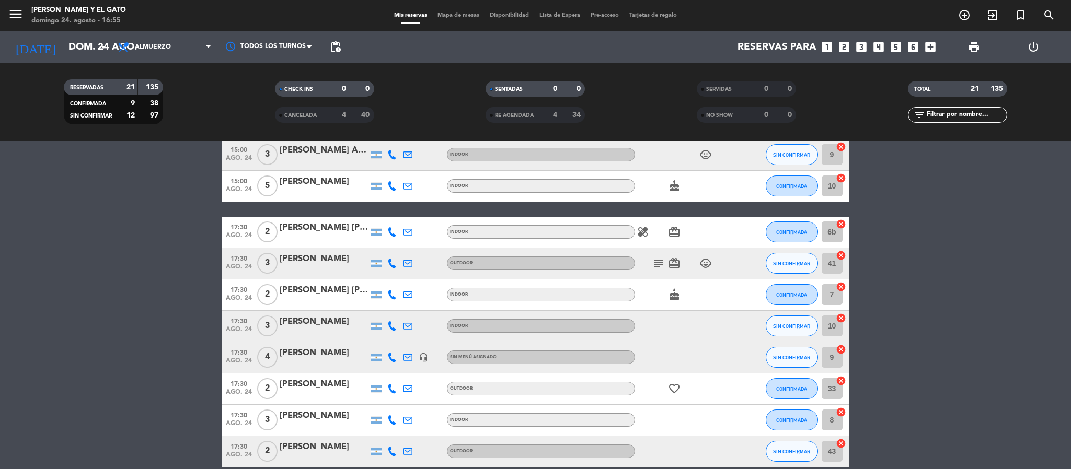
click at [44, 259] on bookings-row "15:00 ago. 24 6 [PERSON_NAME] INDOOR child_care SIN CONFIRMAR 7 cancel 15:00 ag…" at bounding box center [535, 272] width 1071 height 391
click at [51, 276] on bookings-row "15:00 ago. 24 6 [PERSON_NAME] INDOOR child_care SIN CONFIRMAR 7 cancel 15:00 ag…" at bounding box center [535, 272] width 1071 height 391
click at [776, 329] on span "SIN CONFIRMAR" at bounding box center [791, 327] width 37 height 6
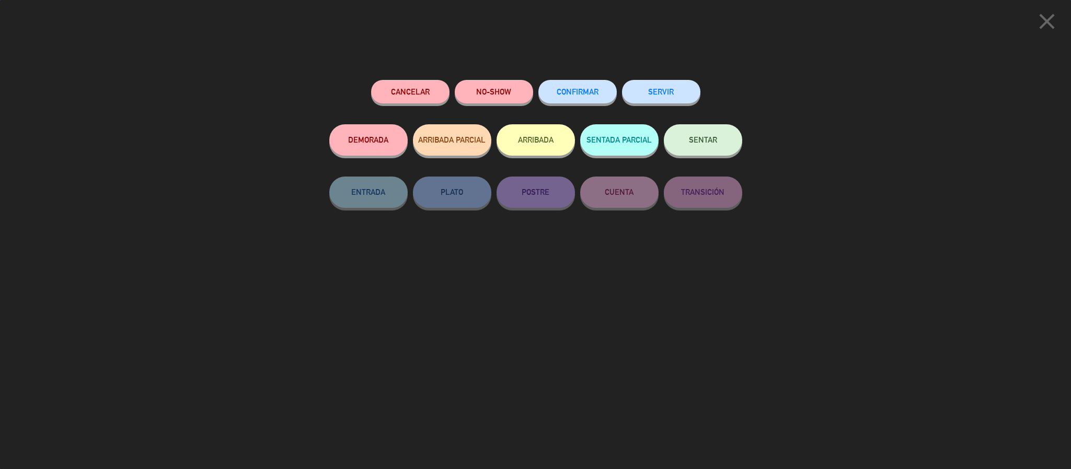
click at [527, 134] on button "ARRIBADA" at bounding box center [535, 139] width 78 height 31
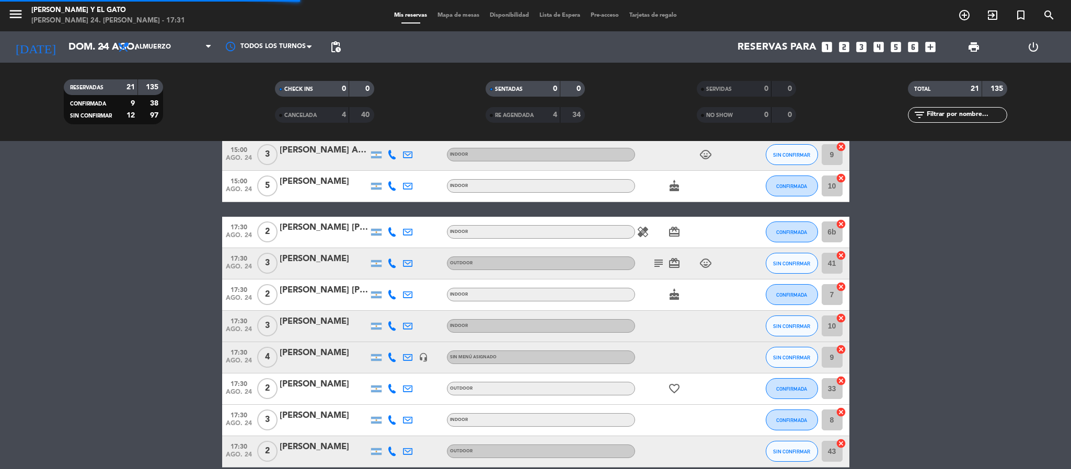
scroll to position [607, 0]
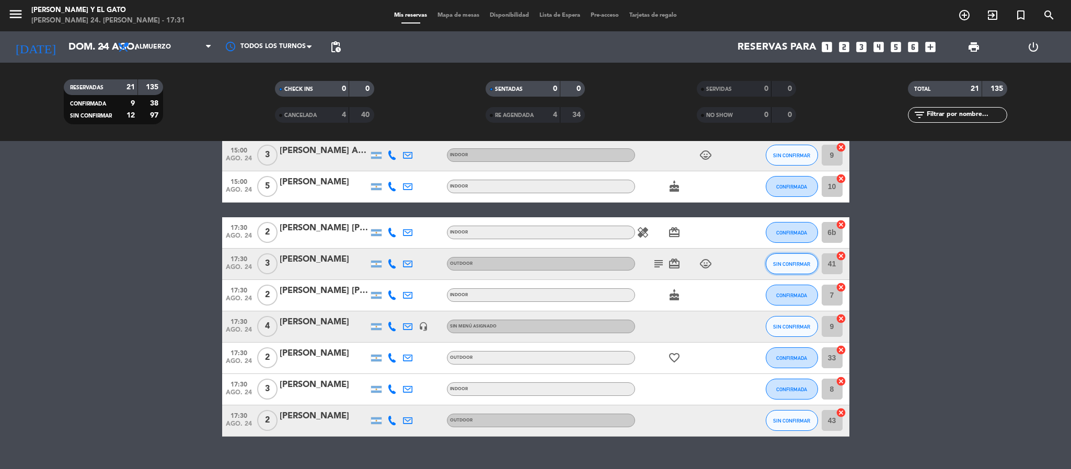
click at [776, 262] on span "SIN CONFIRMAR" at bounding box center [791, 264] width 37 height 6
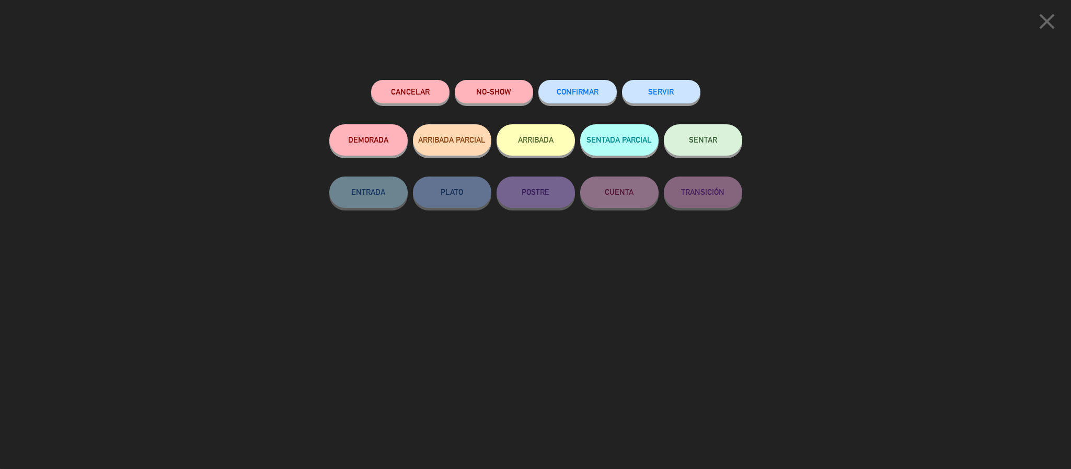
click at [551, 153] on button "ARRIBADA" at bounding box center [535, 139] width 78 height 31
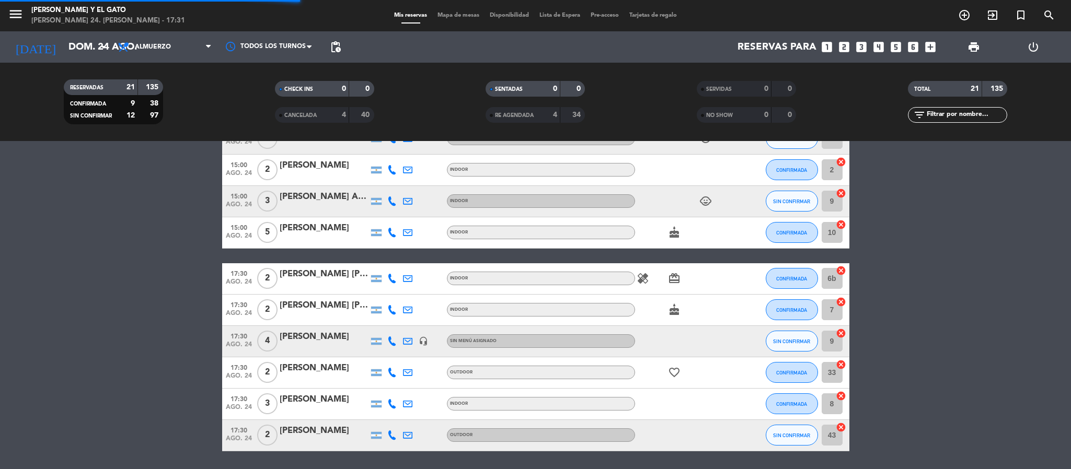
scroll to position [641, 0]
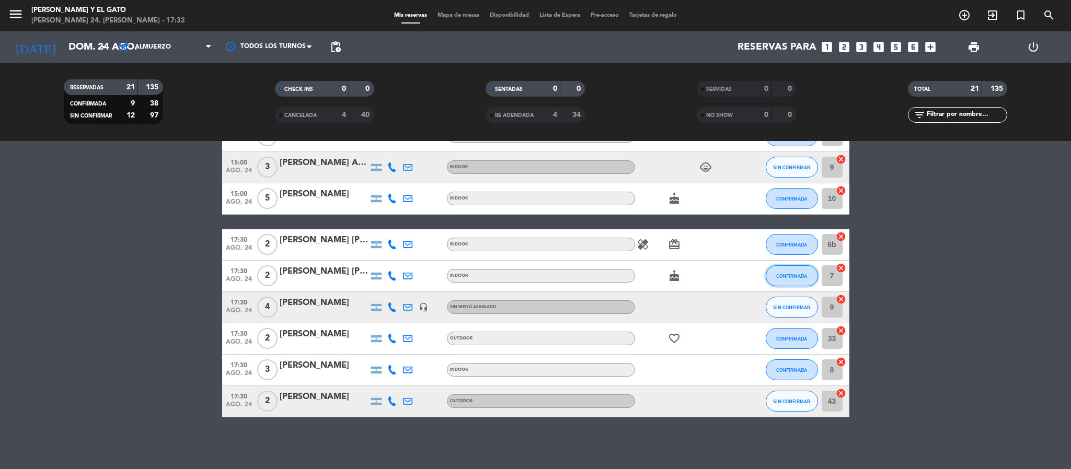
click at [781, 278] on span "CONFIRMADA" at bounding box center [791, 276] width 31 height 6
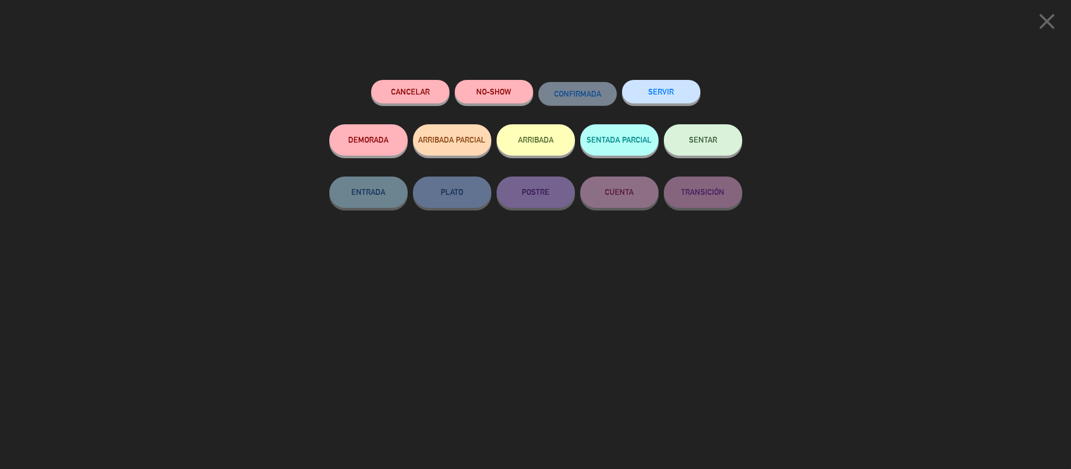
click at [549, 154] on button "ARRIBADA" at bounding box center [535, 139] width 78 height 31
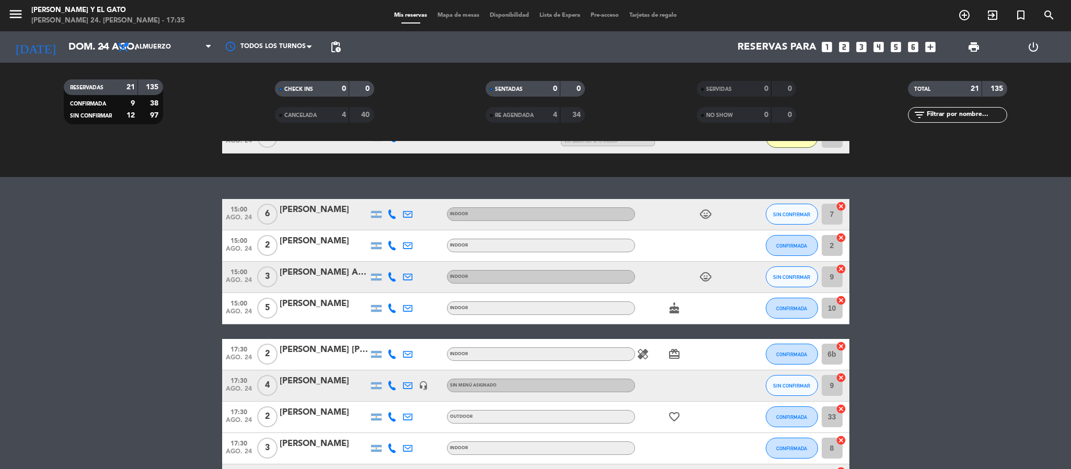
scroll to position [656, 0]
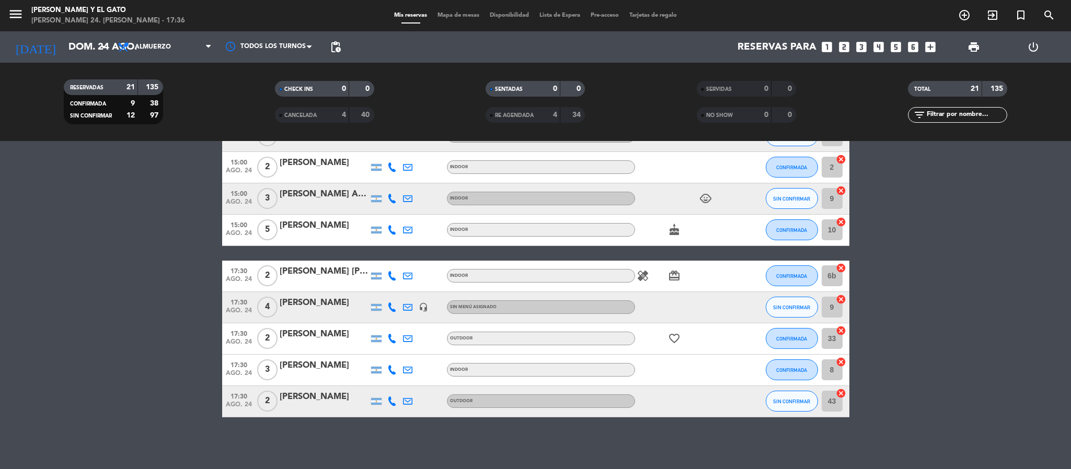
click at [136, 355] on bookings-row "15:00 ago. 24 6 [PERSON_NAME] INDOOR child_care SIN CONFIRMAR 7 cancel 15:00 ag…" at bounding box center [535, 269] width 1071 height 297
click at [773, 272] on button "CONFIRMADA" at bounding box center [792, 275] width 52 height 21
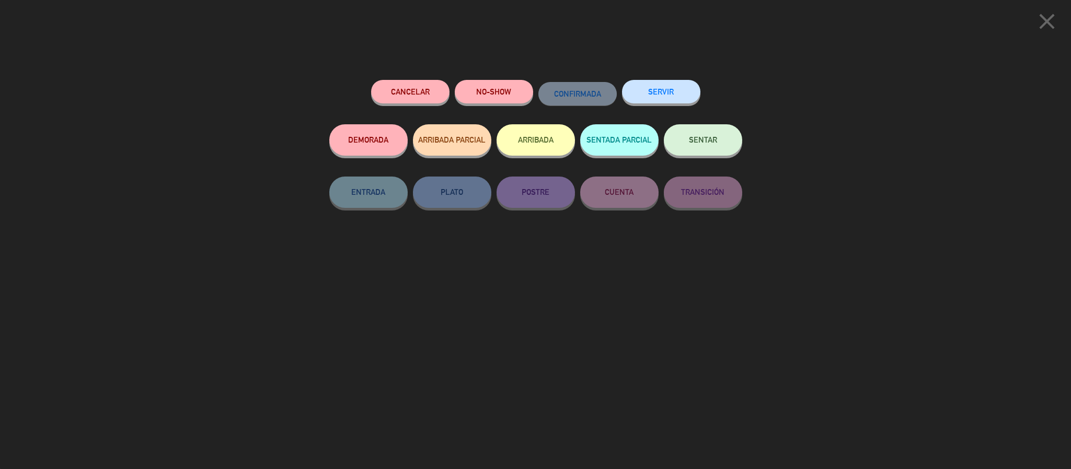
click at [549, 151] on button "ARRIBADA" at bounding box center [535, 139] width 78 height 31
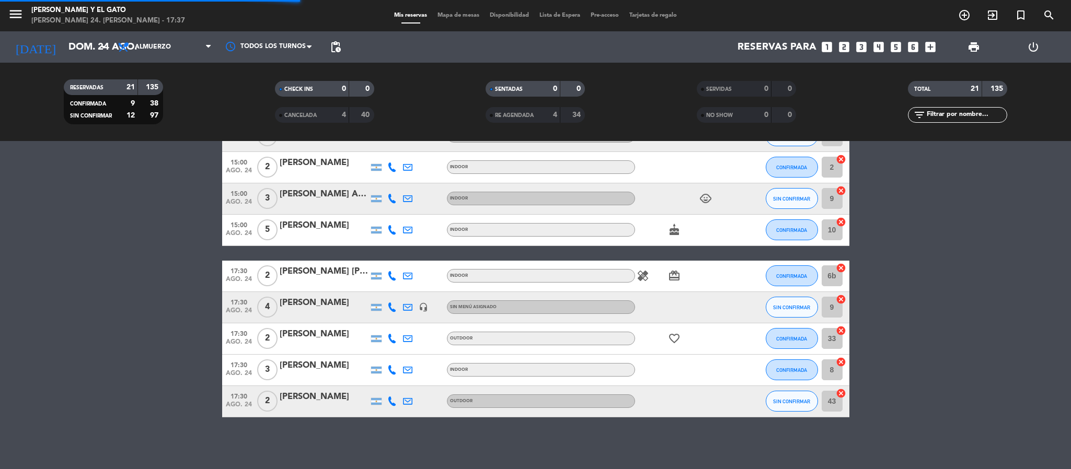
scroll to position [685, 0]
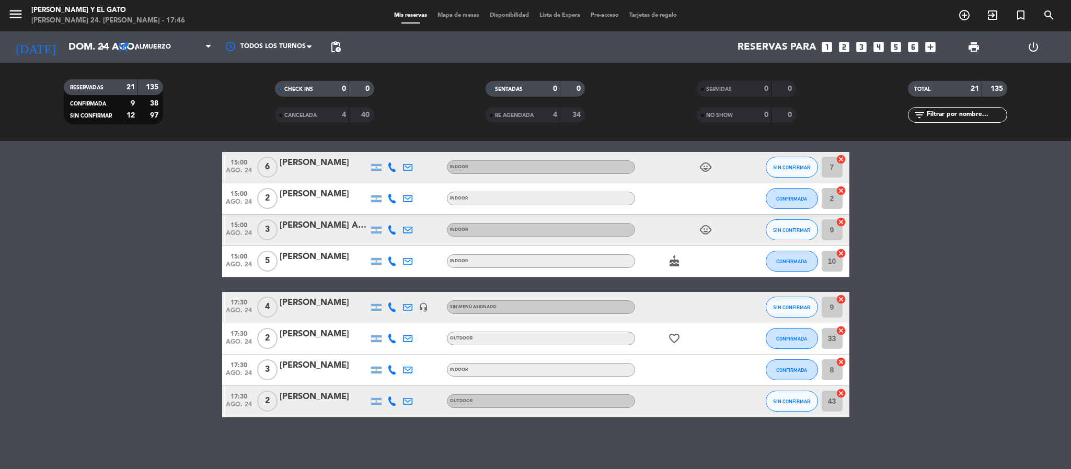
click at [135, 216] on bookings-row "15:00 ago. 24 6 [PERSON_NAME] INDOOR child_care SIN CONFIRMAR 7 cancel 15:00 ag…" at bounding box center [535, 284] width 1071 height 265
drag, startPoint x: 176, startPoint y: 243, endPoint x: 135, endPoint y: 47, distance: 200.1
click at [174, 234] on bookings-row "15:00 ago. 24 6 [PERSON_NAME] INDOOR child_care SIN CONFIRMAR 7 cancel 15:00 ag…" at bounding box center [535, 284] width 1071 height 265
